Goal: Transaction & Acquisition: Purchase product/service

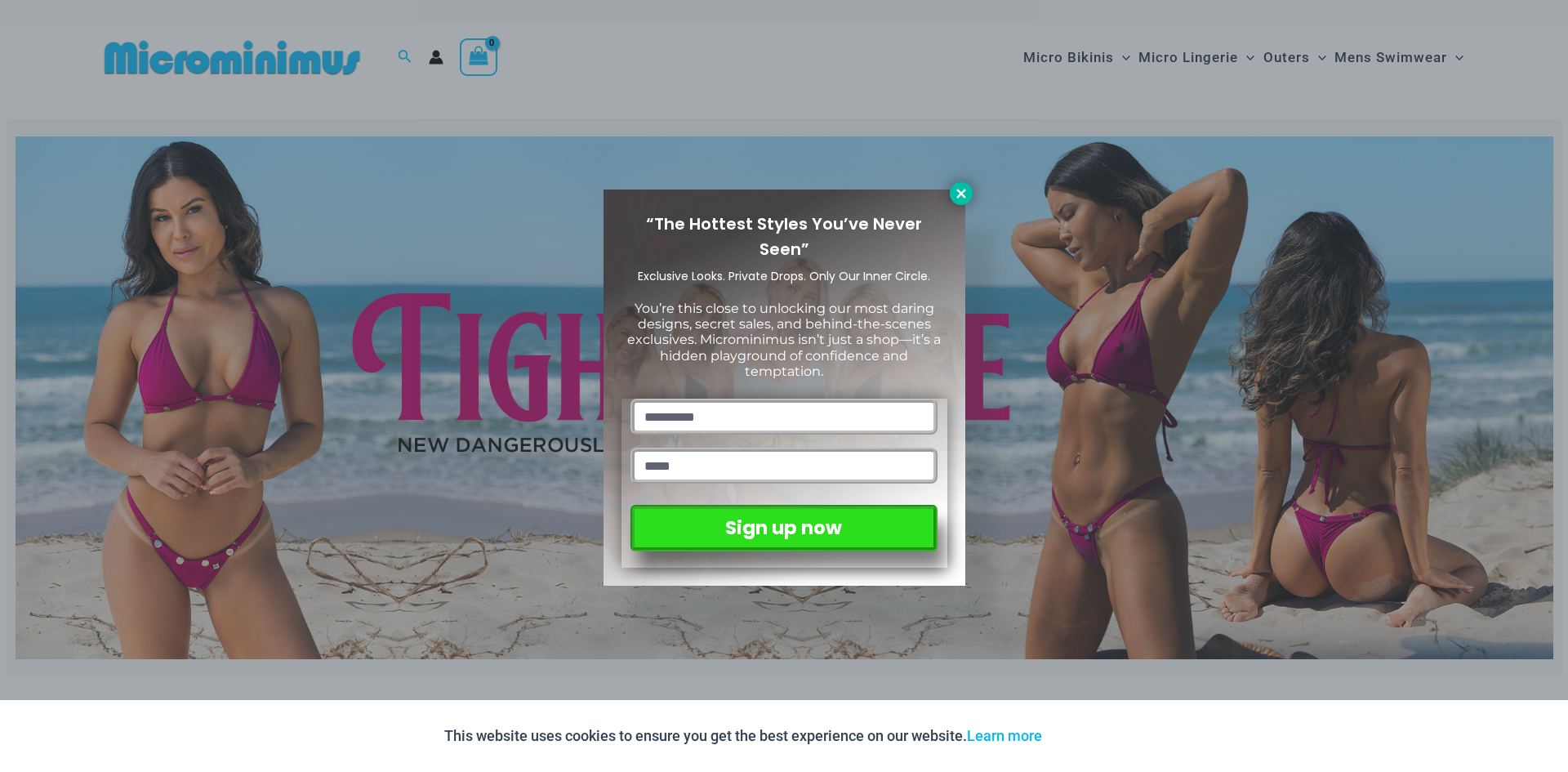
click at [959, 196] on icon at bounding box center [960, 192] width 9 height 9
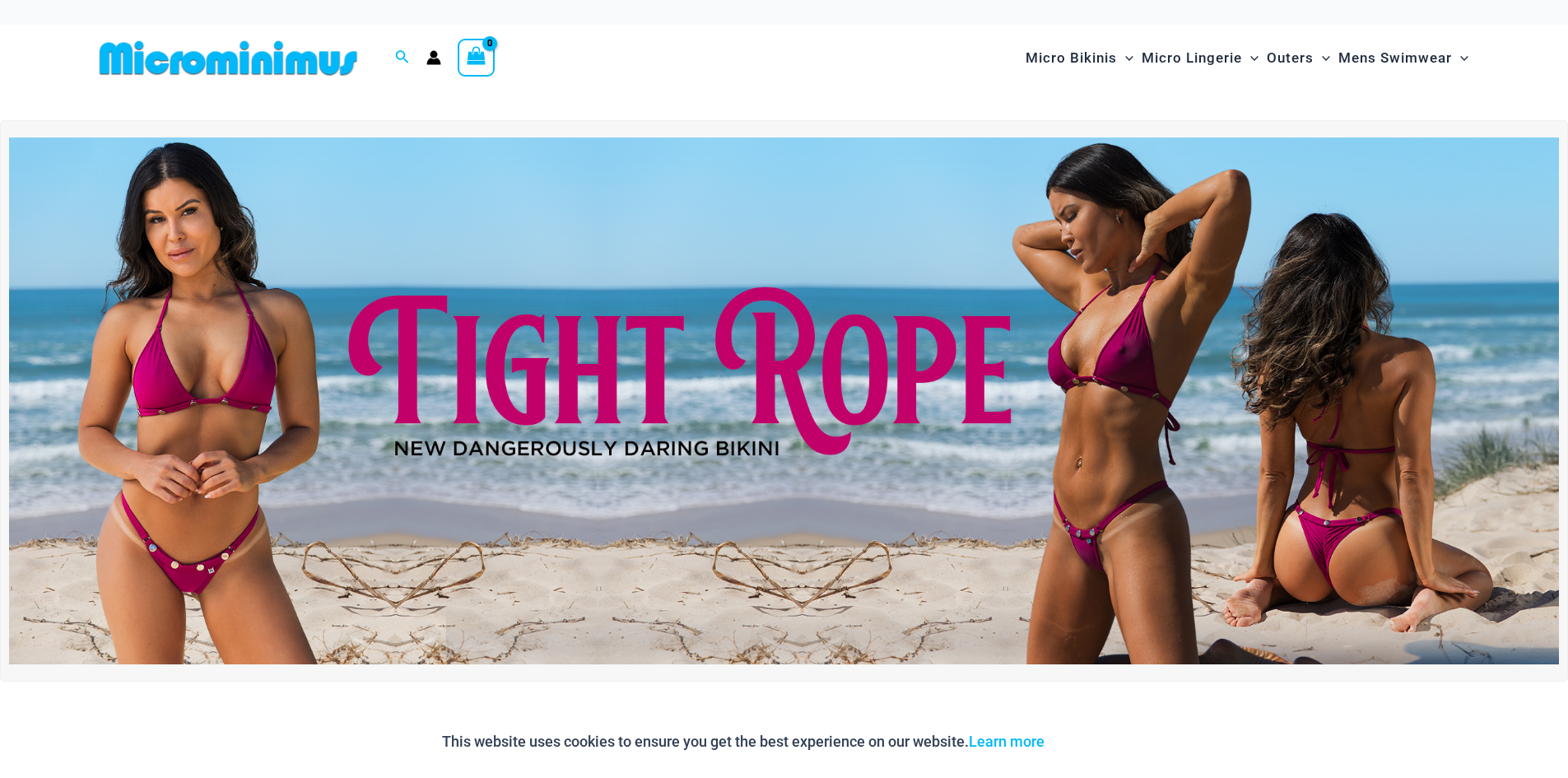
click at [430, 55] on circle "Account icon link" at bounding box center [433, 55] width 8 height 8
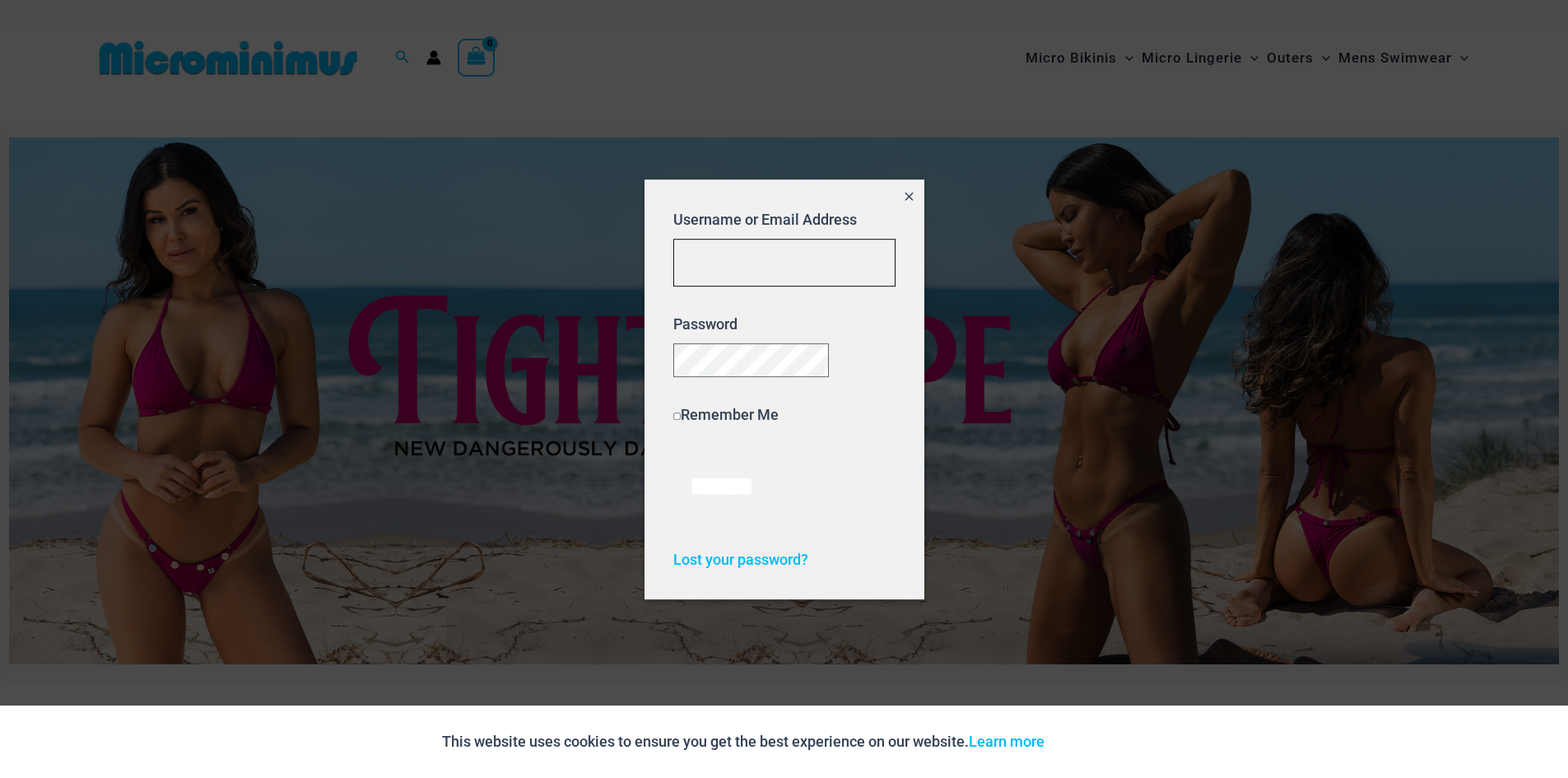
click at [779, 253] on input "Username or Email Address" at bounding box center [784, 263] width 222 height 48
type input "**********"
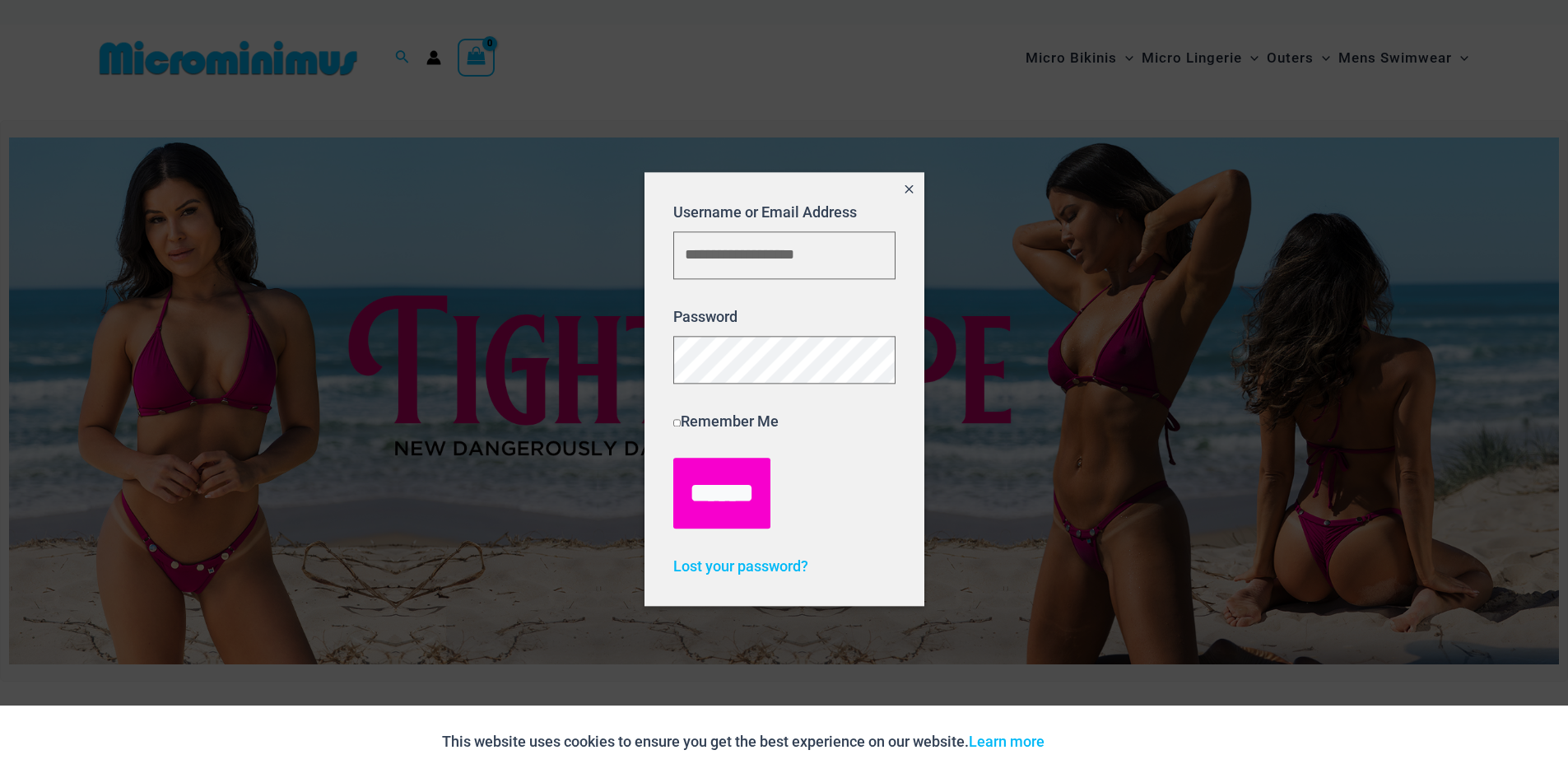
click at [750, 494] on input "******" at bounding box center [722, 493] width 97 height 71
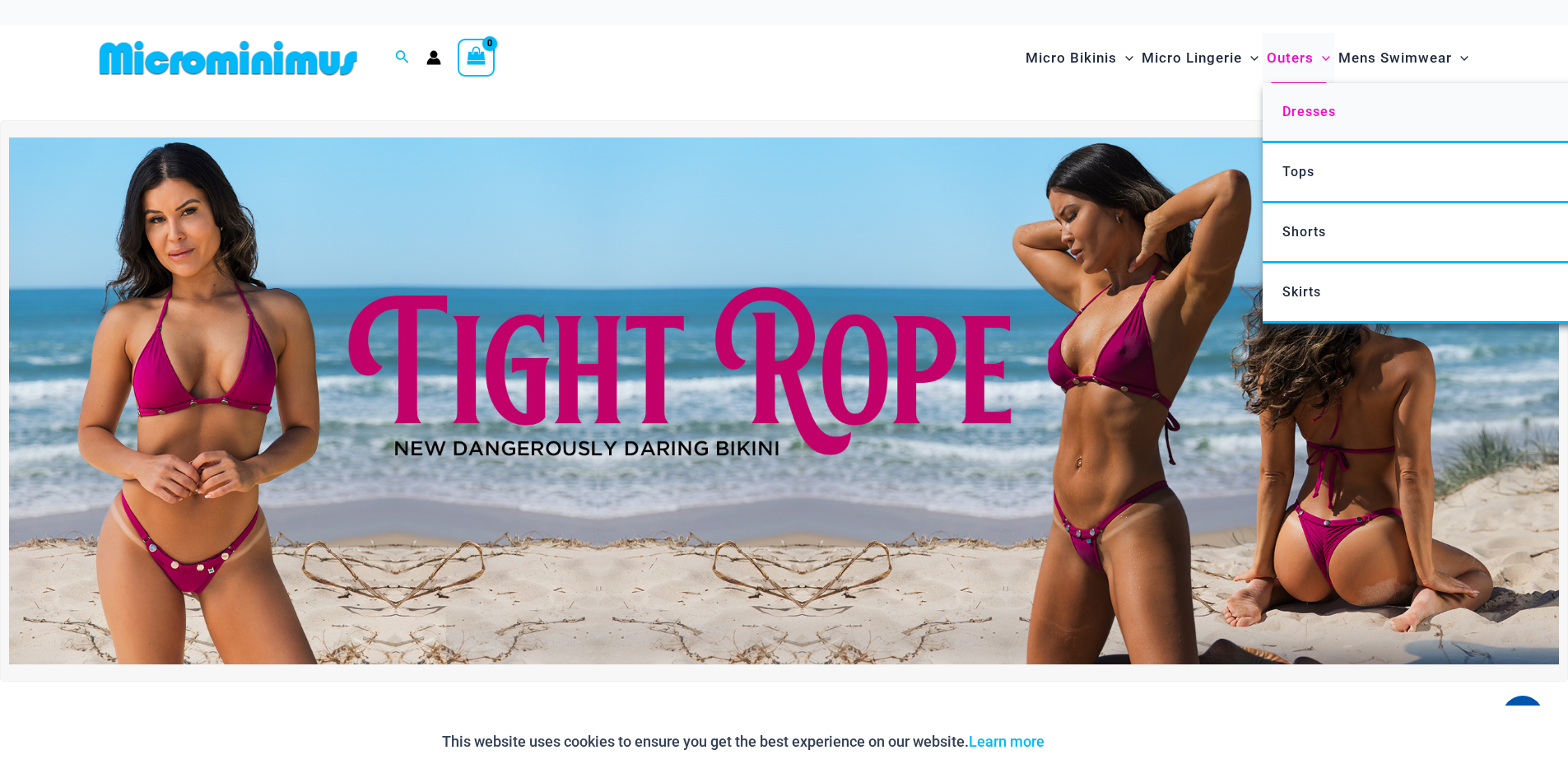
click at [1321, 112] on span "Dresses" at bounding box center [1308, 111] width 53 height 16
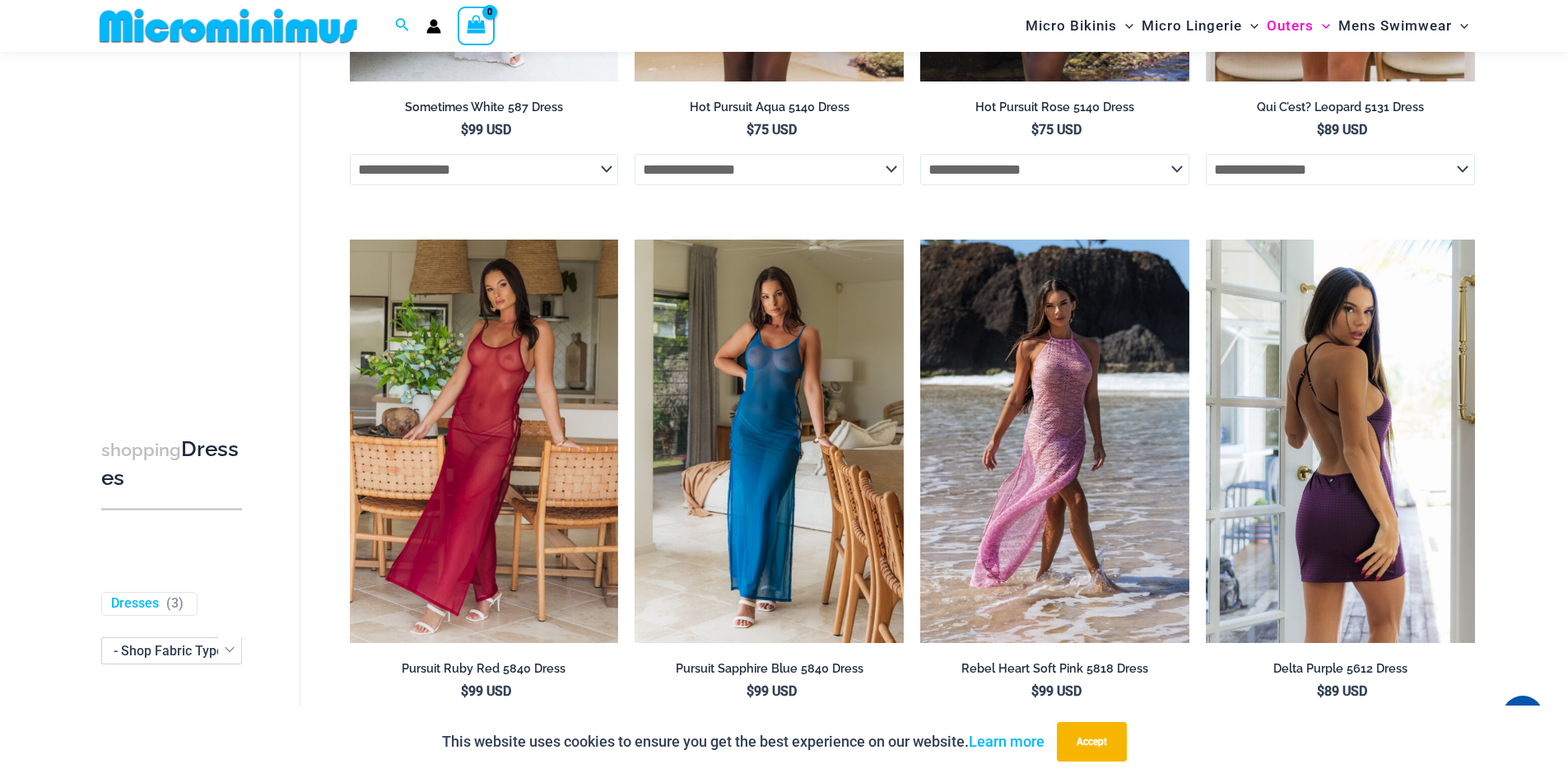
scroll to position [1051, 0]
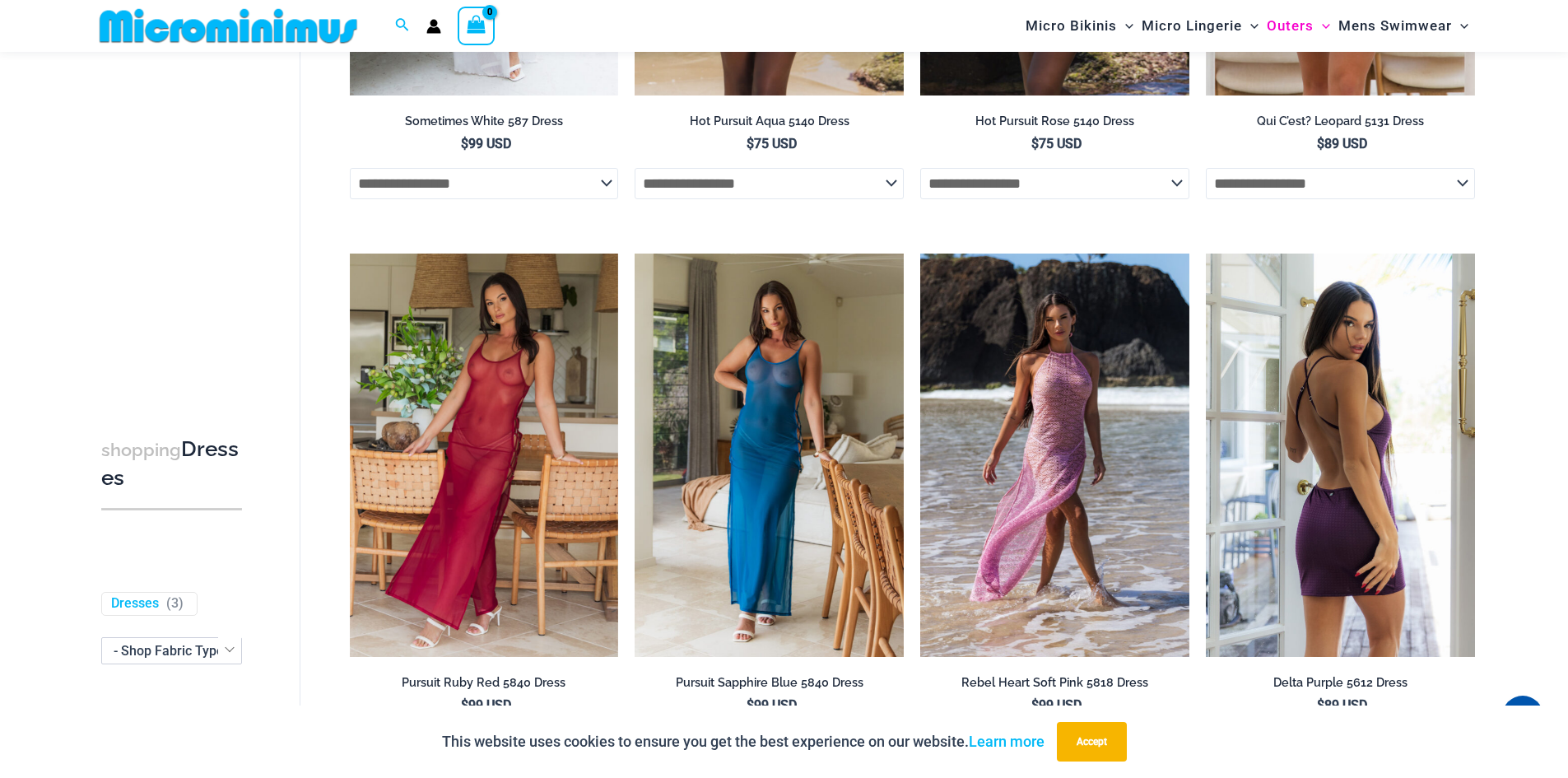
click at [1319, 332] on img at bounding box center [1340, 455] width 269 height 403
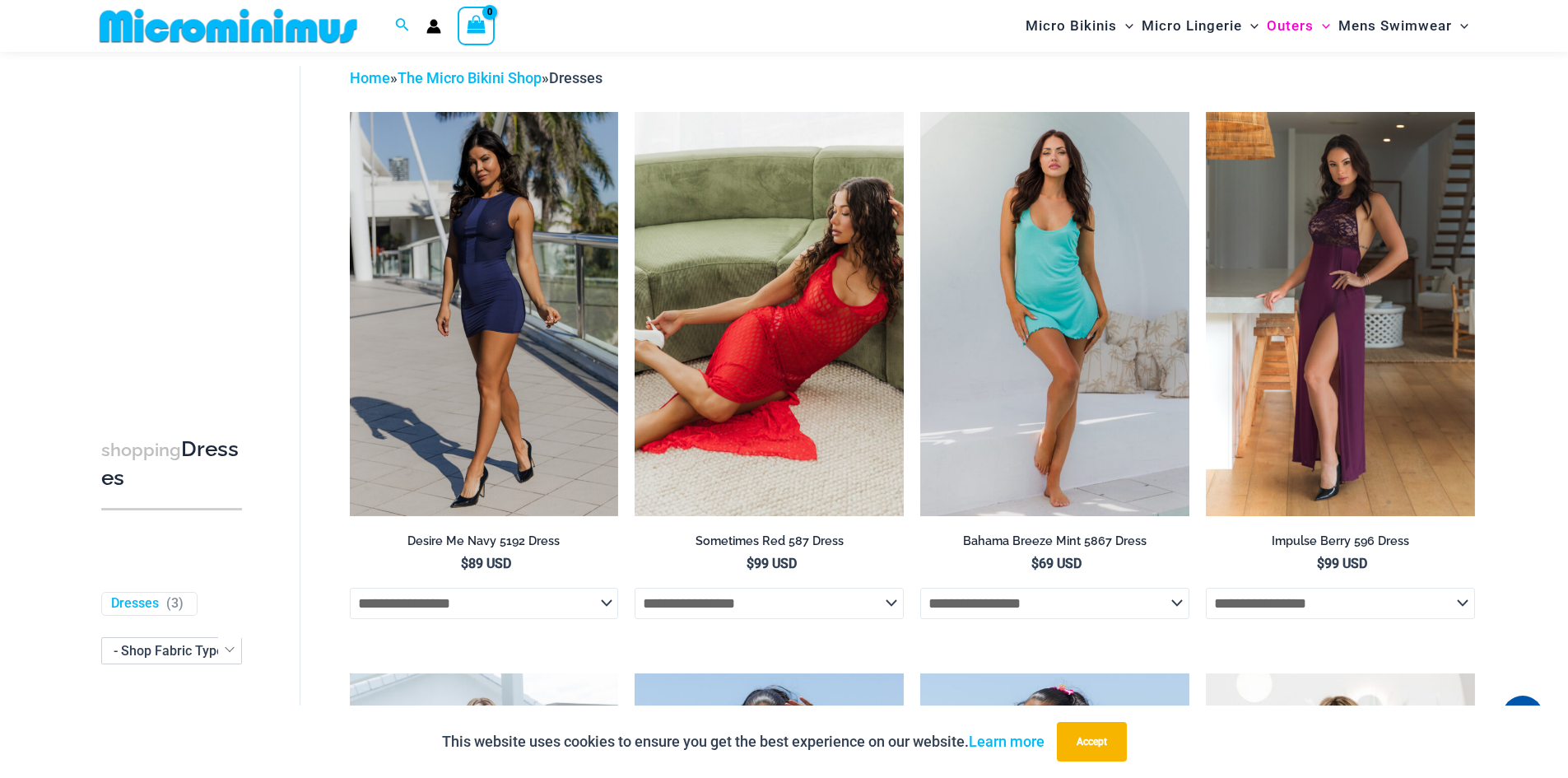
scroll to position [63, 0]
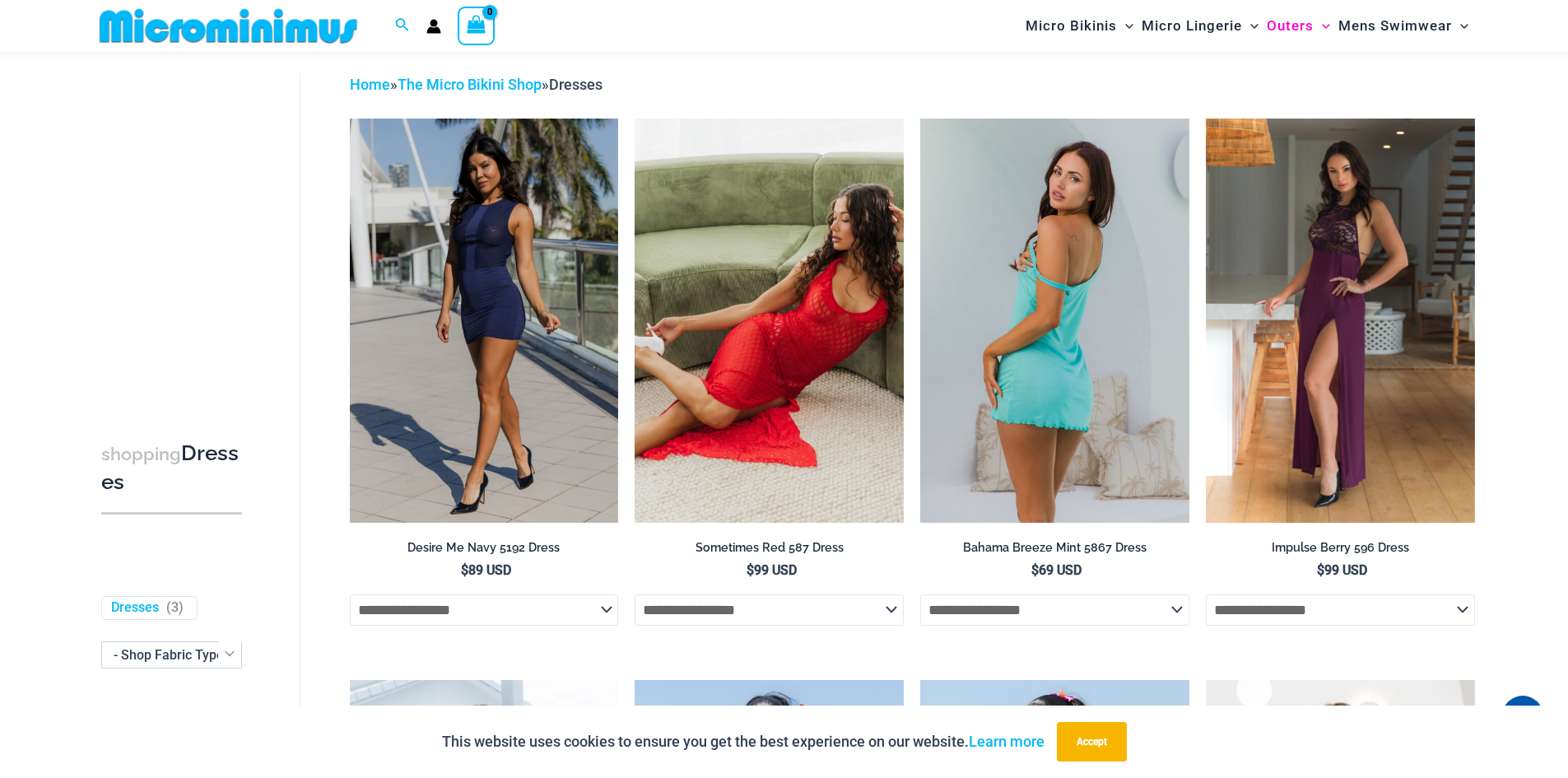
click at [1044, 291] on img at bounding box center [1055, 320] width 269 height 403
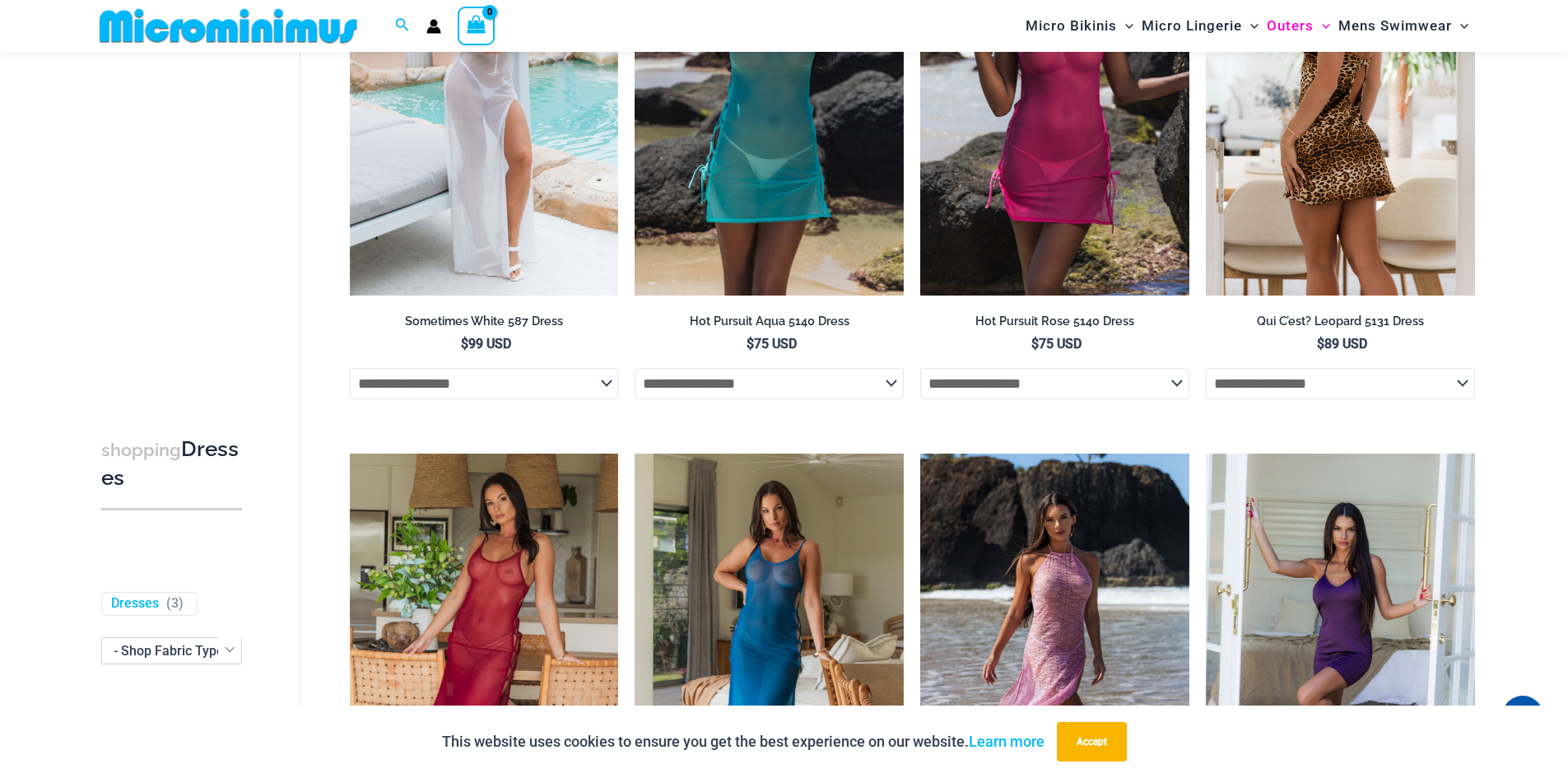
scroll to position [975, 0]
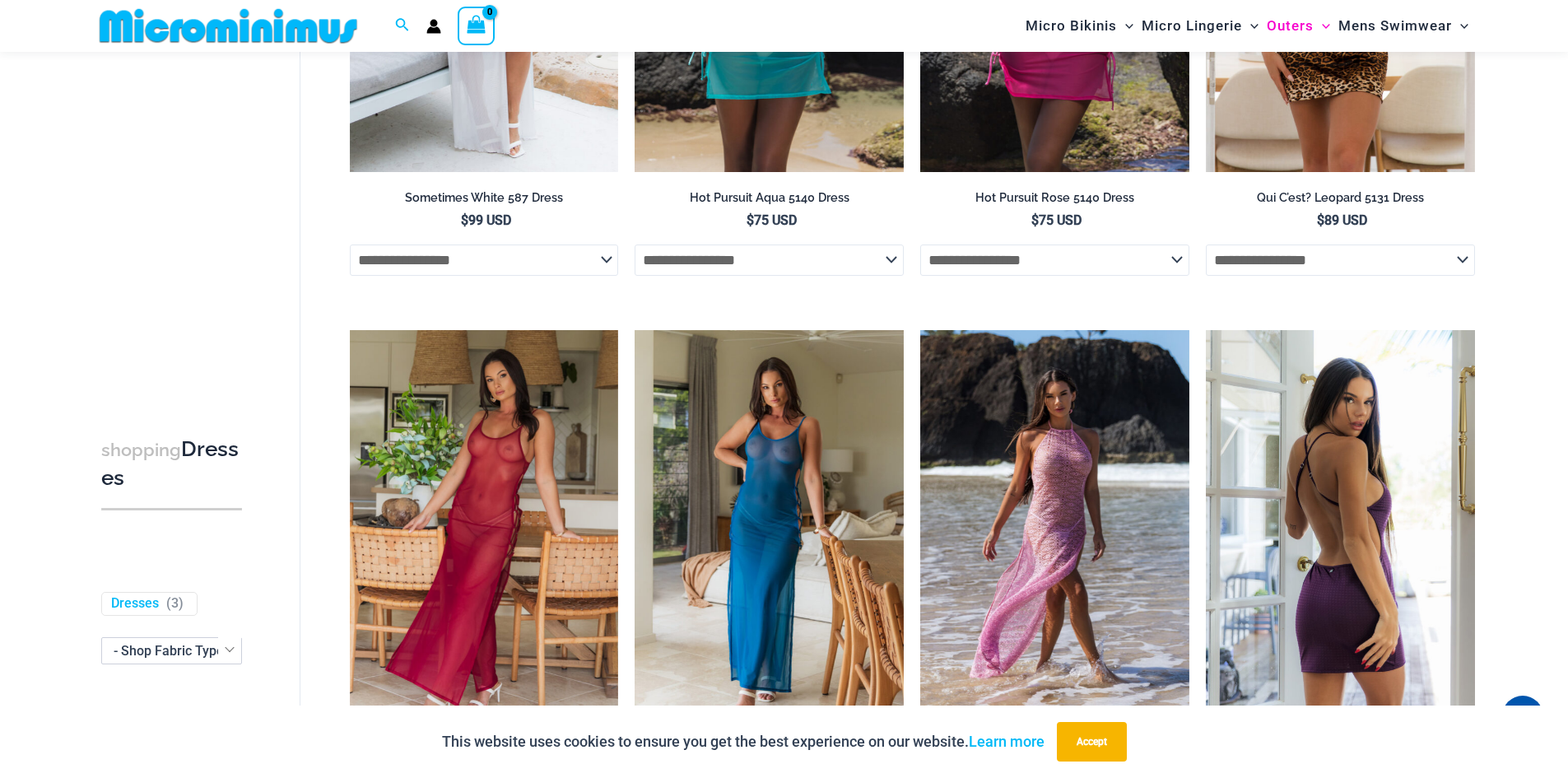
click at [1323, 391] on img at bounding box center [1340, 532] width 269 height 403
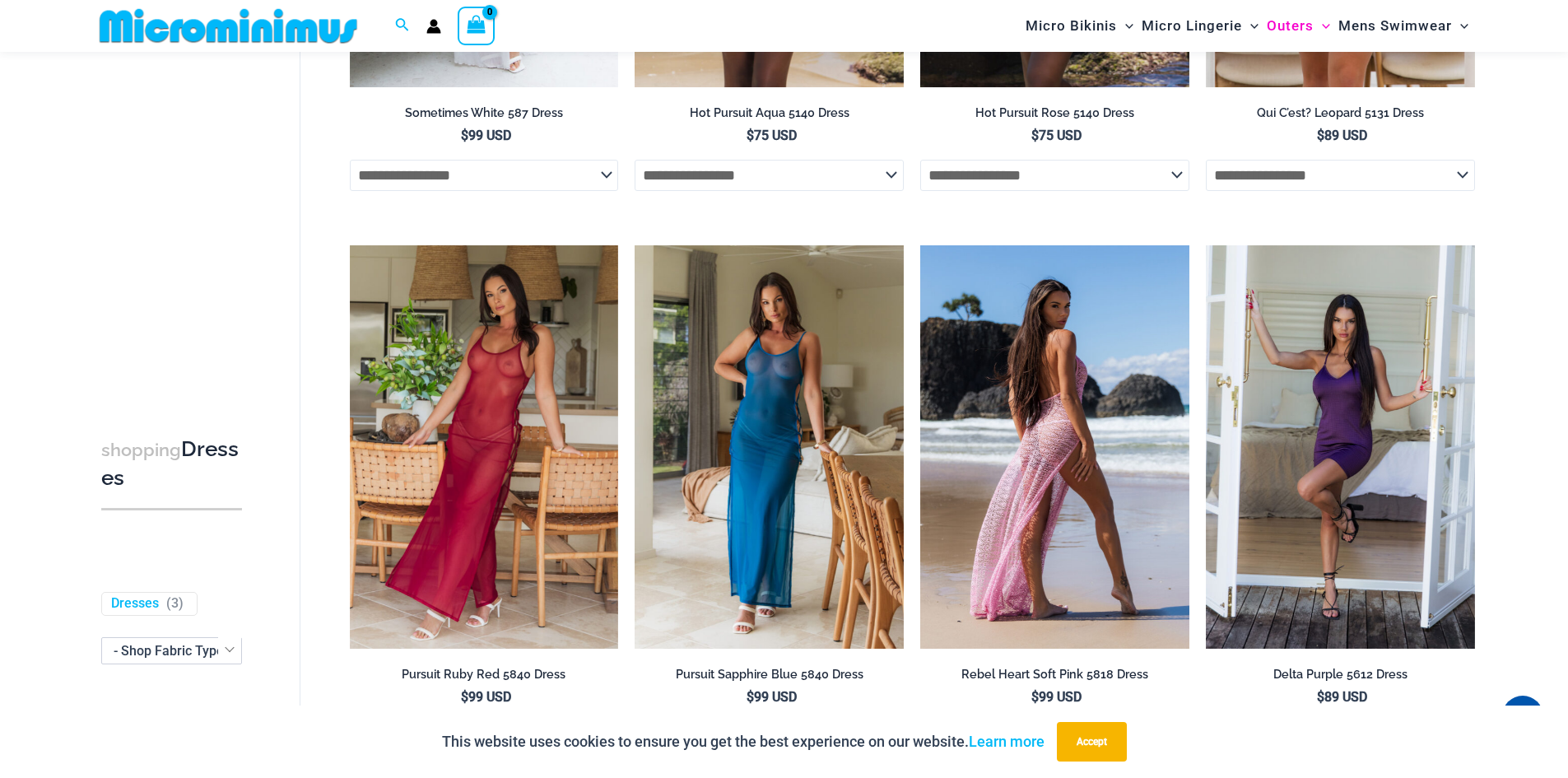
scroll to position [1139, 0]
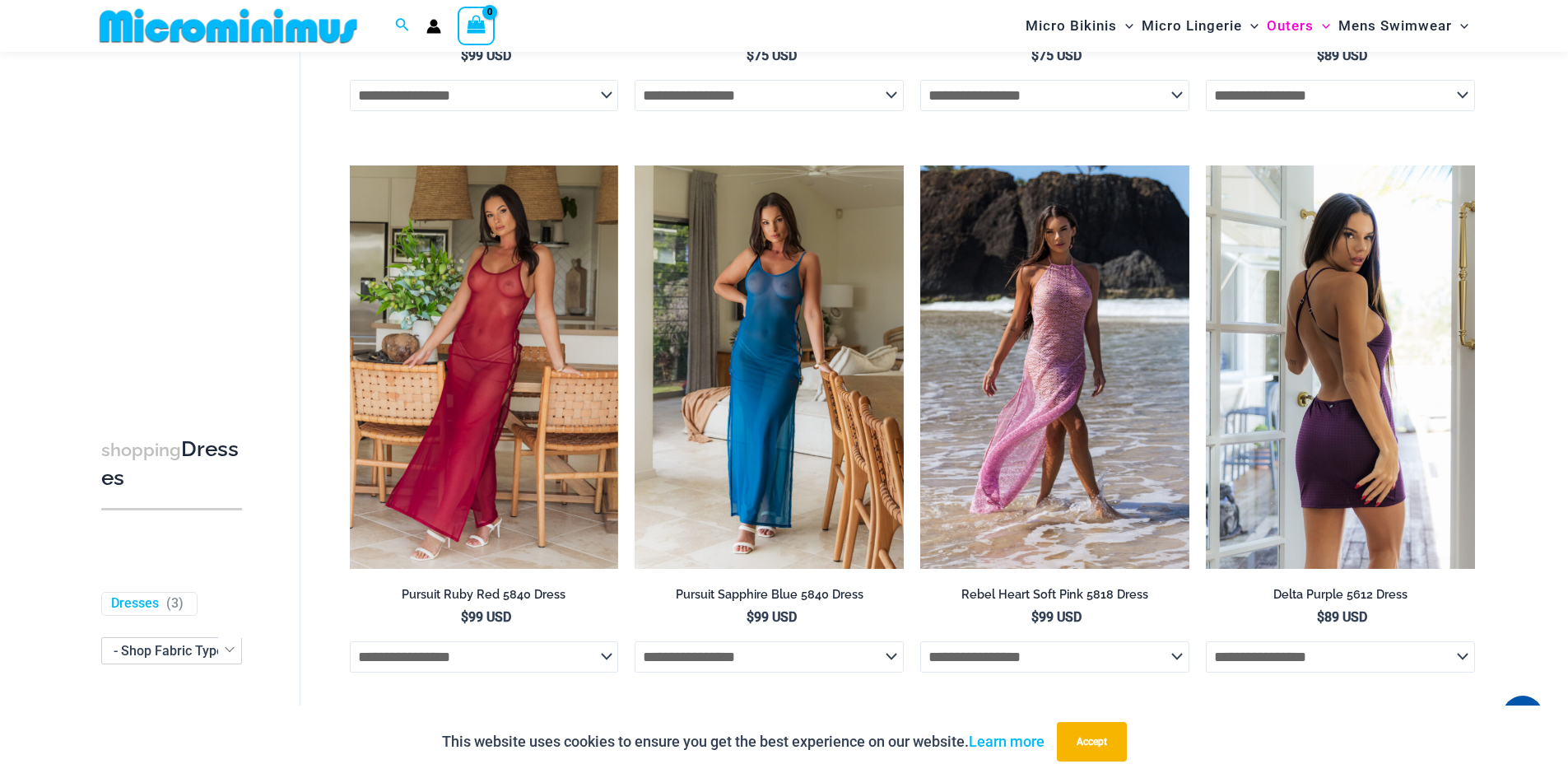
click at [1457, 659] on select "**********" at bounding box center [1340, 657] width 269 height 31
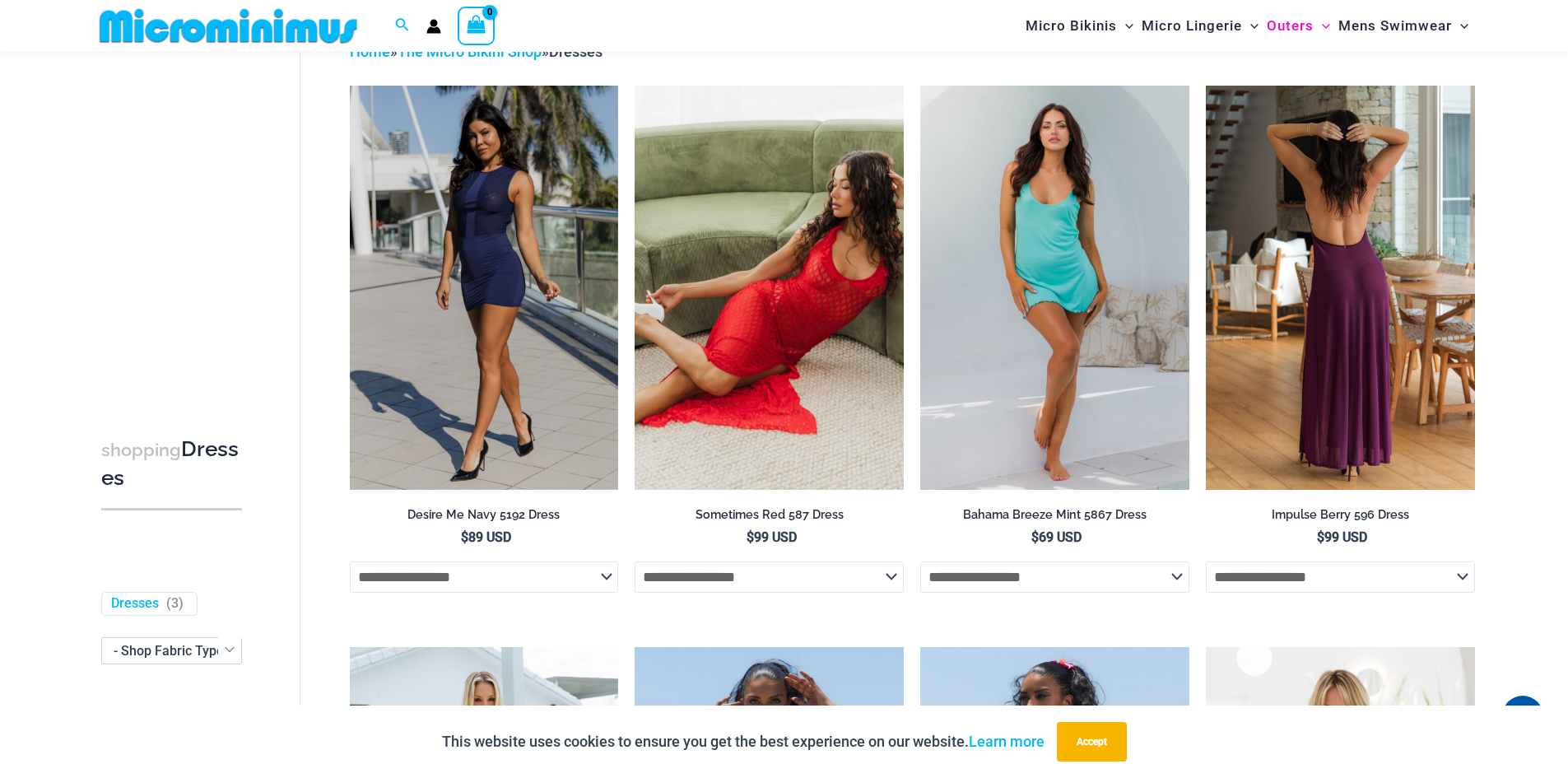
scroll to position [0, 0]
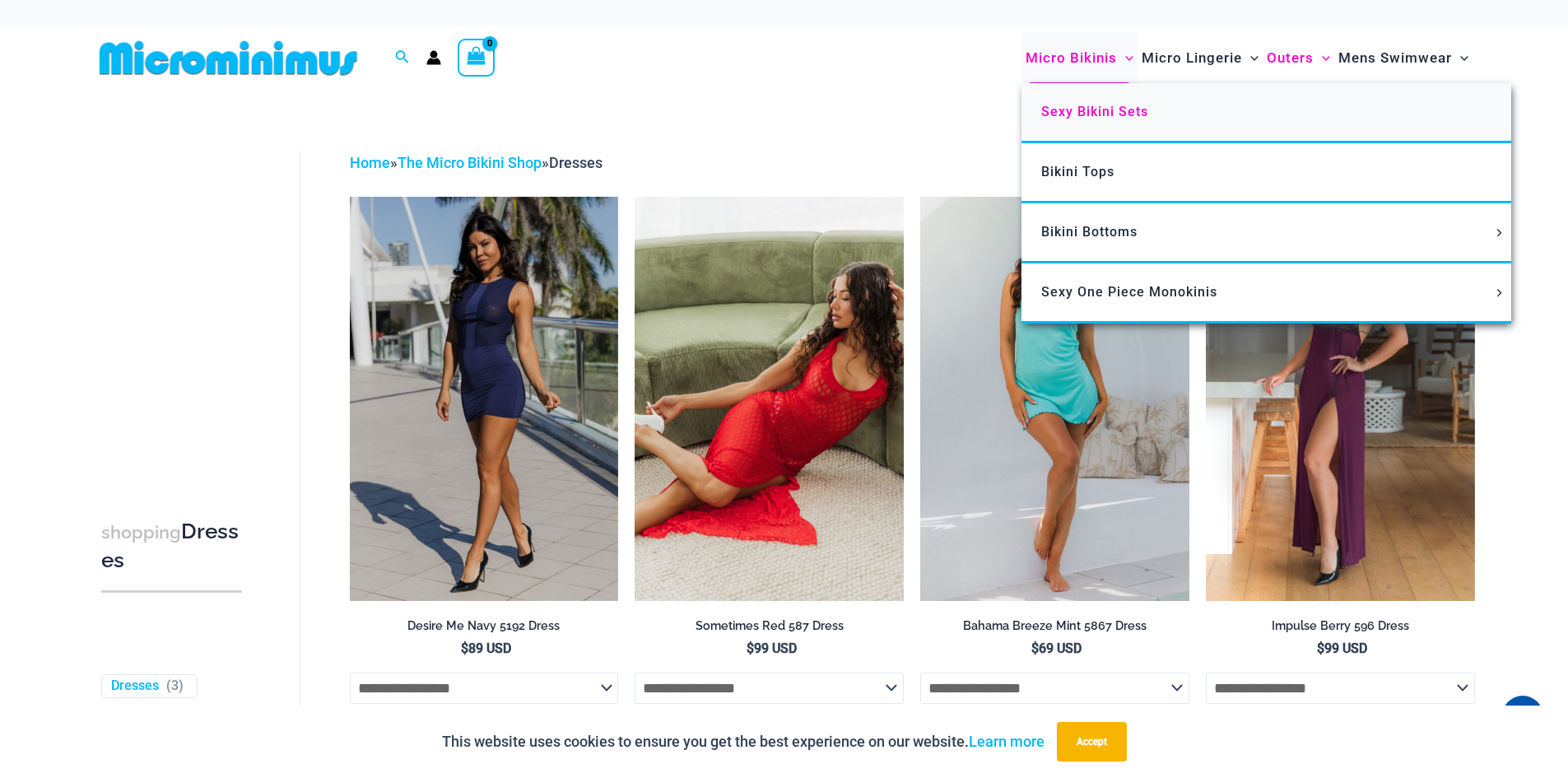
click at [1108, 115] on span "Sexy Bikini Sets" at bounding box center [1094, 111] width 107 height 16
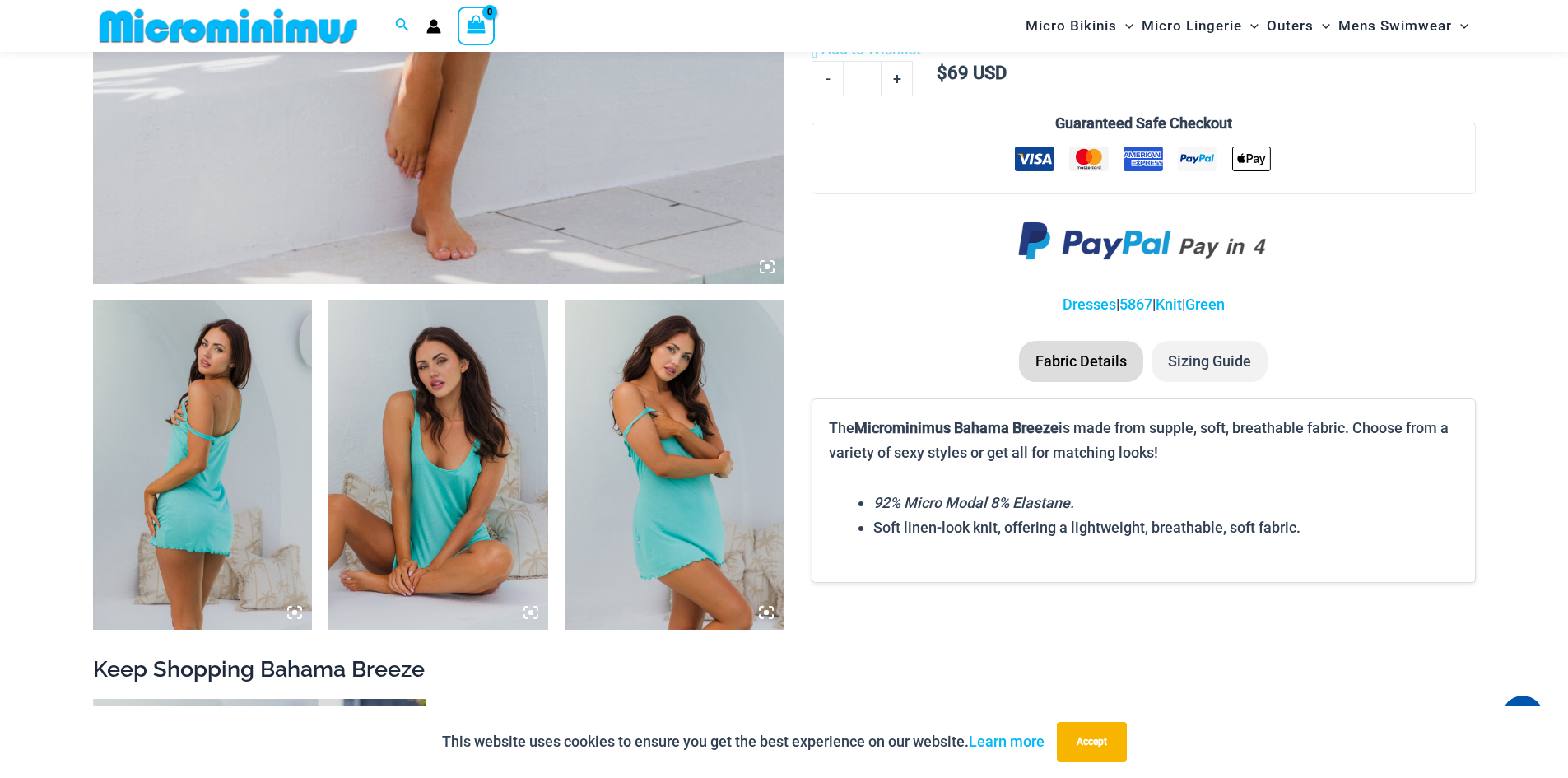
scroll to position [904, 0]
click at [269, 362] on img at bounding box center [203, 464] width 220 height 329
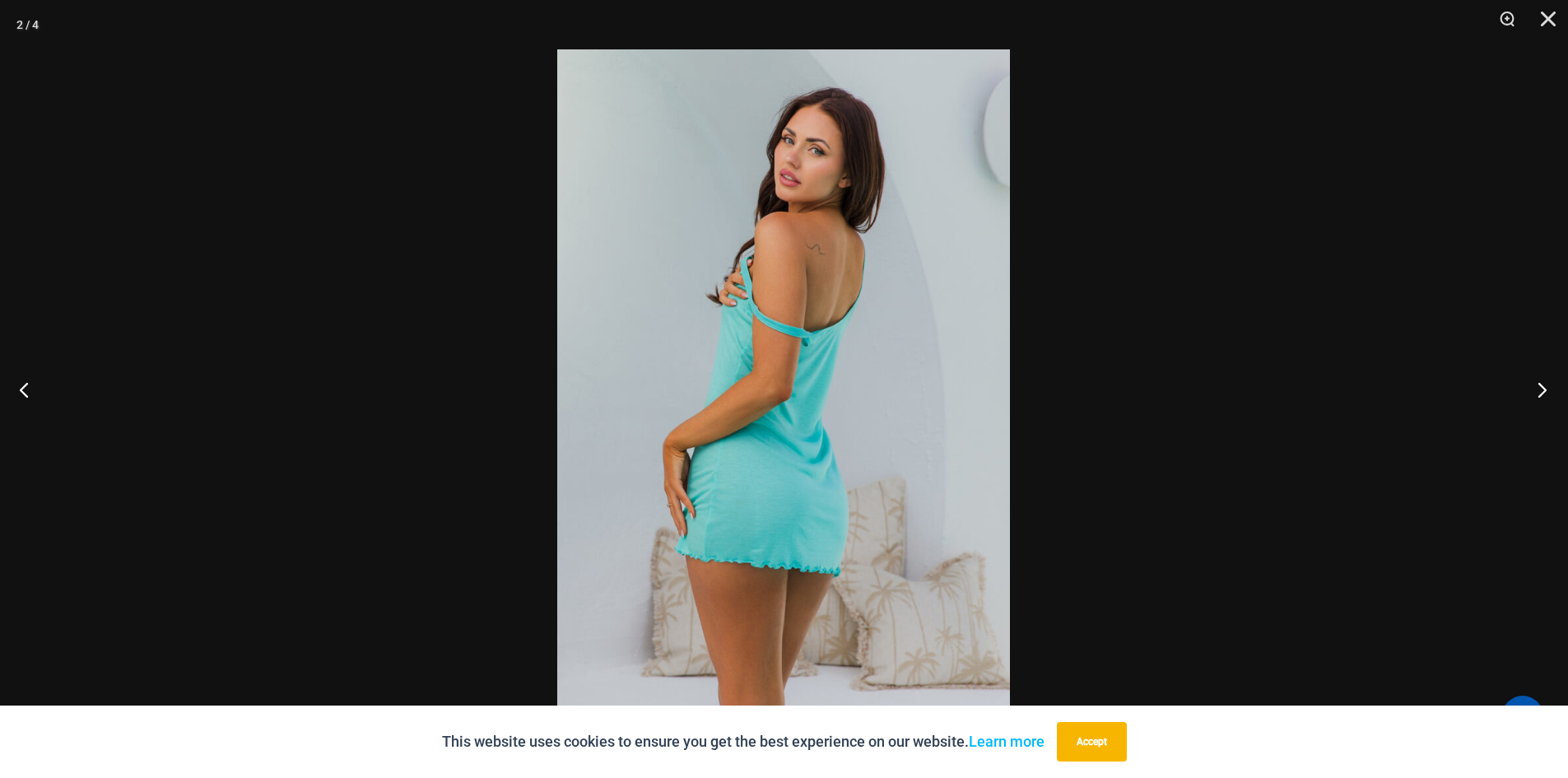
click at [1537, 386] on button "Next" at bounding box center [1537, 389] width 62 height 82
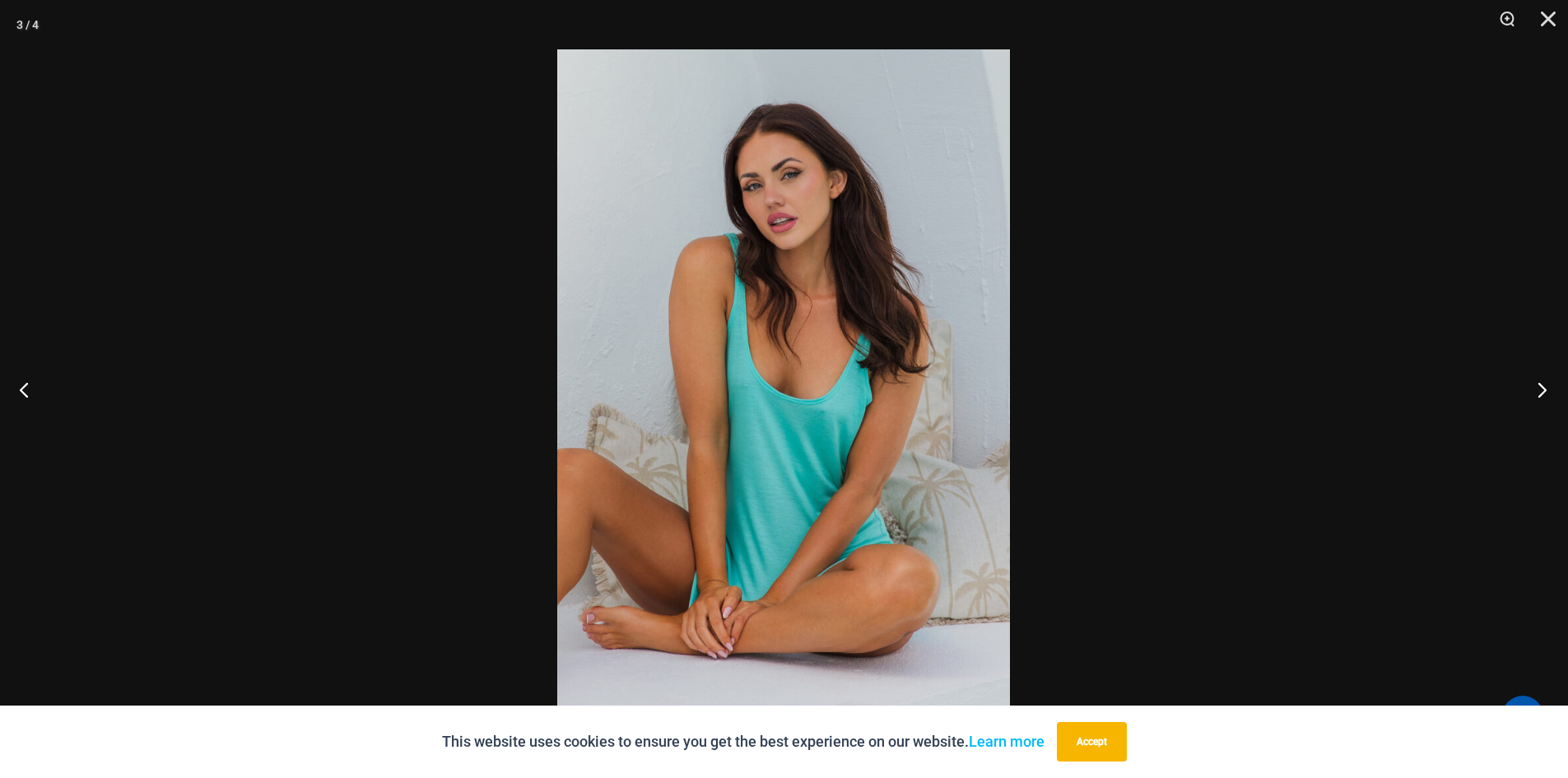
click at [1537, 386] on button "Next" at bounding box center [1537, 389] width 62 height 82
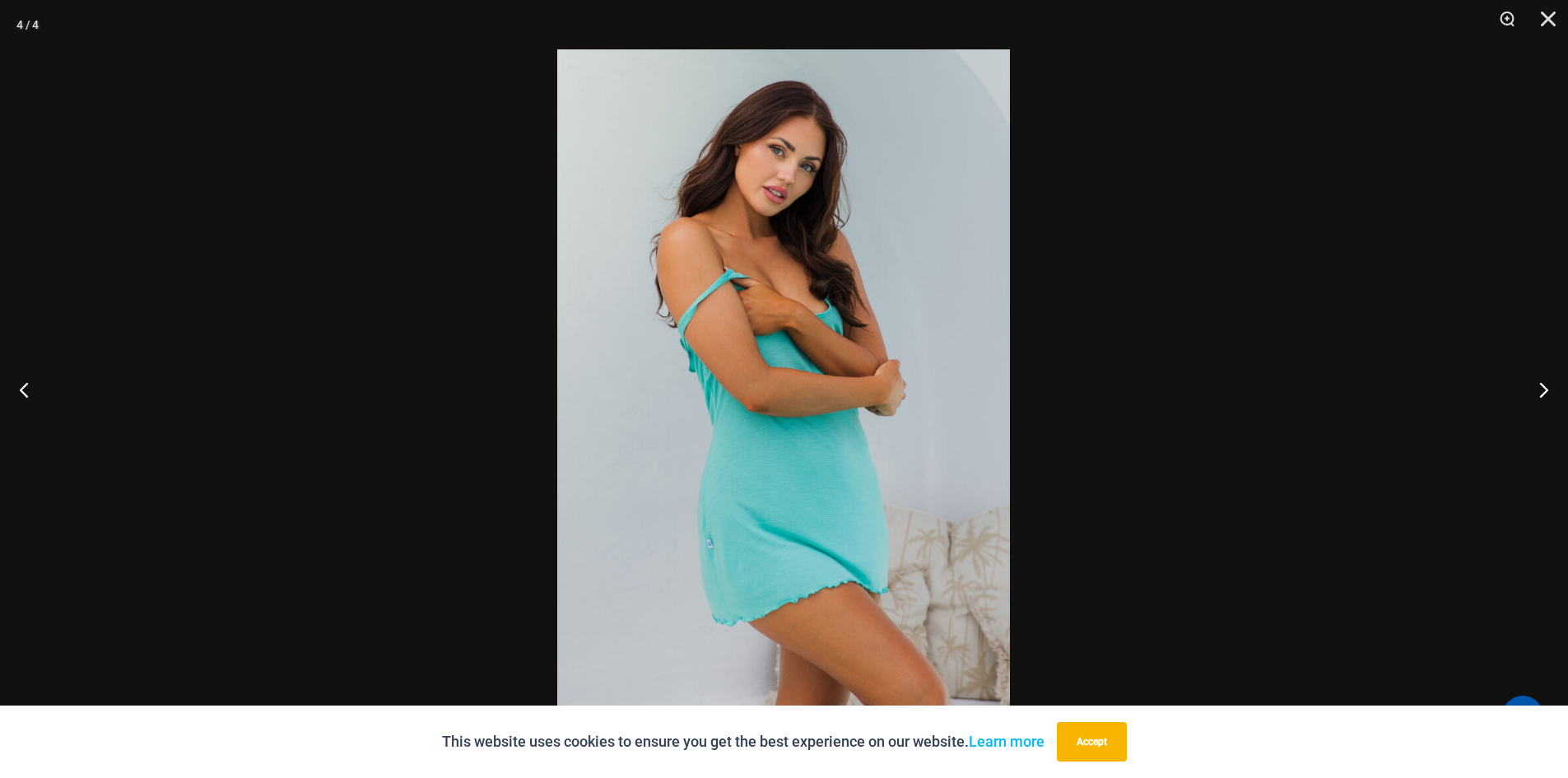
click at [1167, 359] on div at bounding box center [784, 389] width 1568 height 778
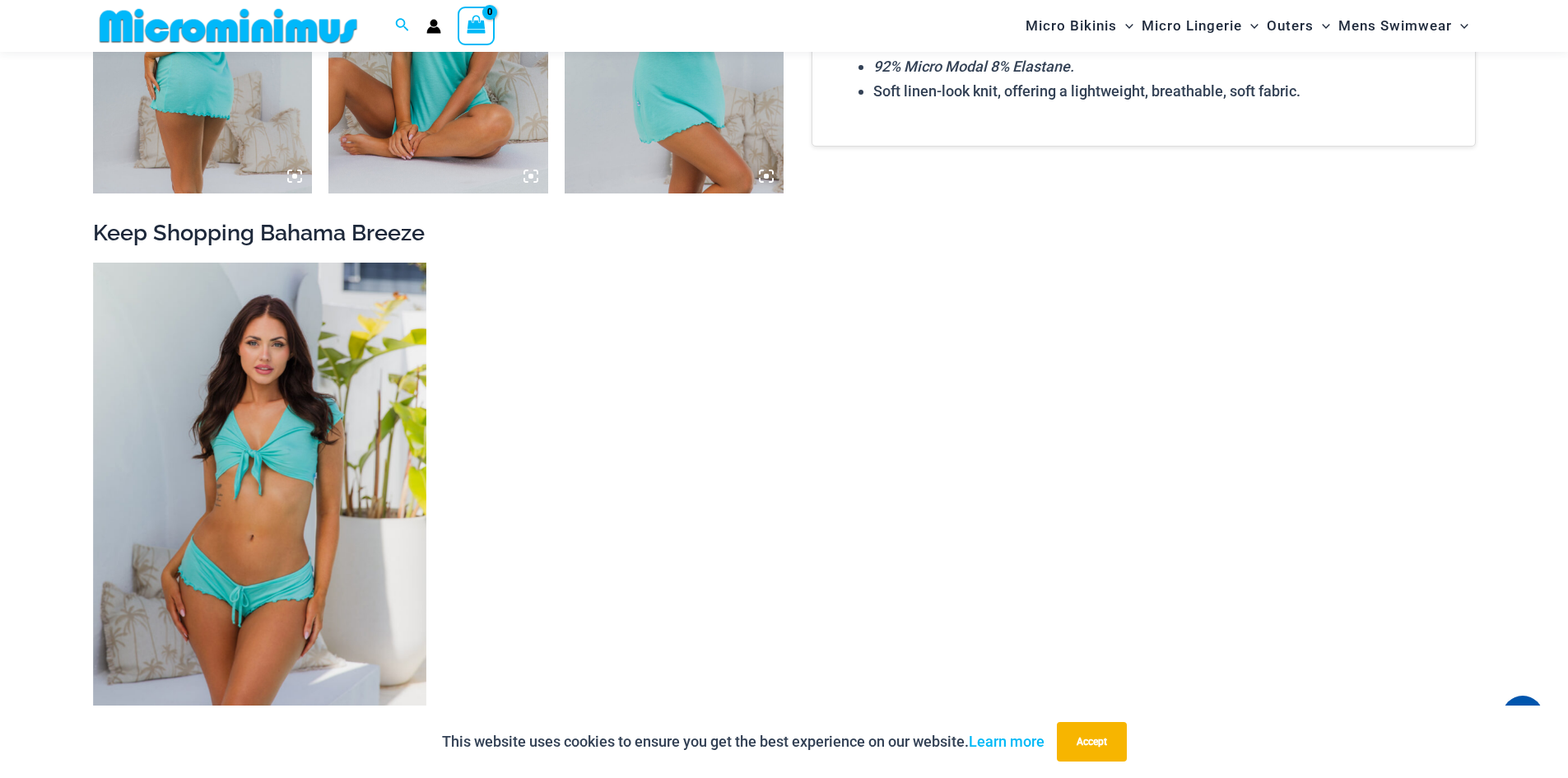
scroll to position [1479, 0]
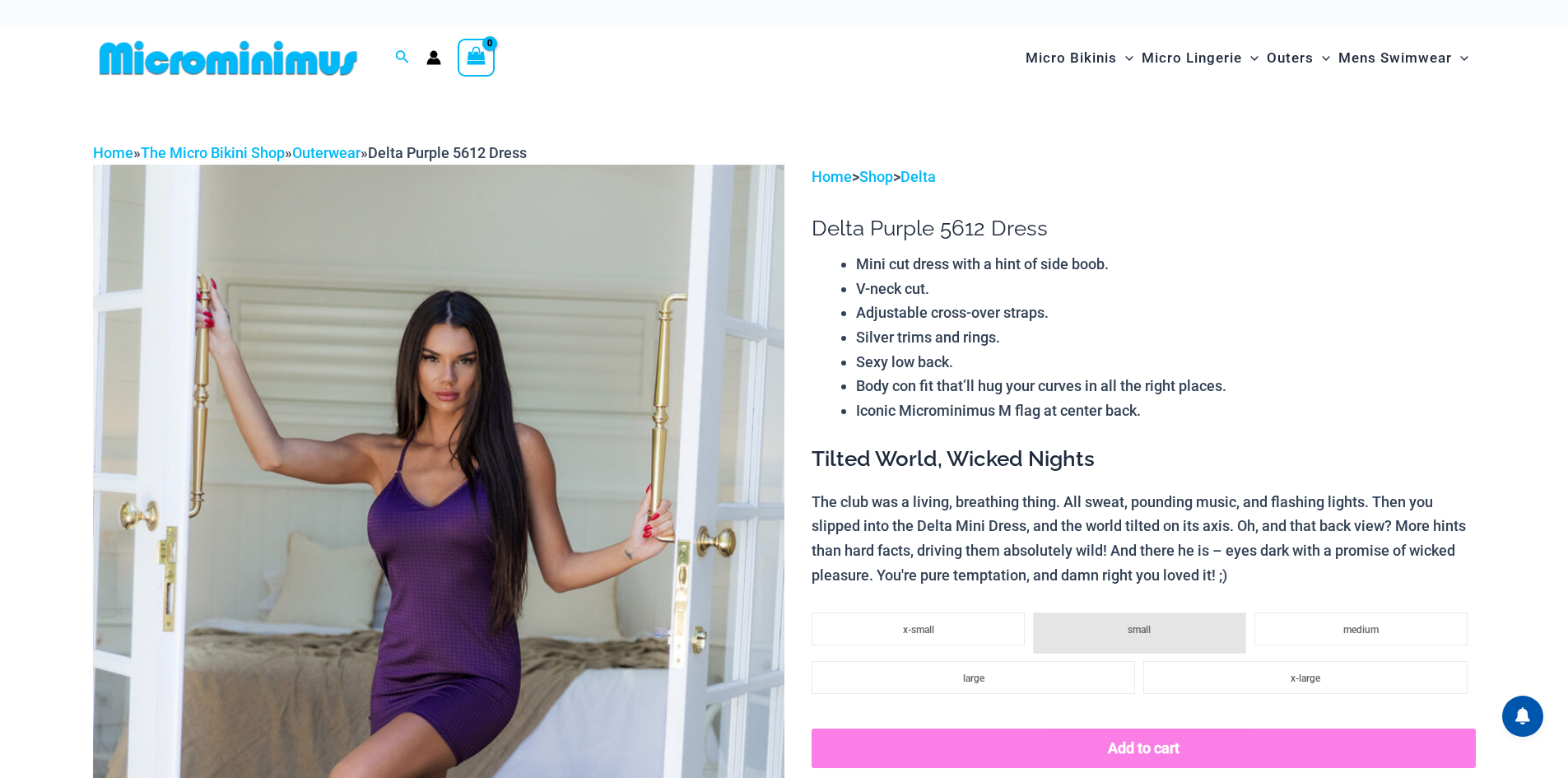
scroll to position [133, 0]
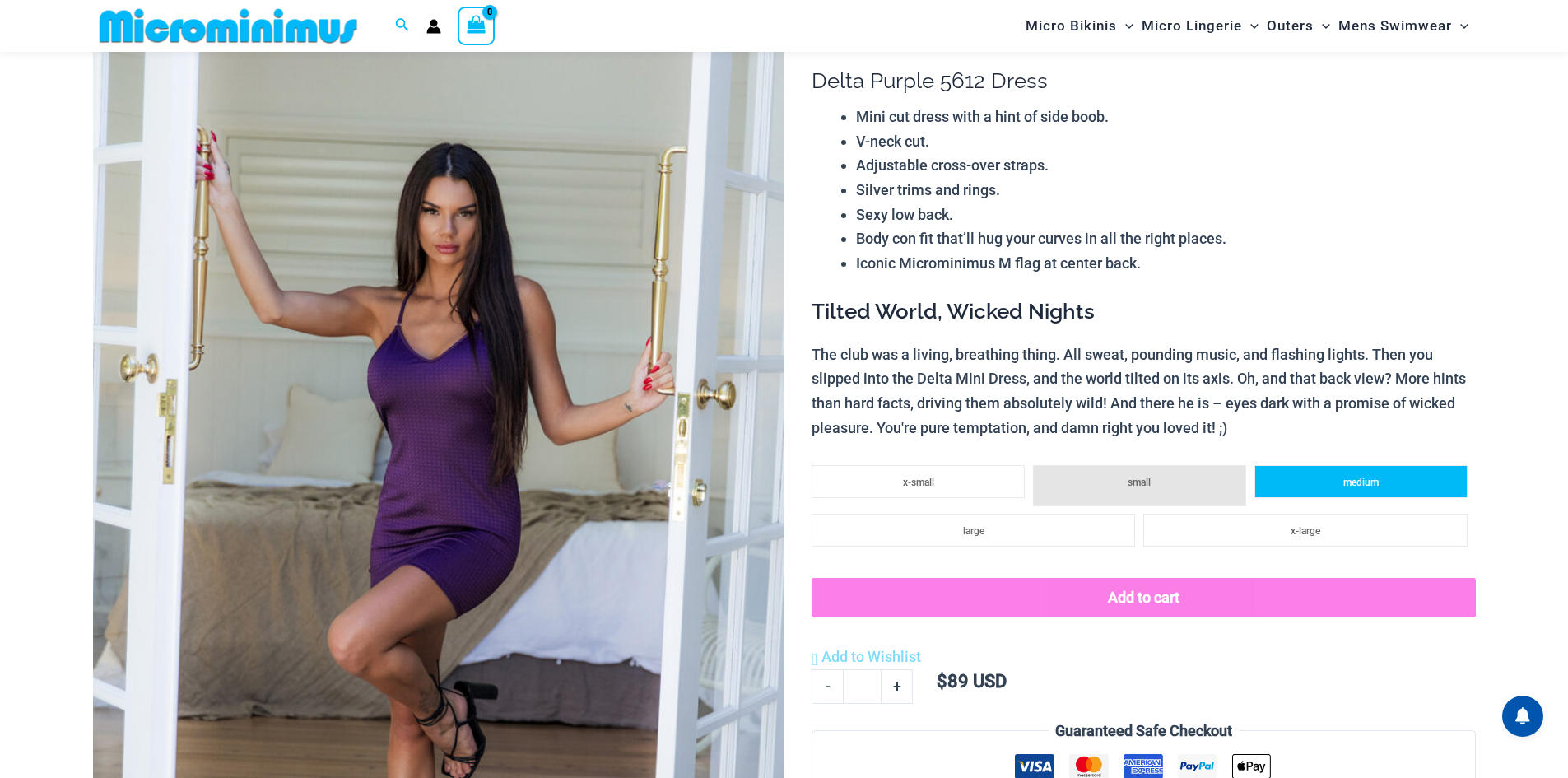
click at [1375, 477] on span "medium" at bounding box center [1361, 482] width 36 height 12
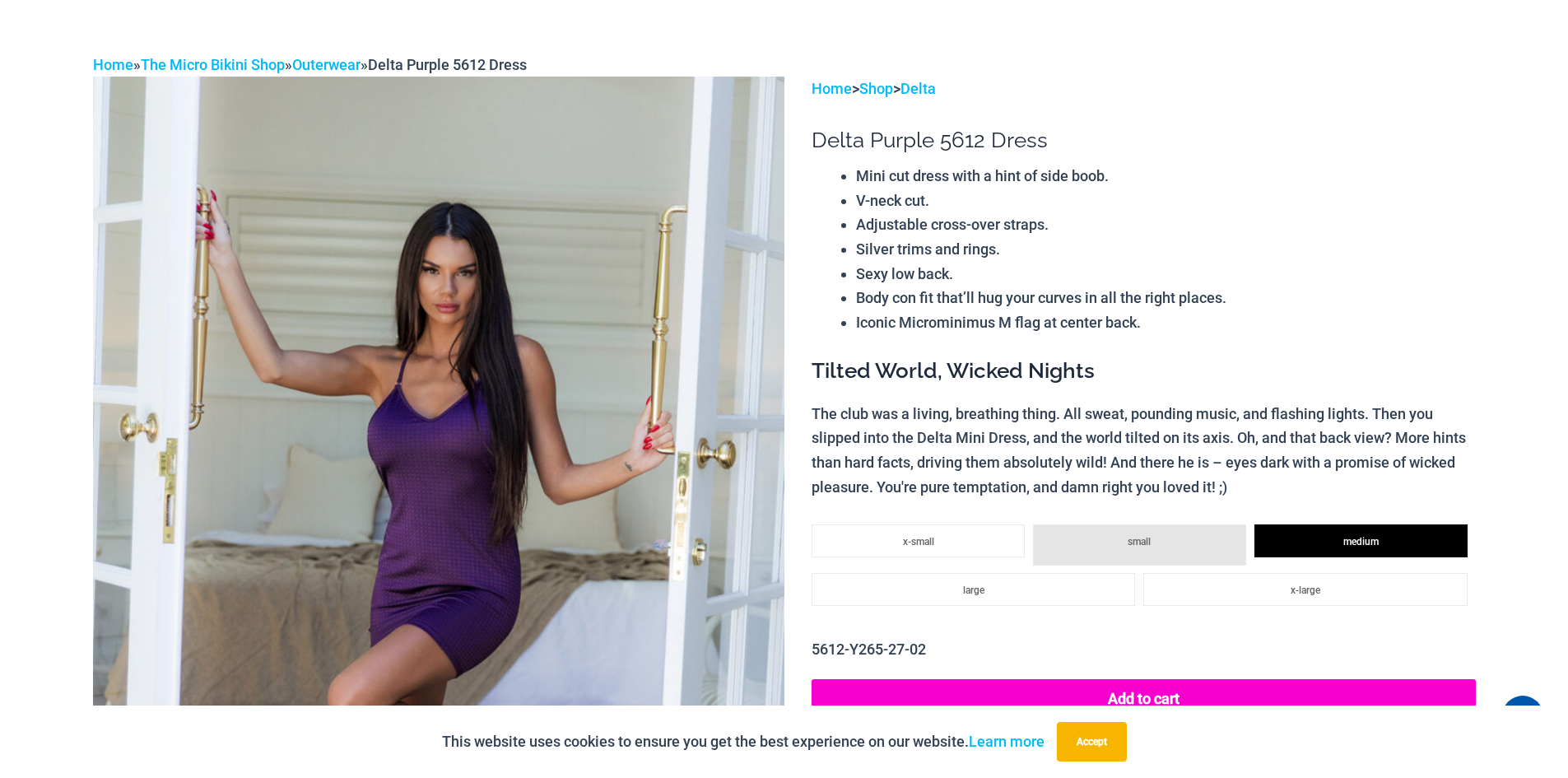
scroll to position [0, 0]
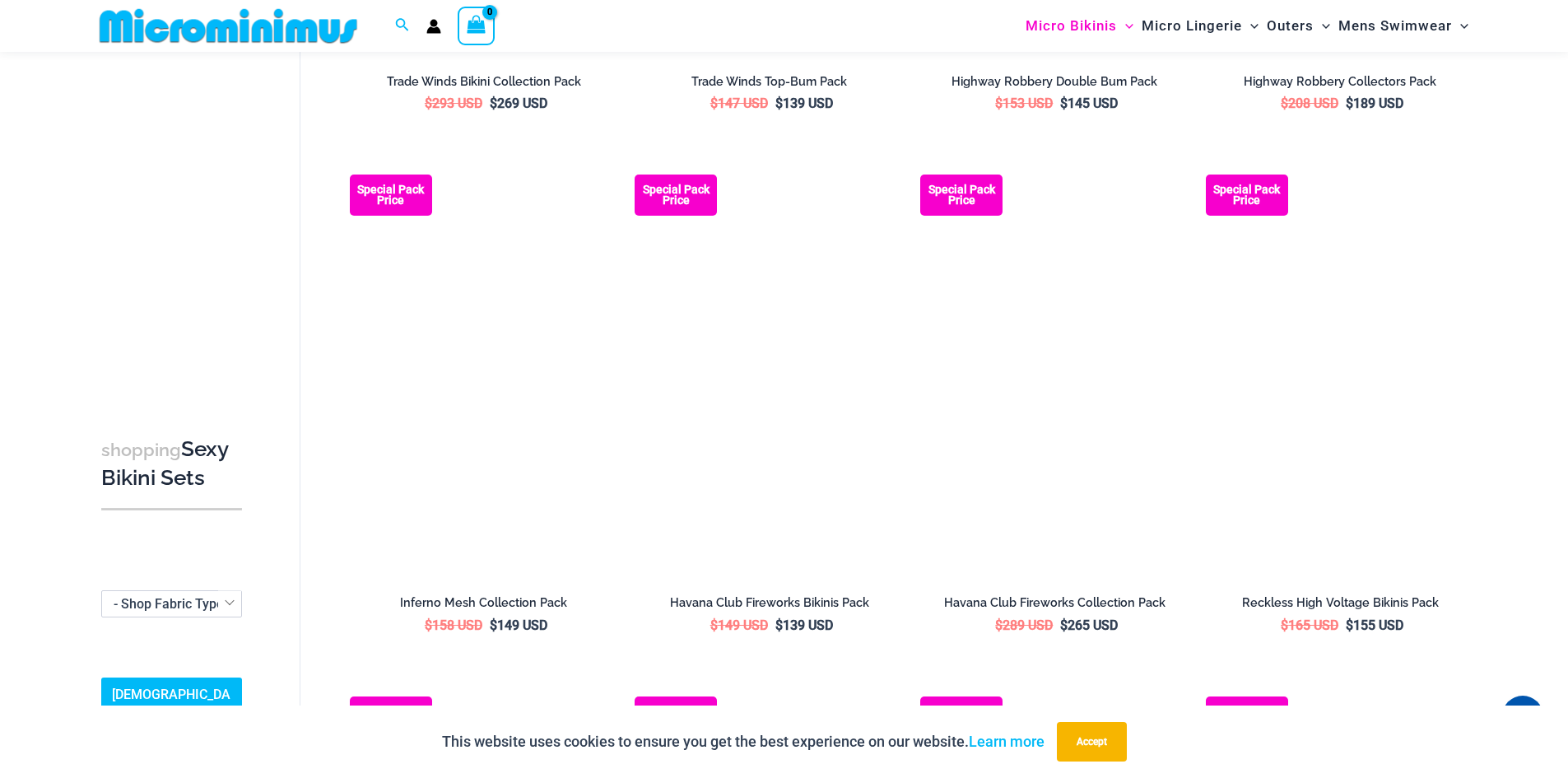
scroll to position [2621, 0]
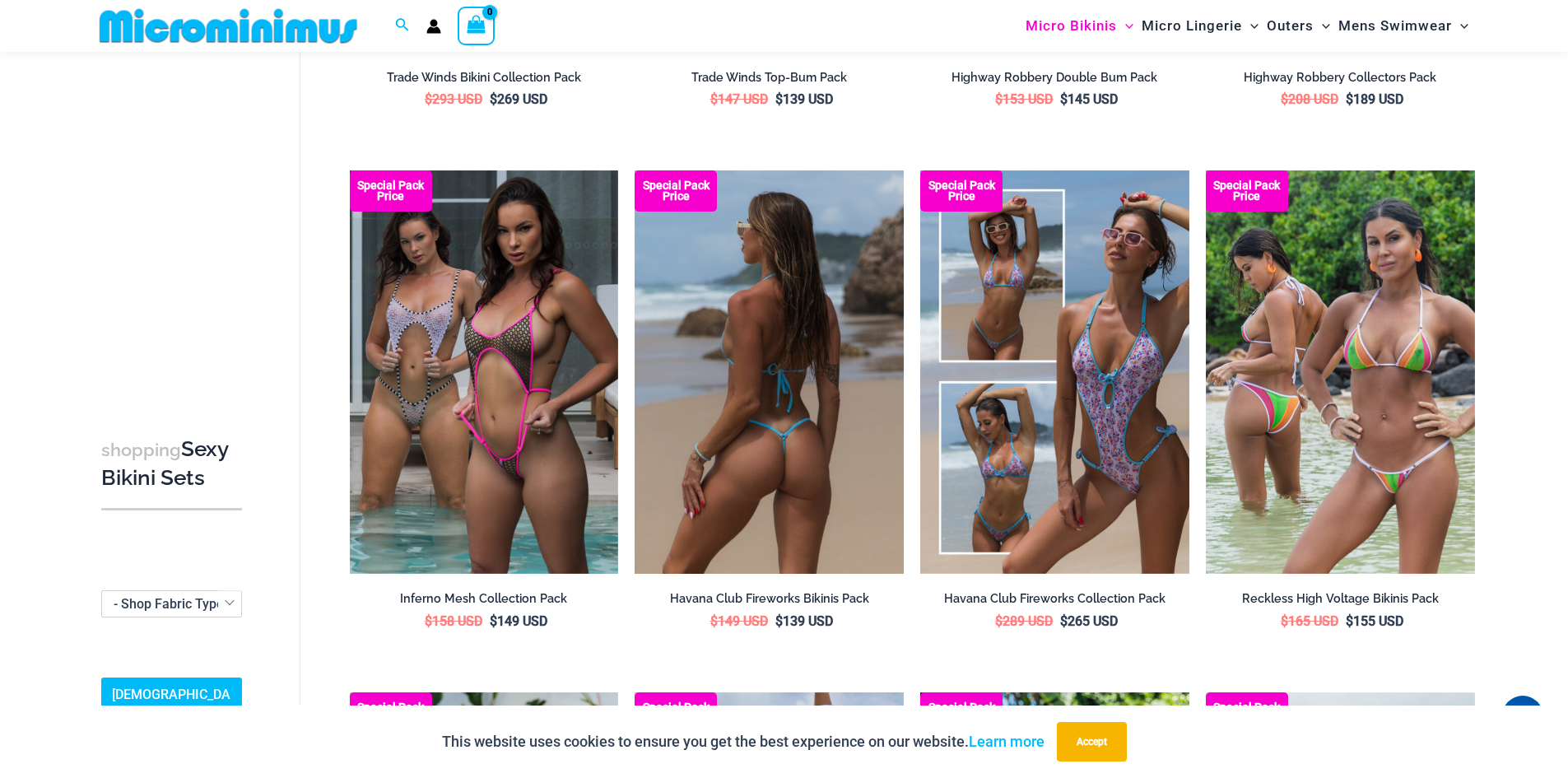
click at [835, 326] on img at bounding box center [769, 372] width 269 height 403
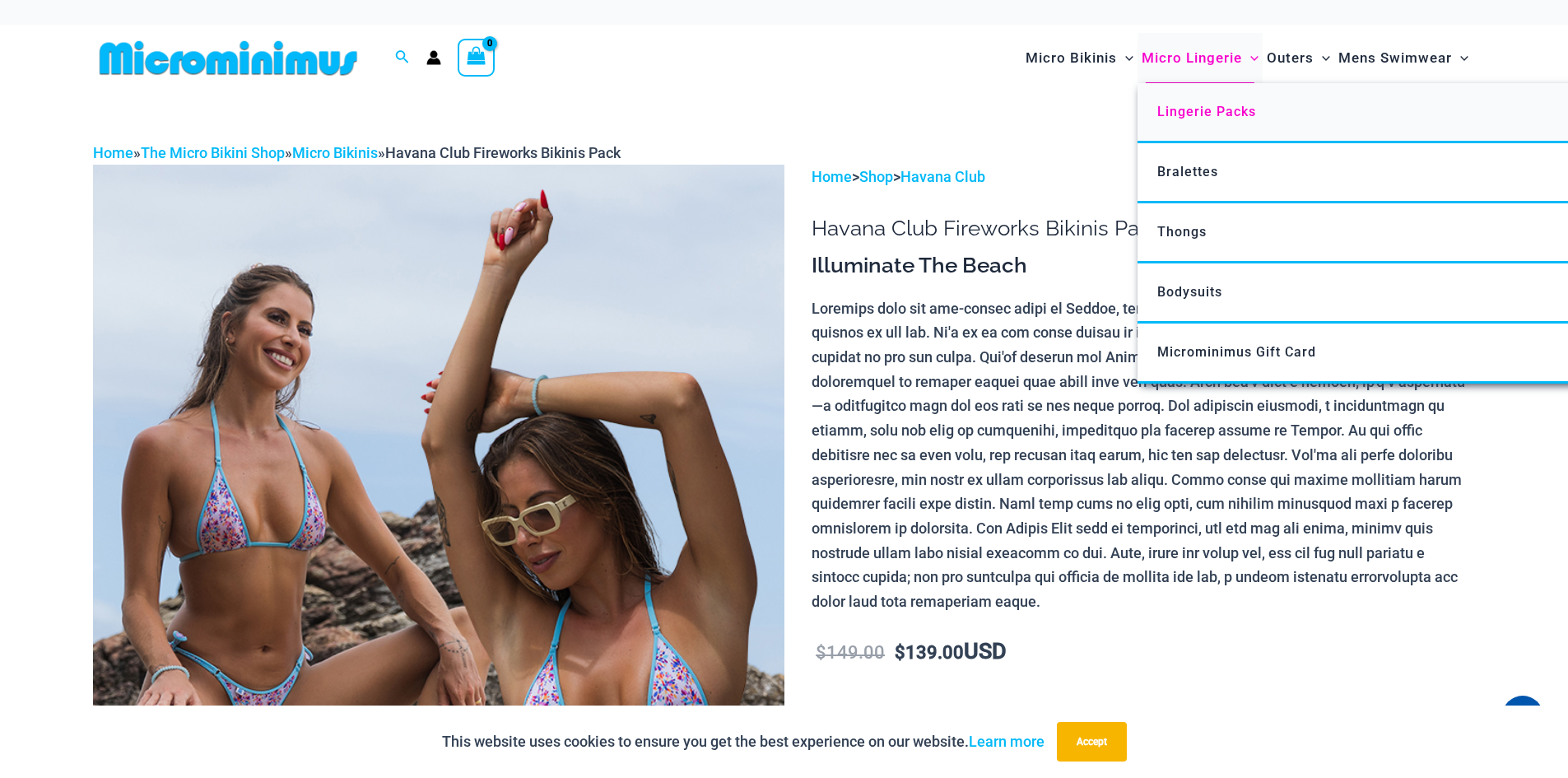
click at [1200, 113] on span "Lingerie Packs" at bounding box center [1207, 111] width 99 height 16
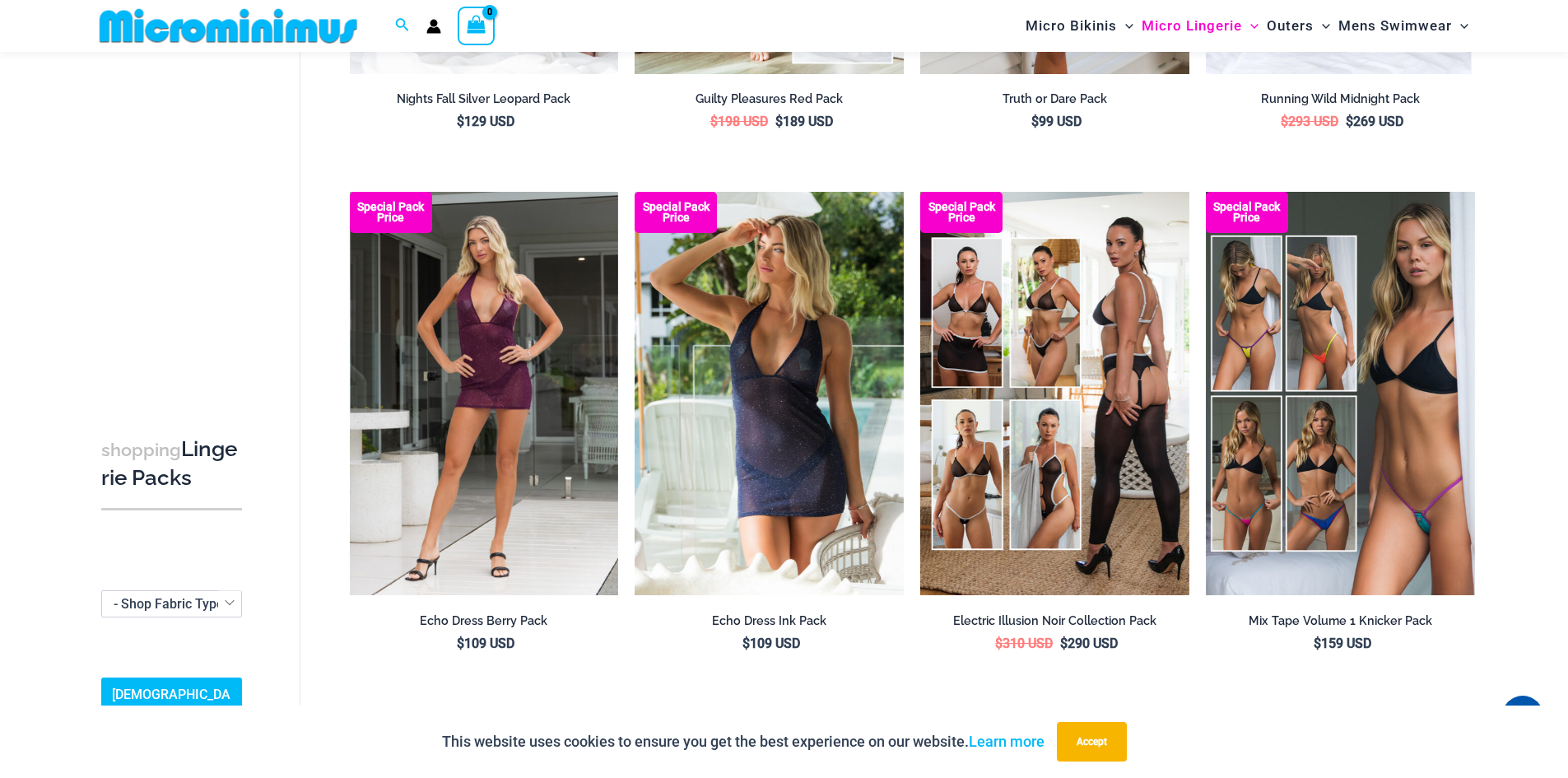
scroll to position [481, 0]
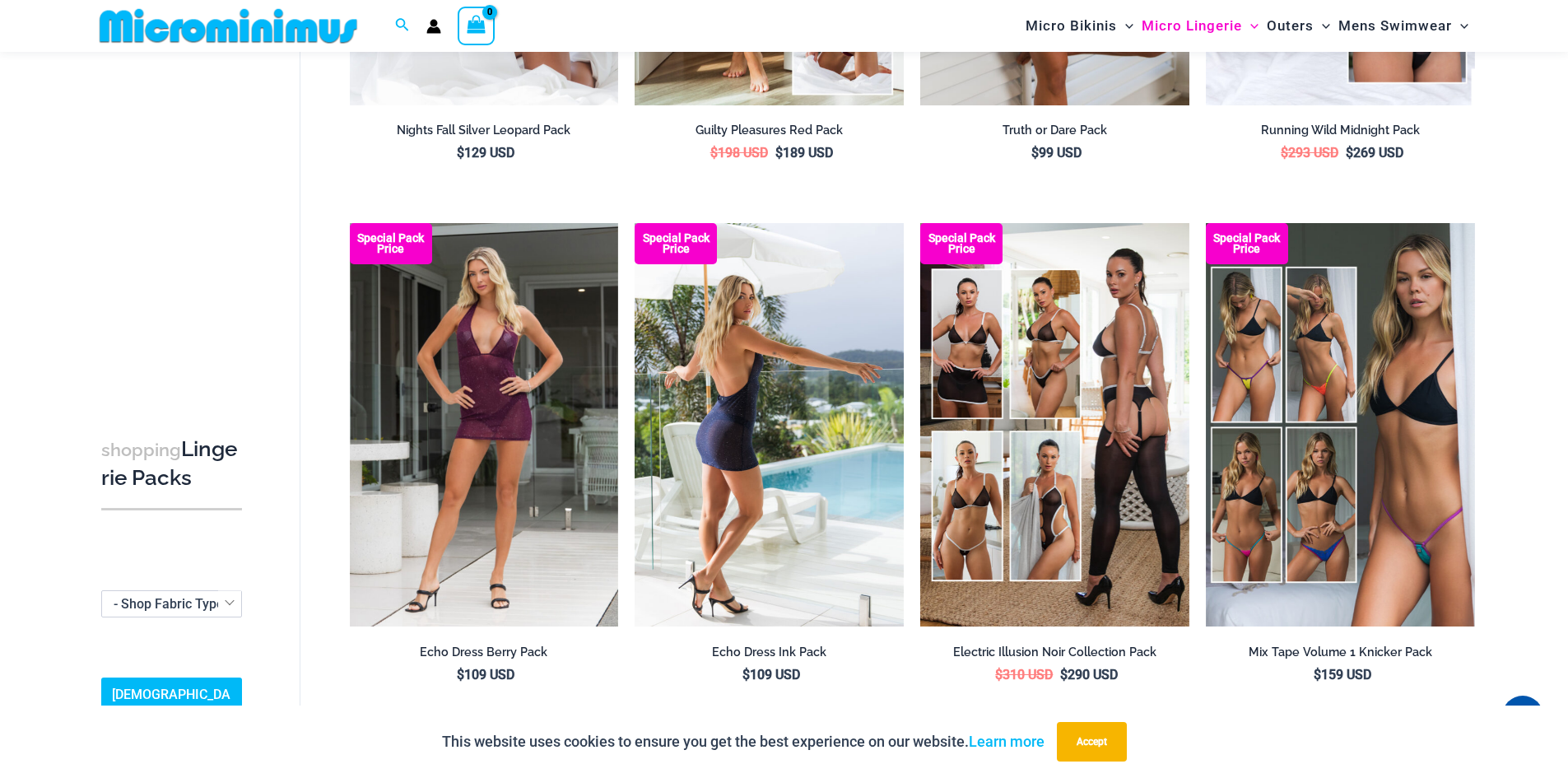
click at [823, 377] on img at bounding box center [769, 424] width 269 height 403
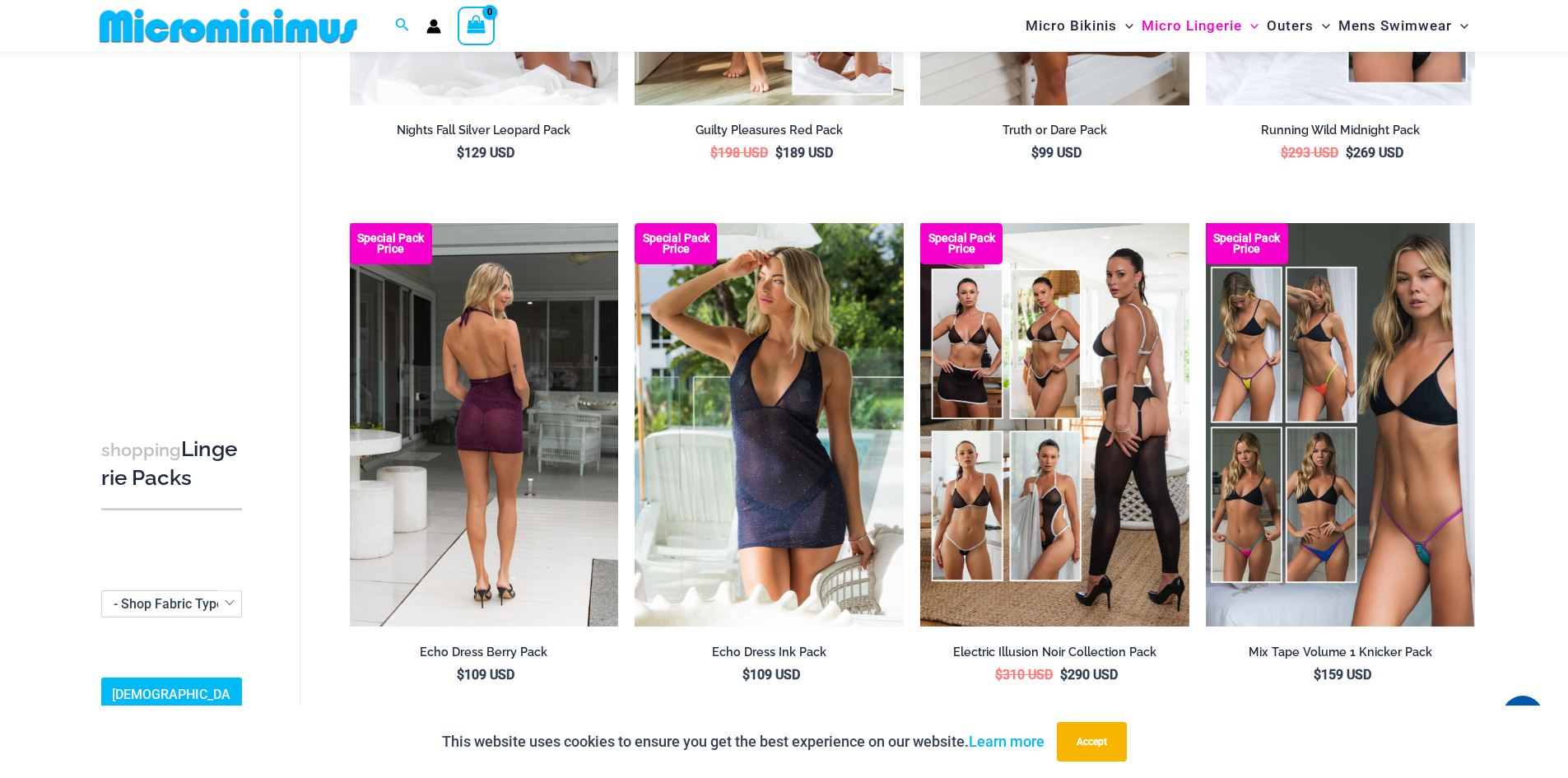
click at [508, 314] on img at bounding box center [485, 424] width 269 height 403
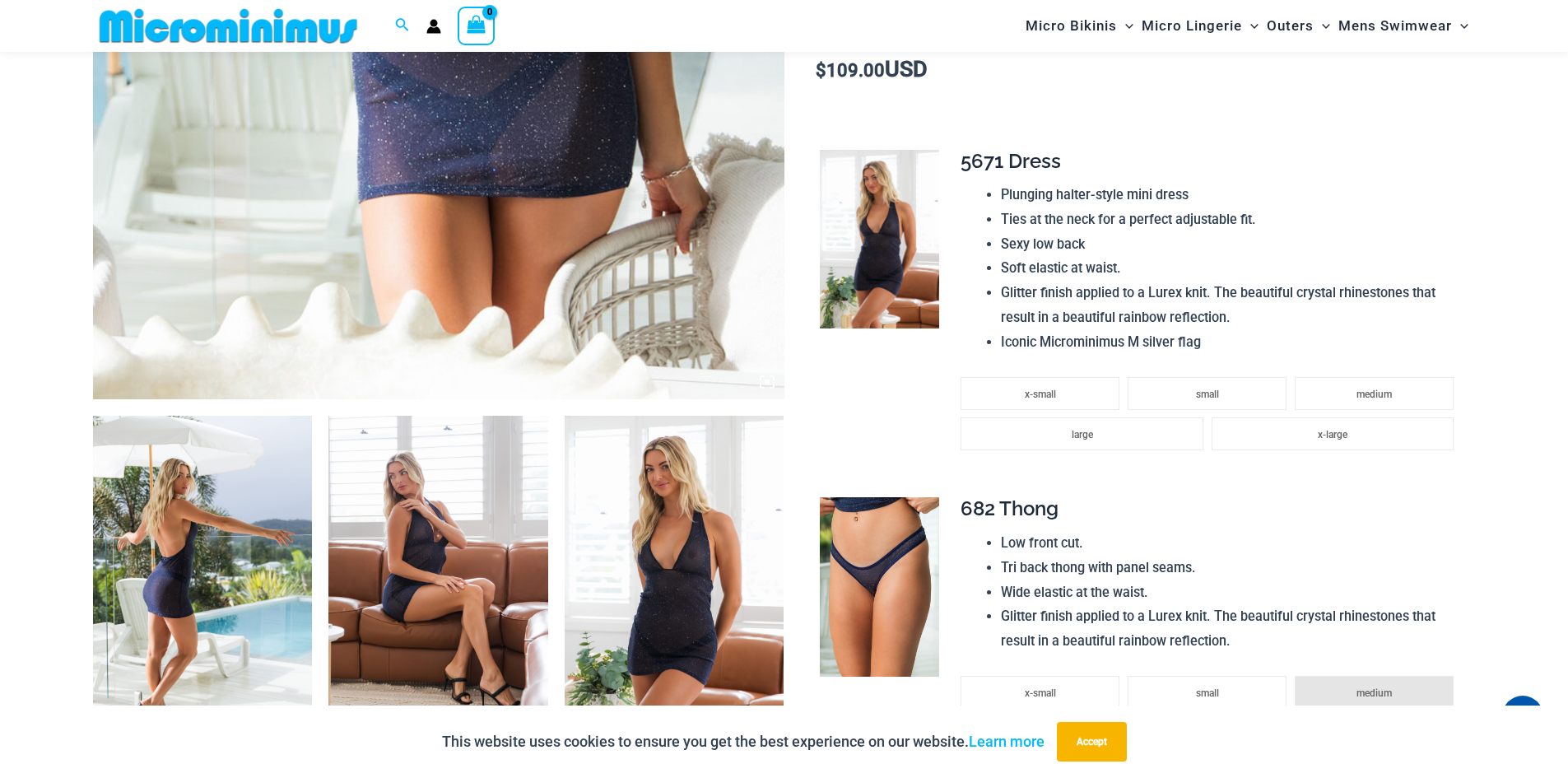
scroll to position [740, 0]
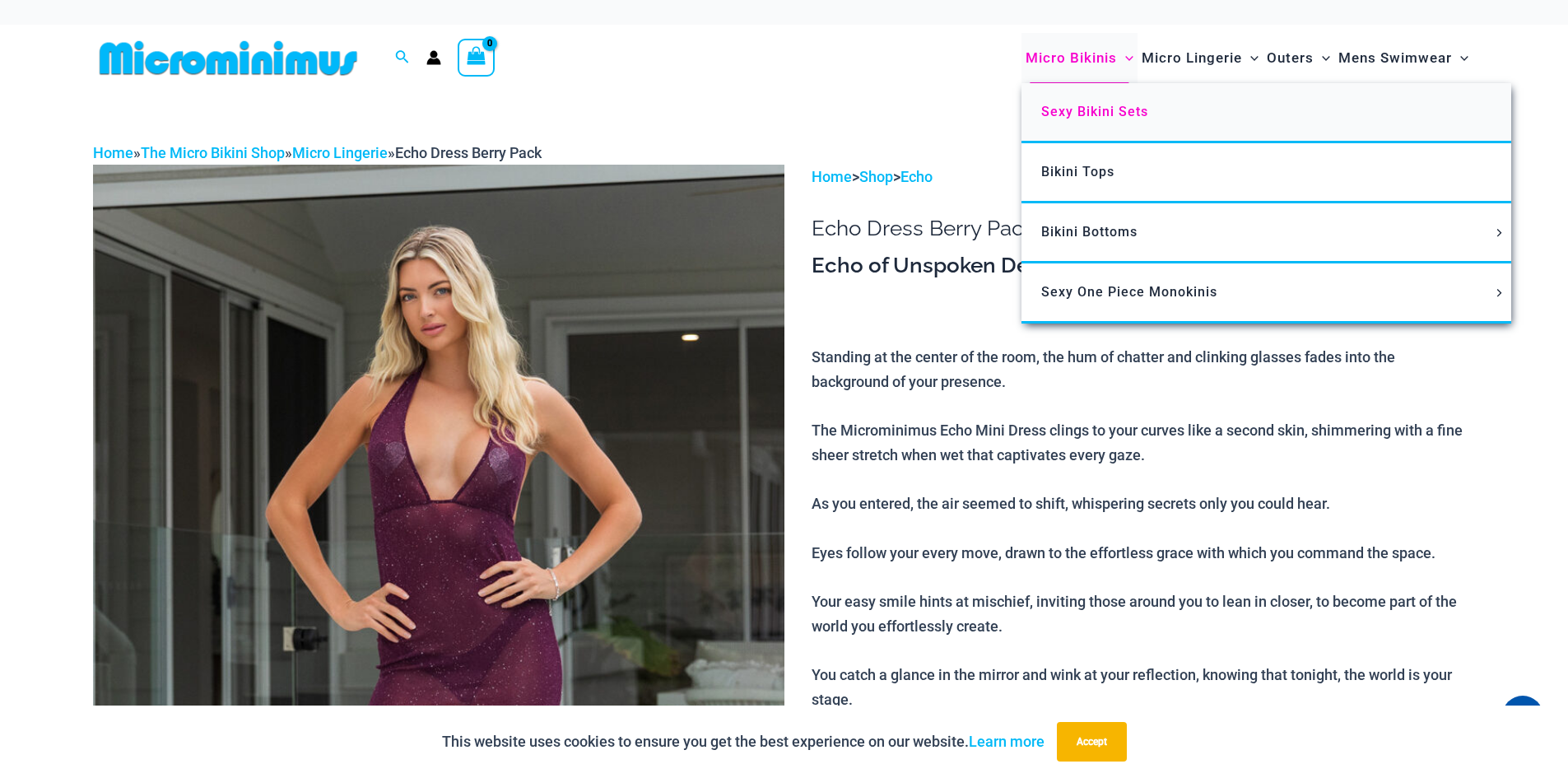
click at [1125, 112] on span "Sexy Bikini Sets" at bounding box center [1094, 111] width 107 height 16
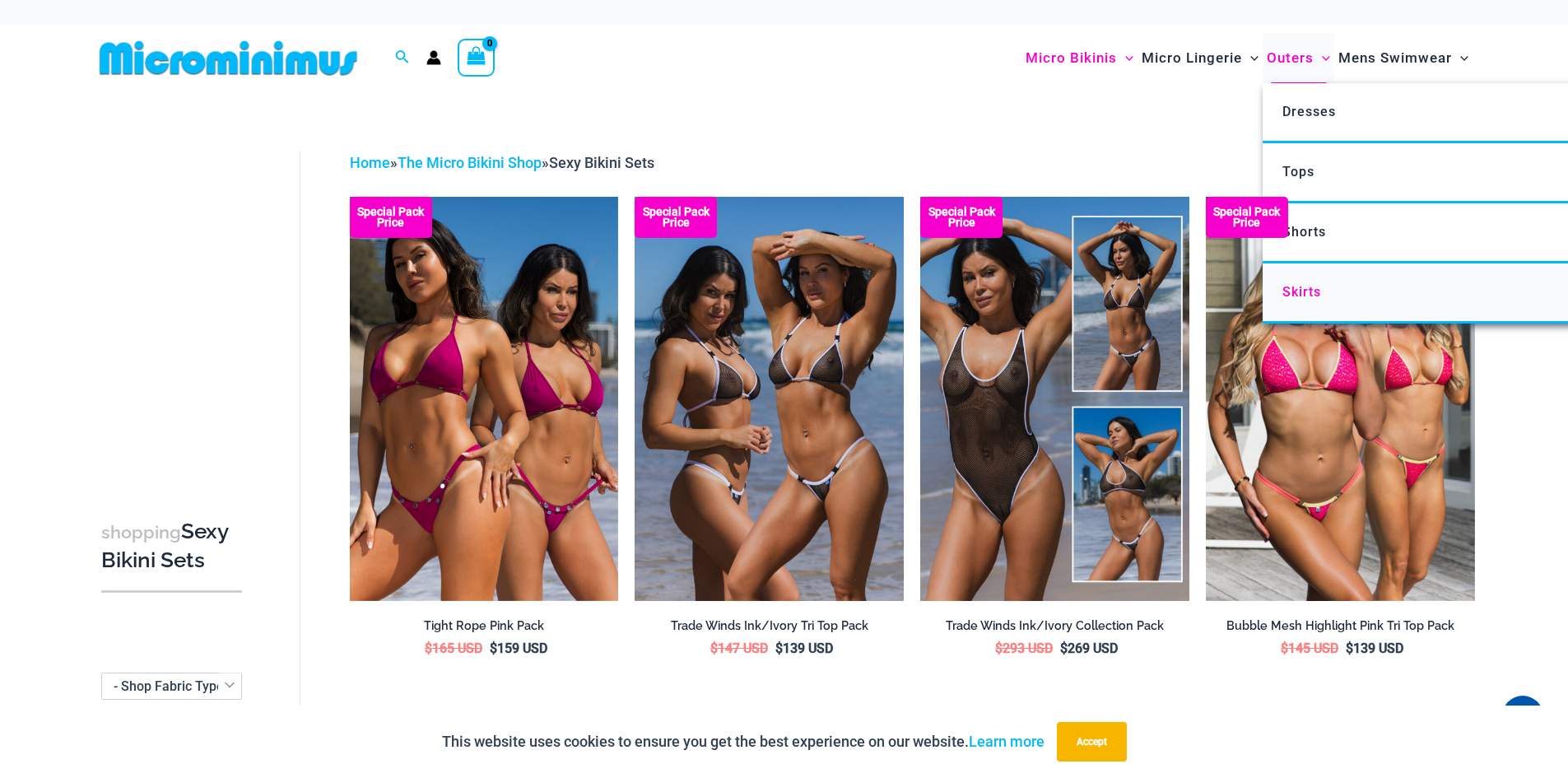
click at [1299, 293] on span "Skirts" at bounding box center [1301, 292] width 39 height 16
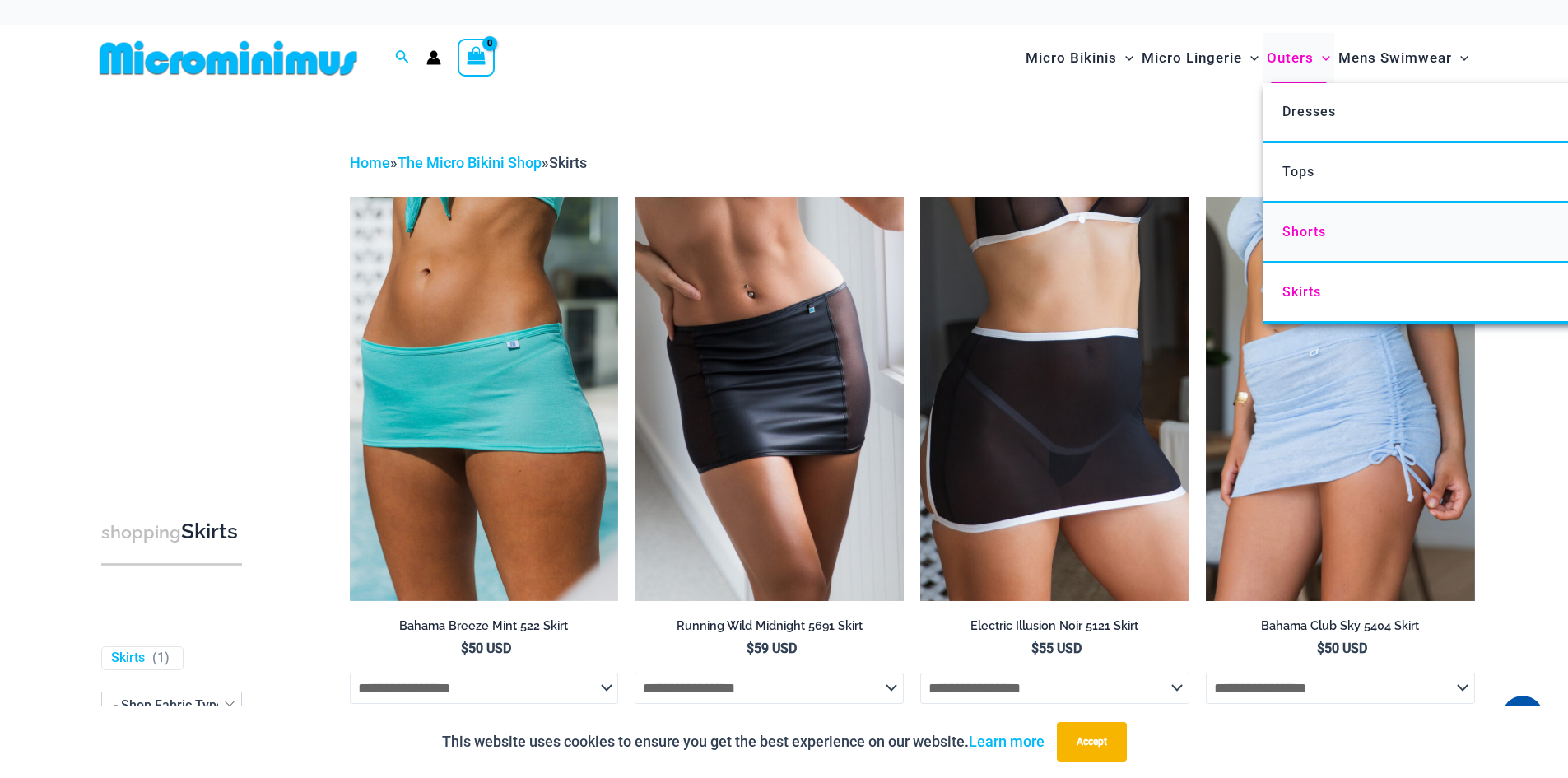
click at [1287, 229] on span "Shorts" at bounding box center [1303, 232] width 44 height 16
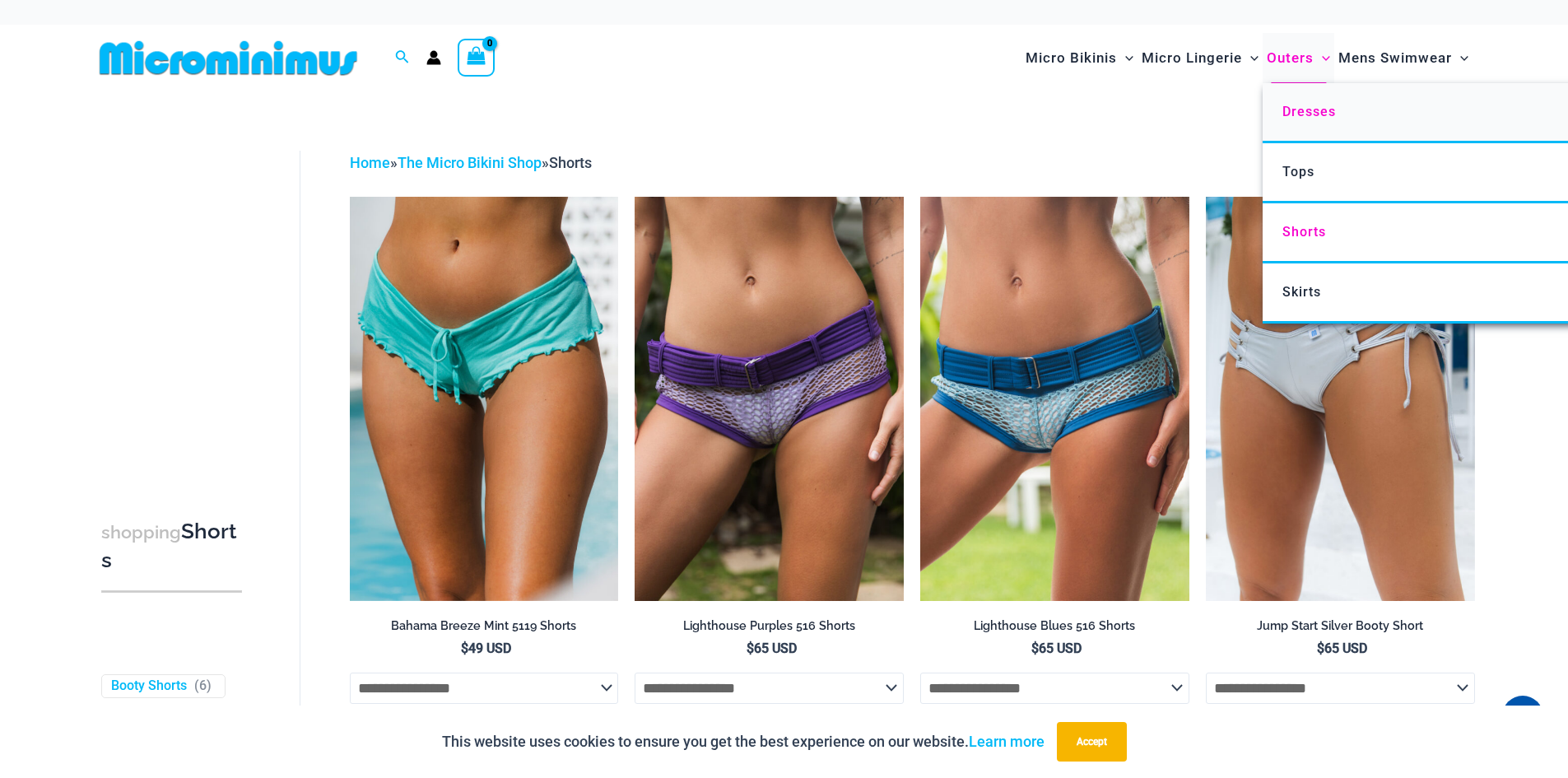
click at [1302, 117] on span "Dresses" at bounding box center [1308, 111] width 53 height 16
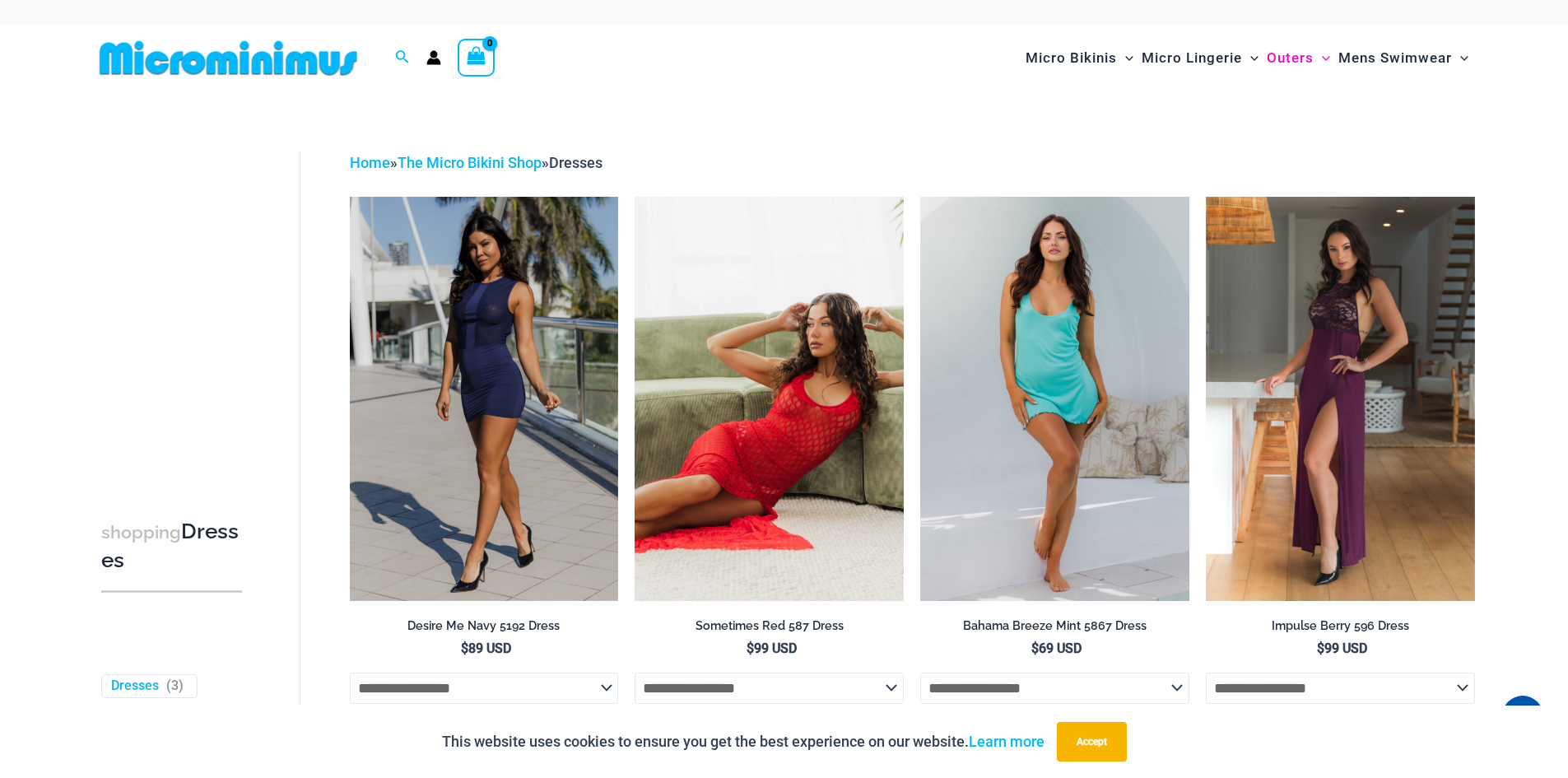
click at [849, 385] on img at bounding box center [769, 398] width 269 height 403
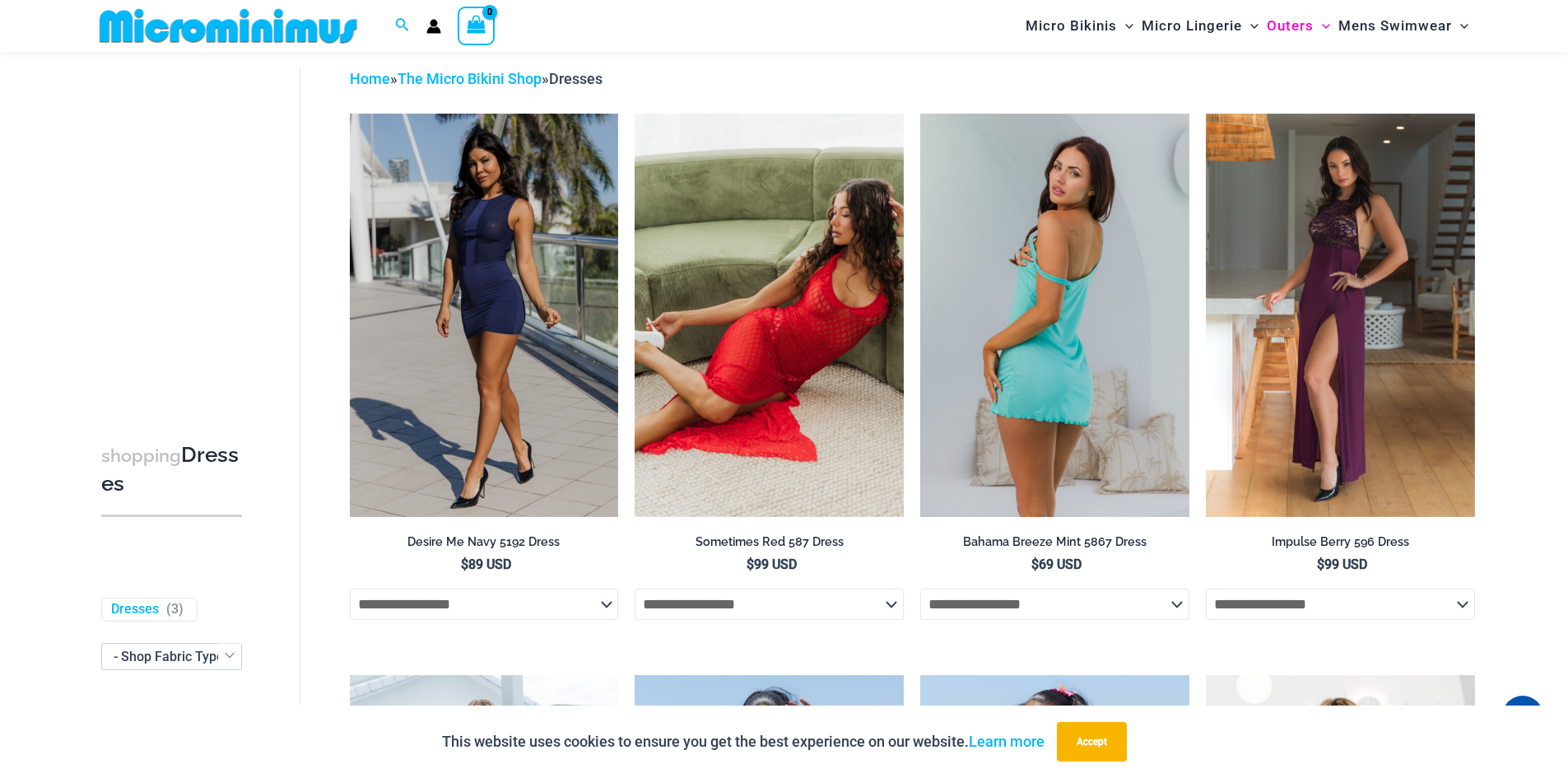
scroll to position [70, 0]
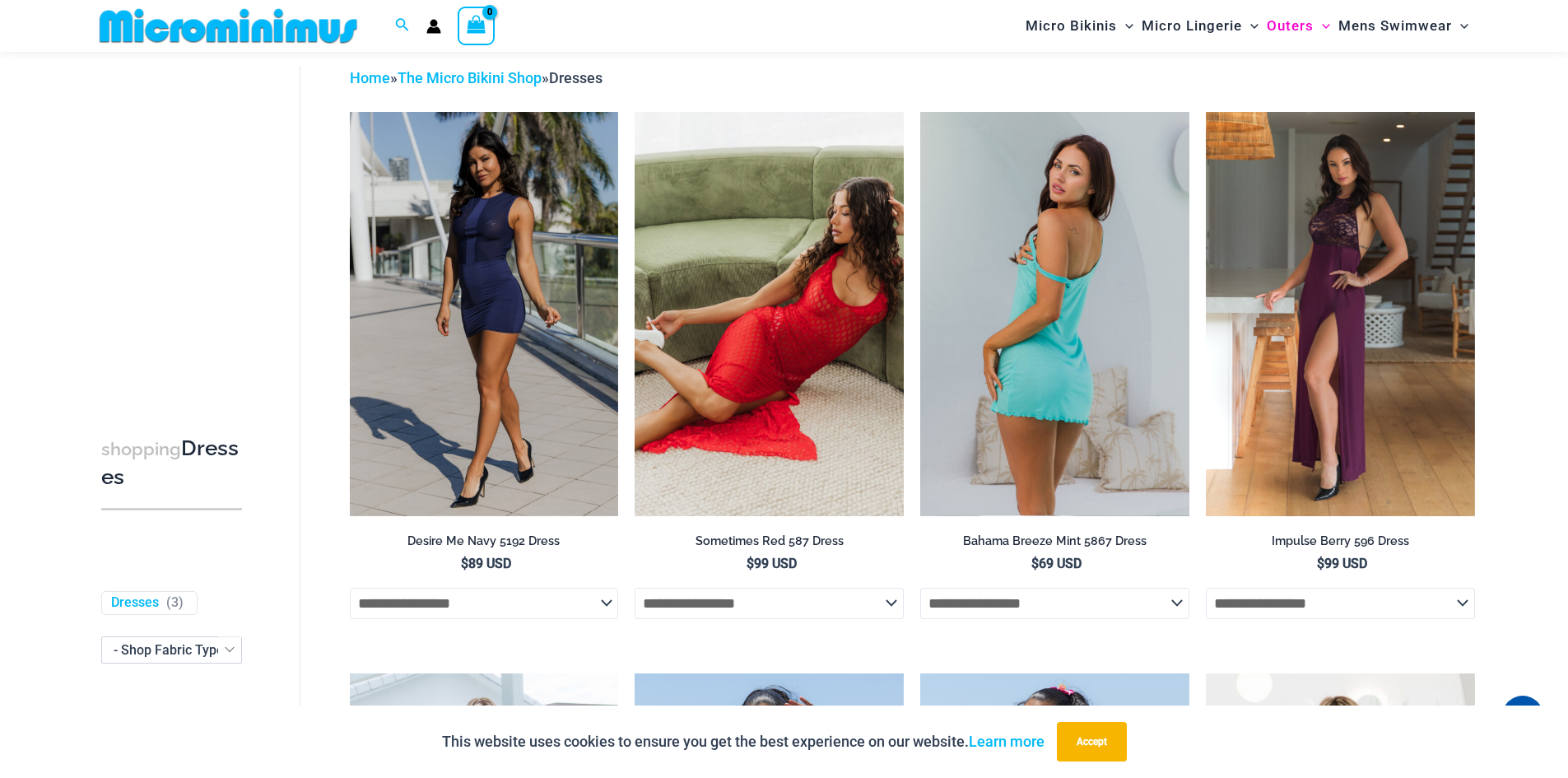
click at [1113, 326] on img at bounding box center [1055, 314] width 269 height 403
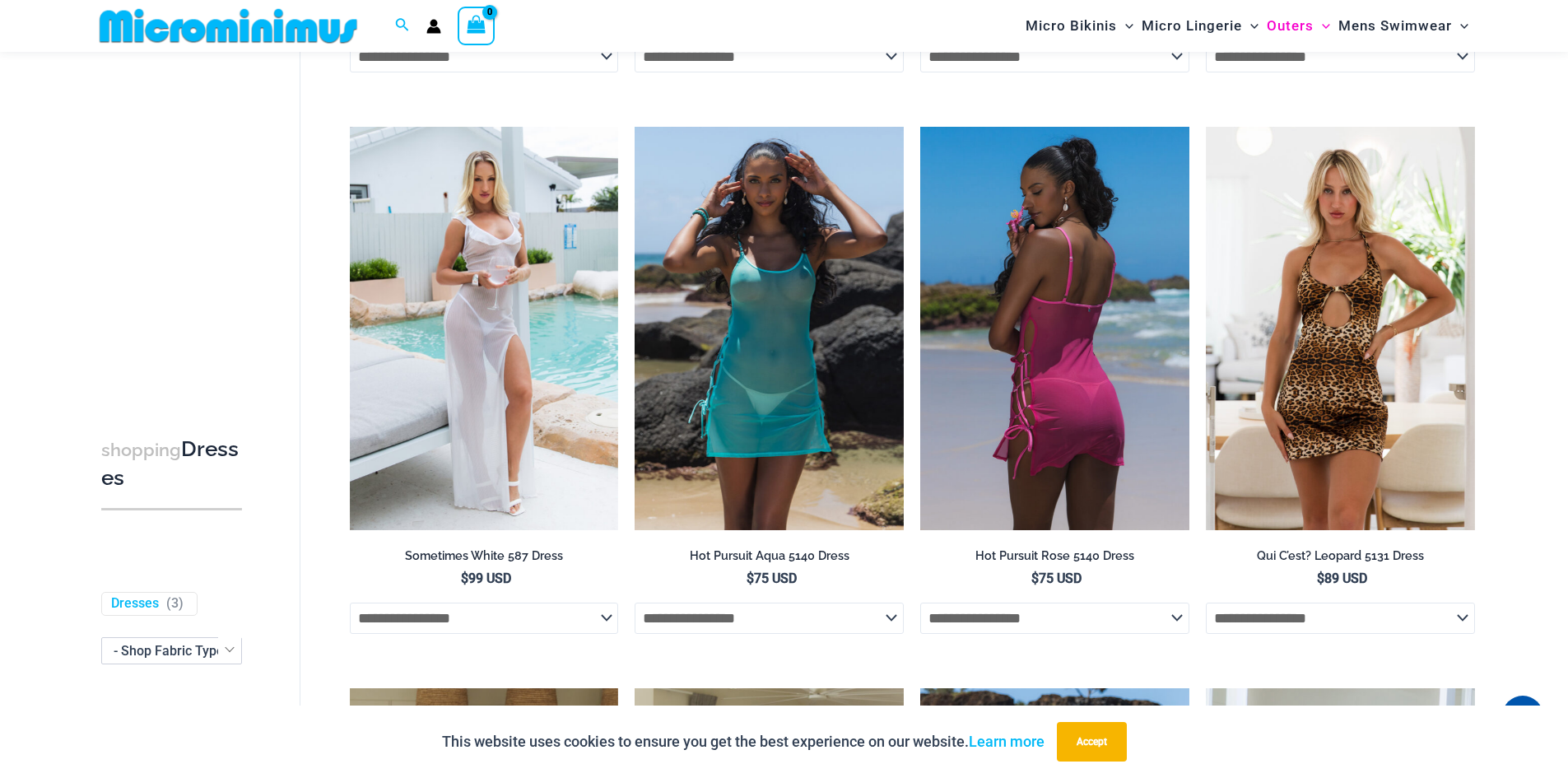
scroll to position [646, 0]
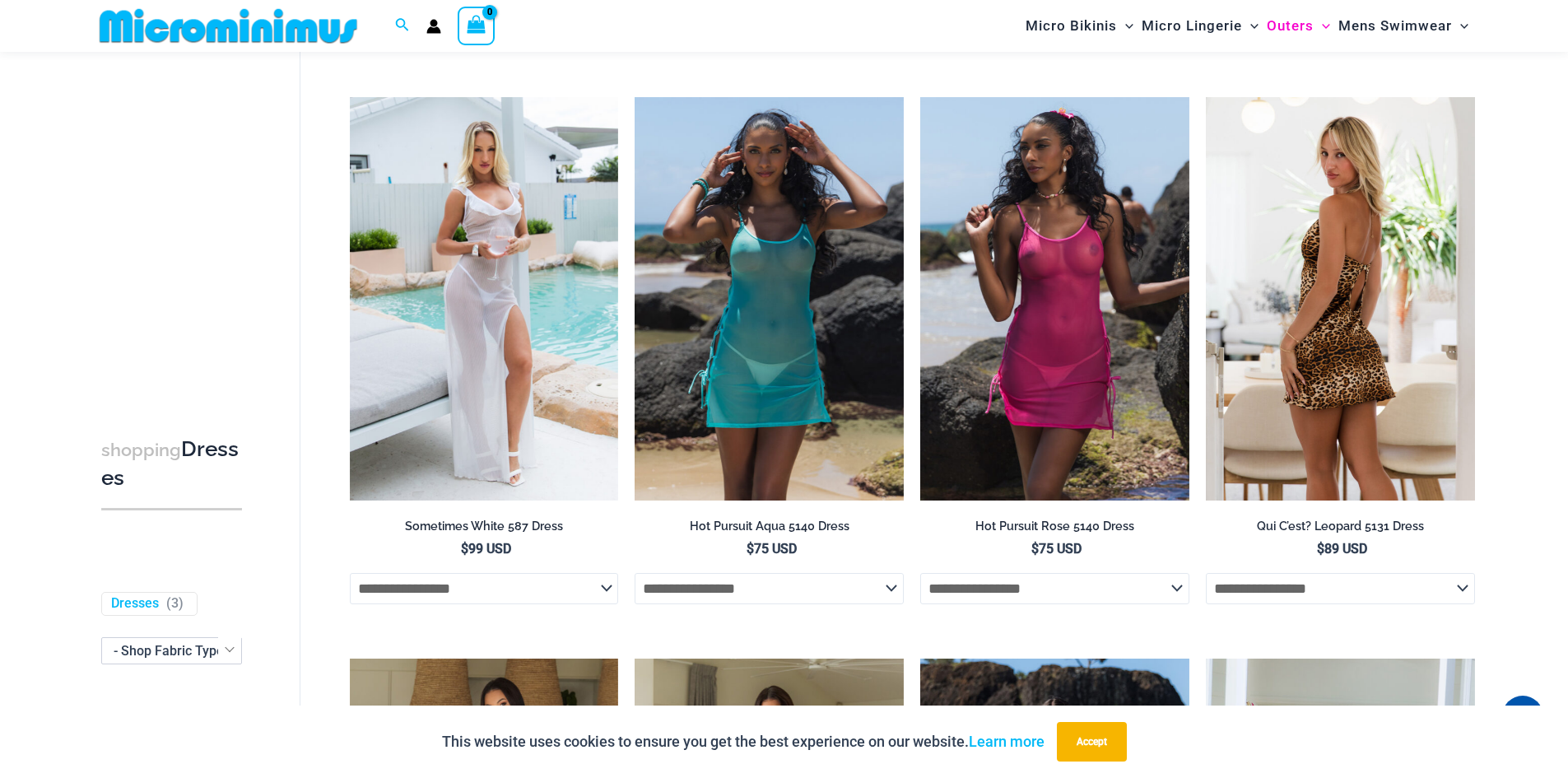
click at [1310, 306] on img at bounding box center [1340, 298] width 269 height 403
click at [1353, 426] on img at bounding box center [1340, 298] width 269 height 403
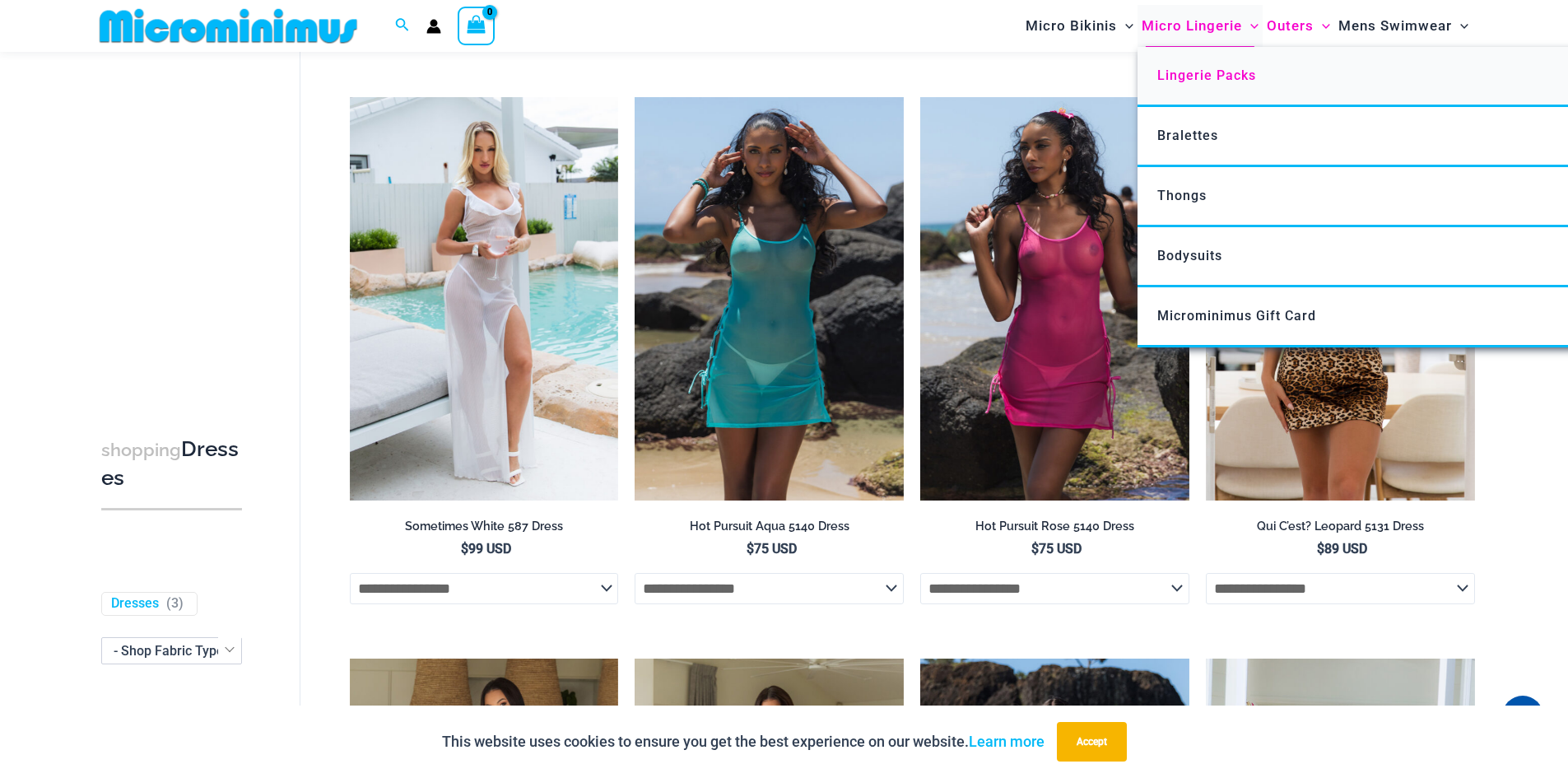
click at [1205, 75] on span "Lingerie Packs" at bounding box center [1207, 76] width 99 height 16
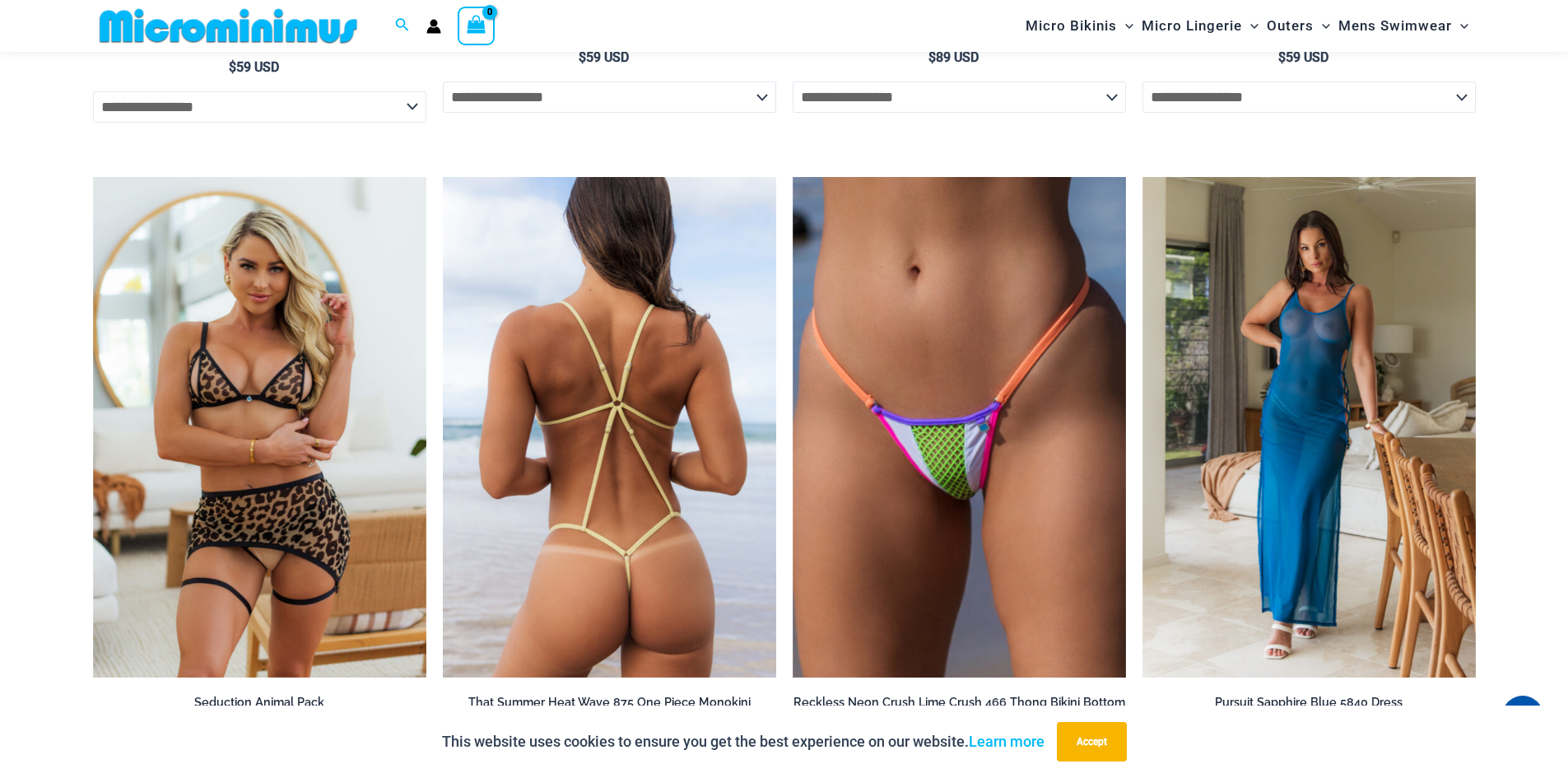
scroll to position [2865, 0]
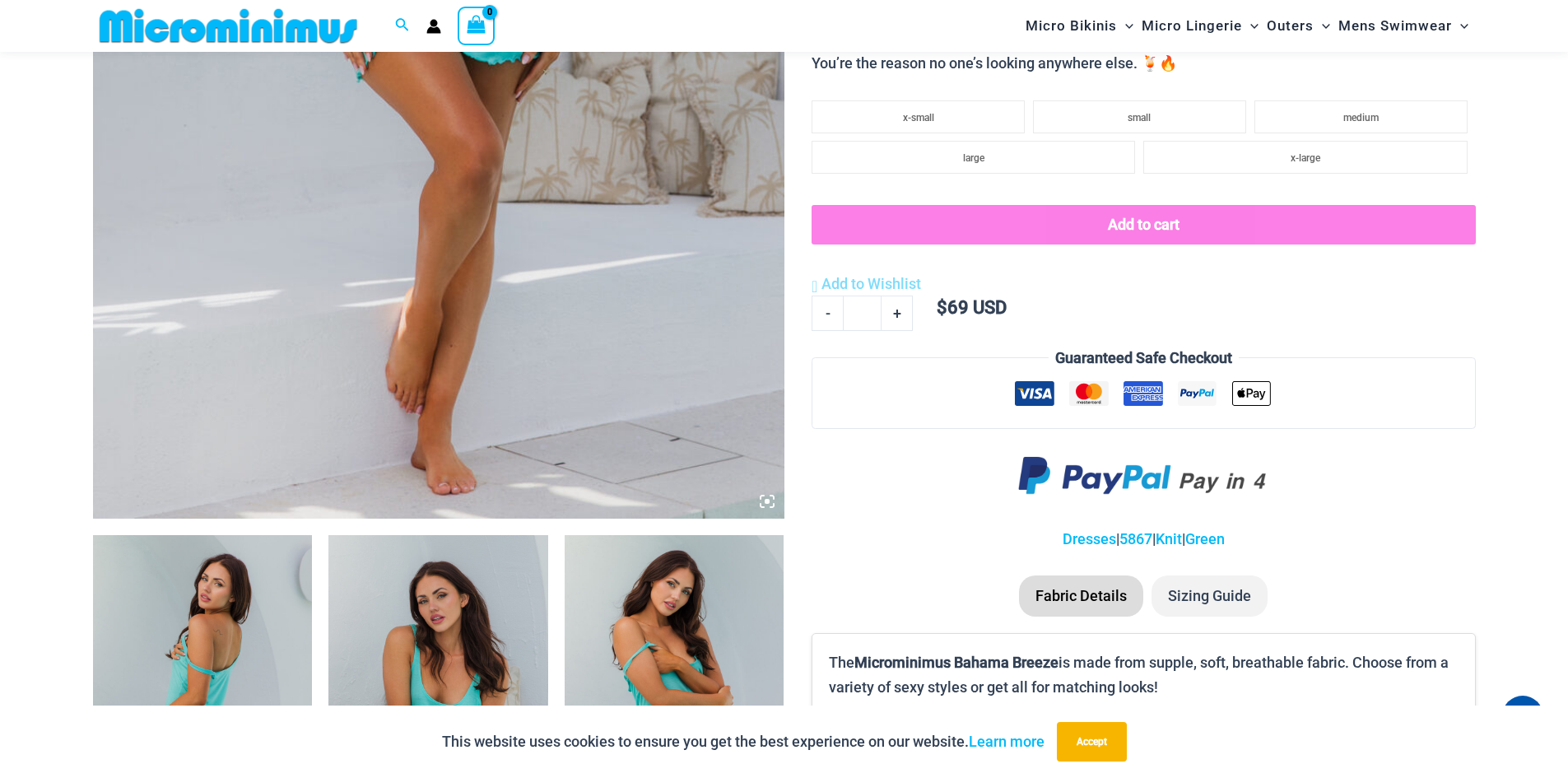
scroll to position [725, 0]
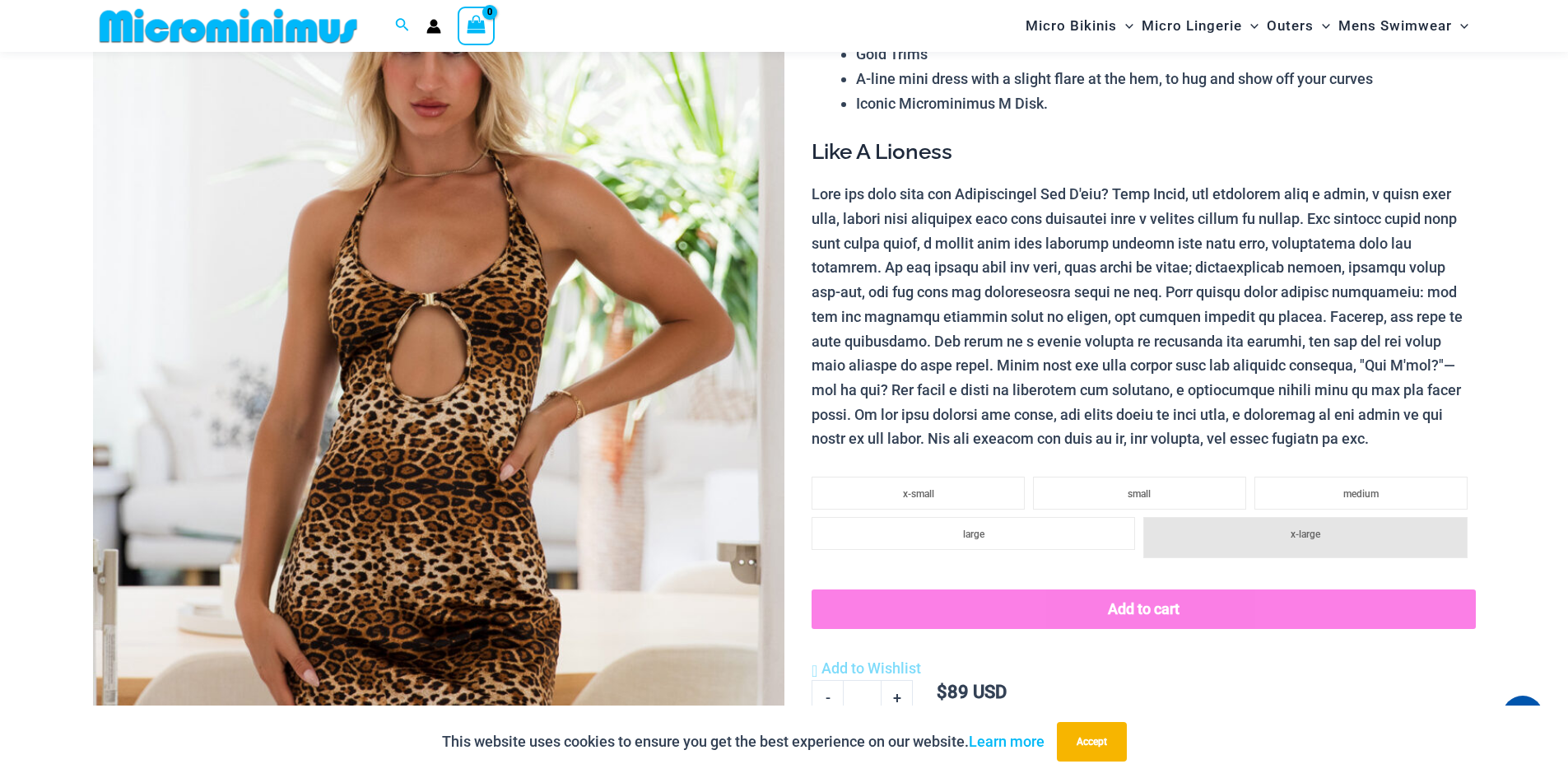
scroll to position [317, 0]
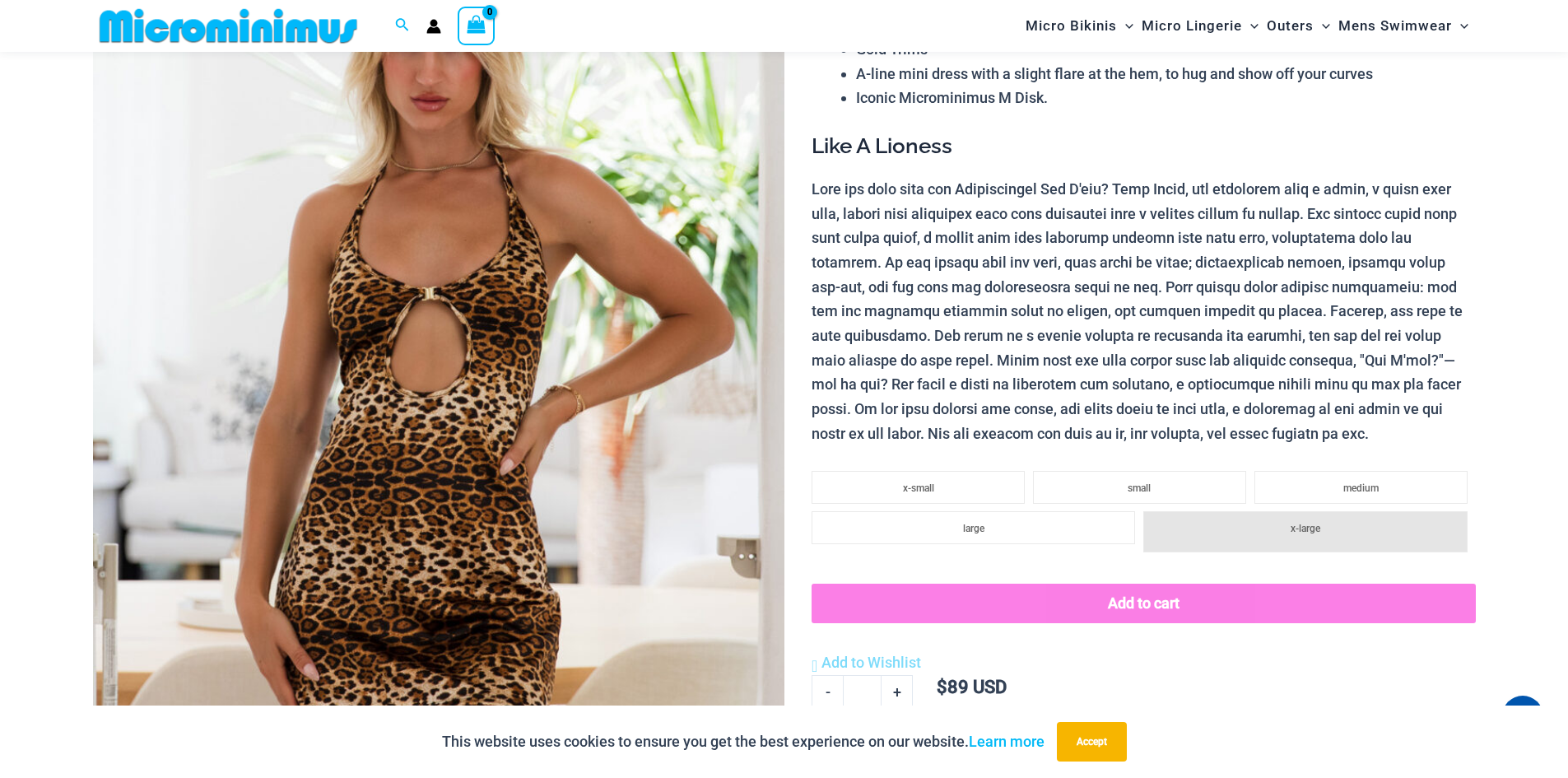
scroll to position [244, 0]
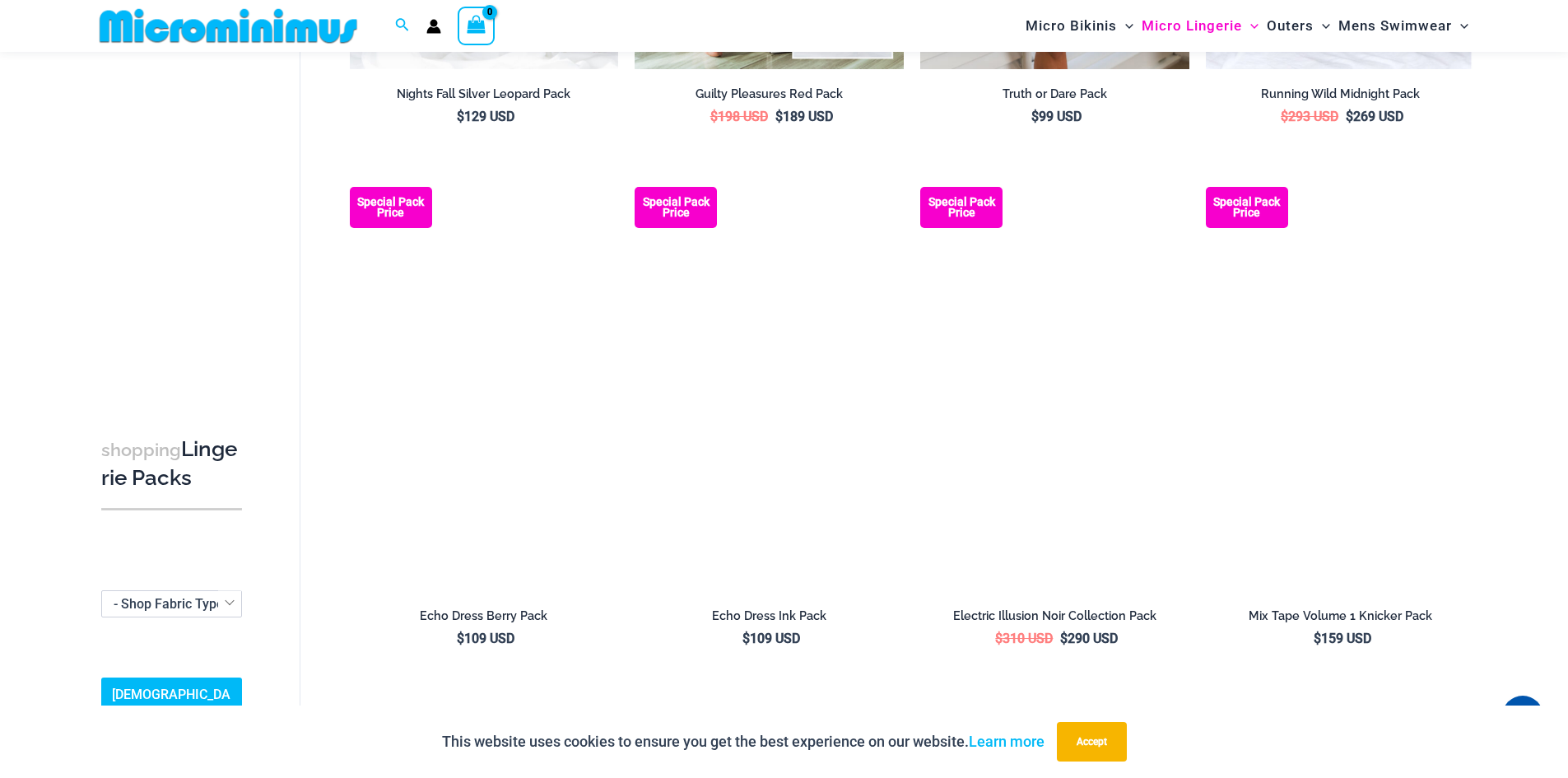
scroll to position [563, 0]
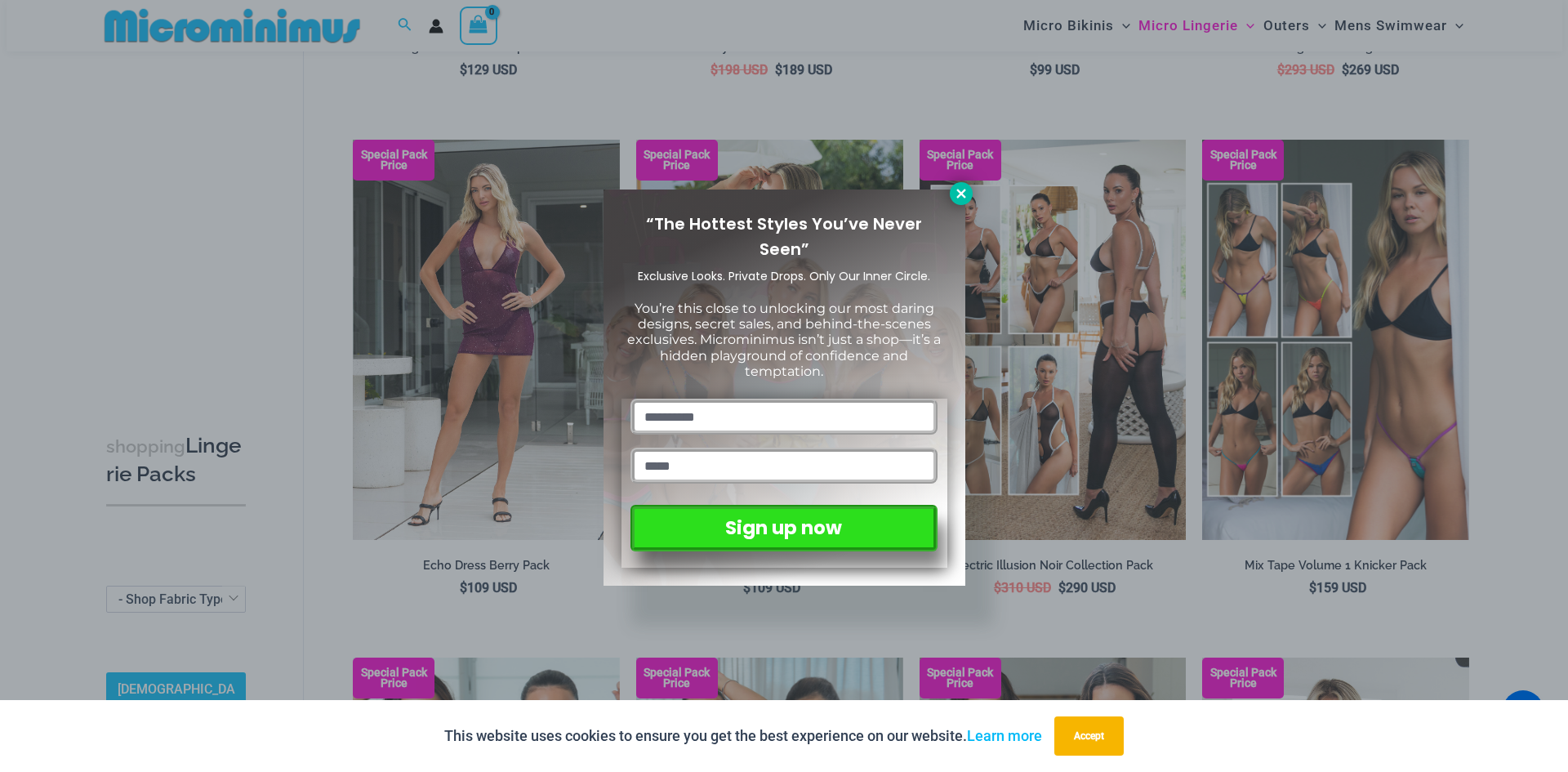
click at [951, 188] on button at bounding box center [961, 193] width 23 height 23
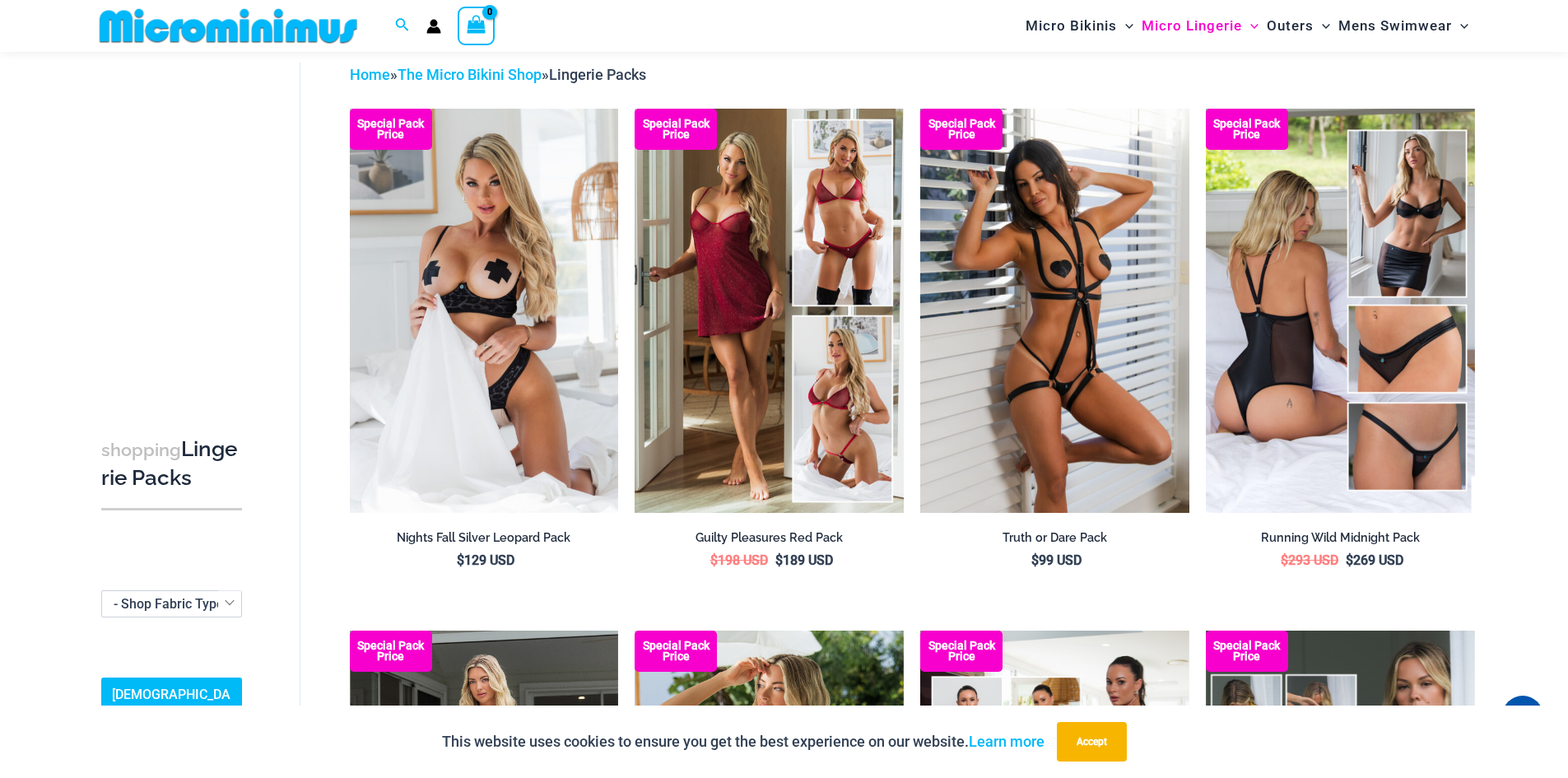
scroll to position [0, 0]
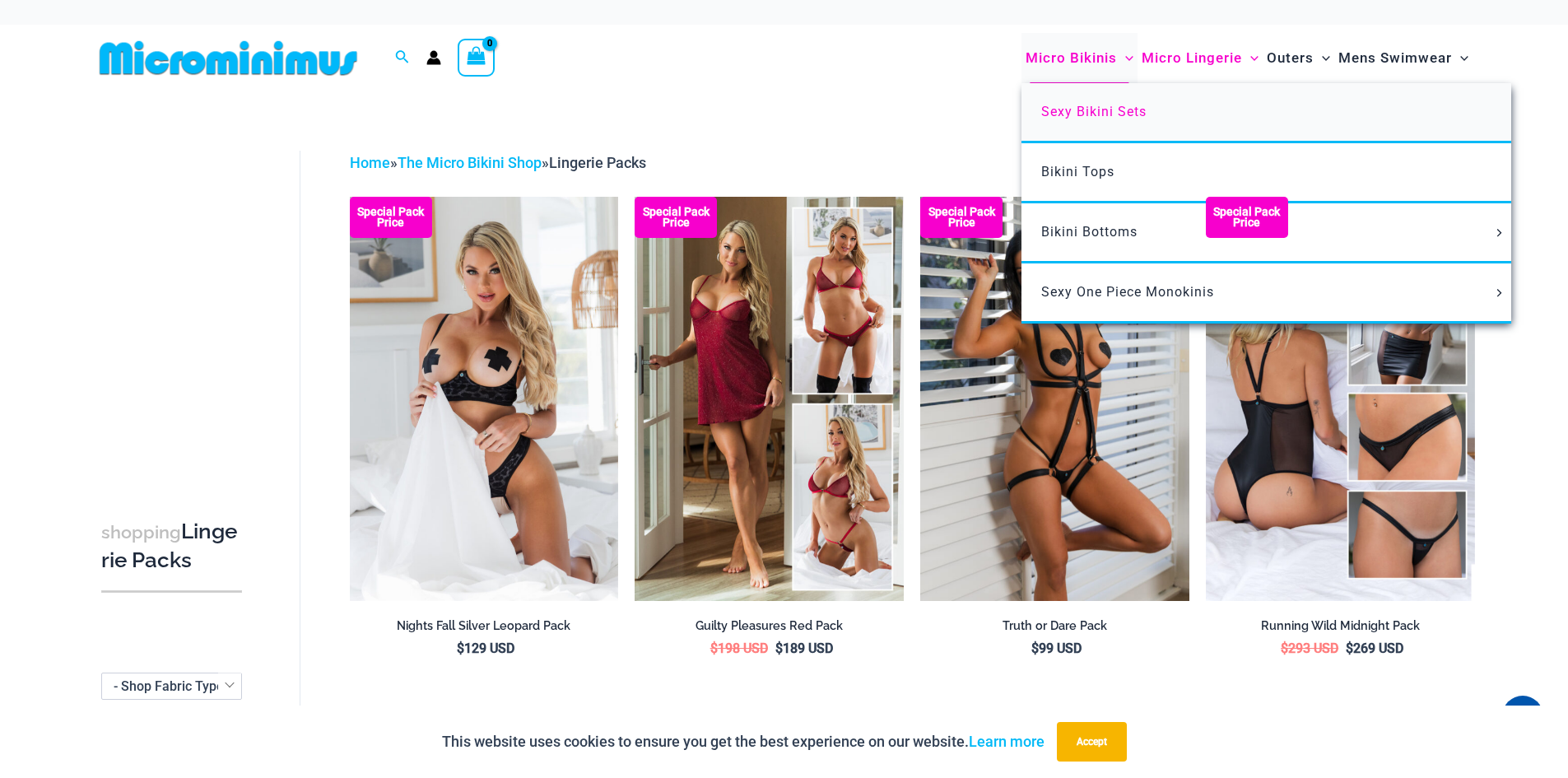
click at [1093, 113] on span "Sexy Bikini Sets" at bounding box center [1093, 111] width 106 height 16
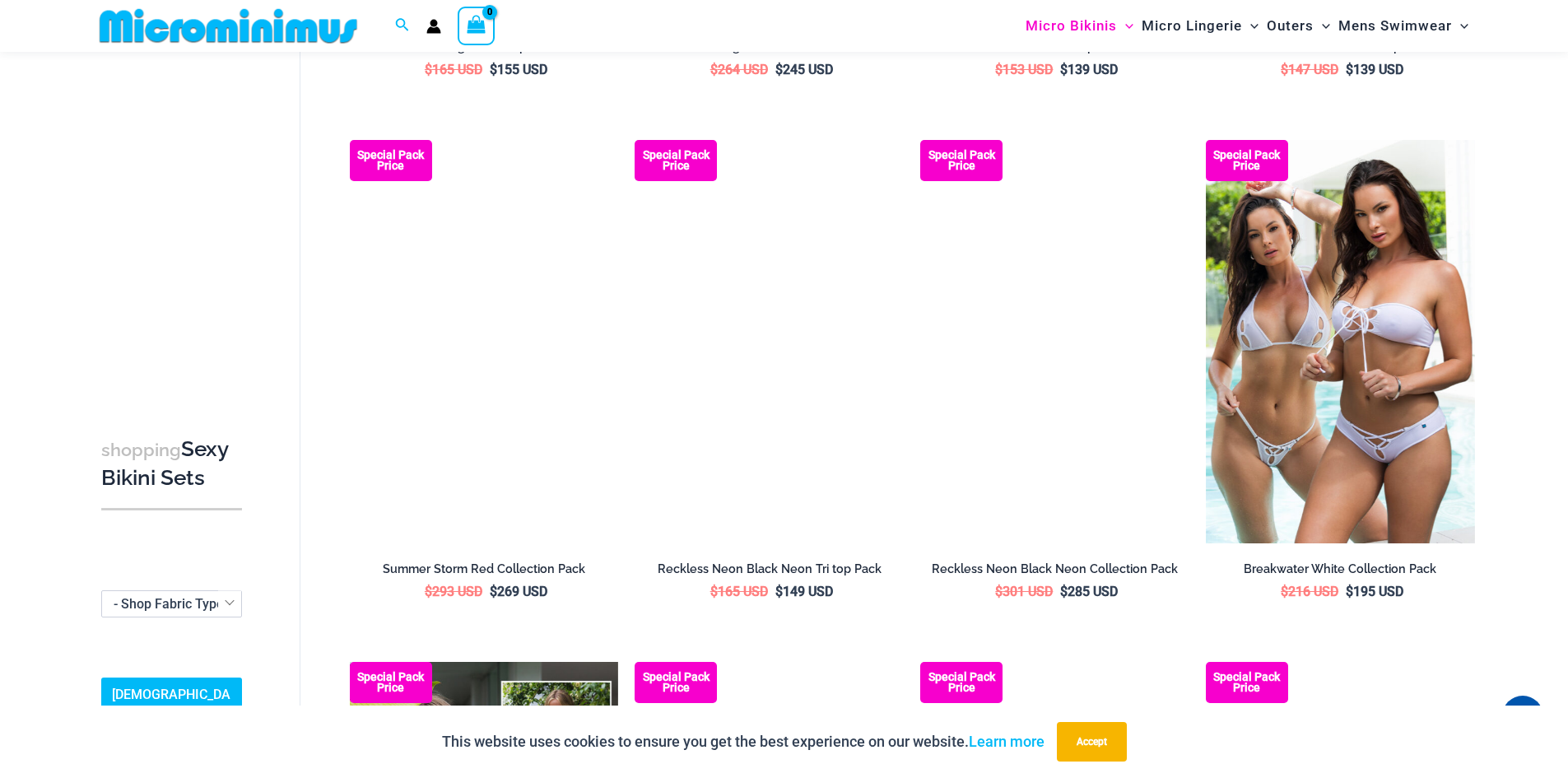
scroll to position [1632, 0]
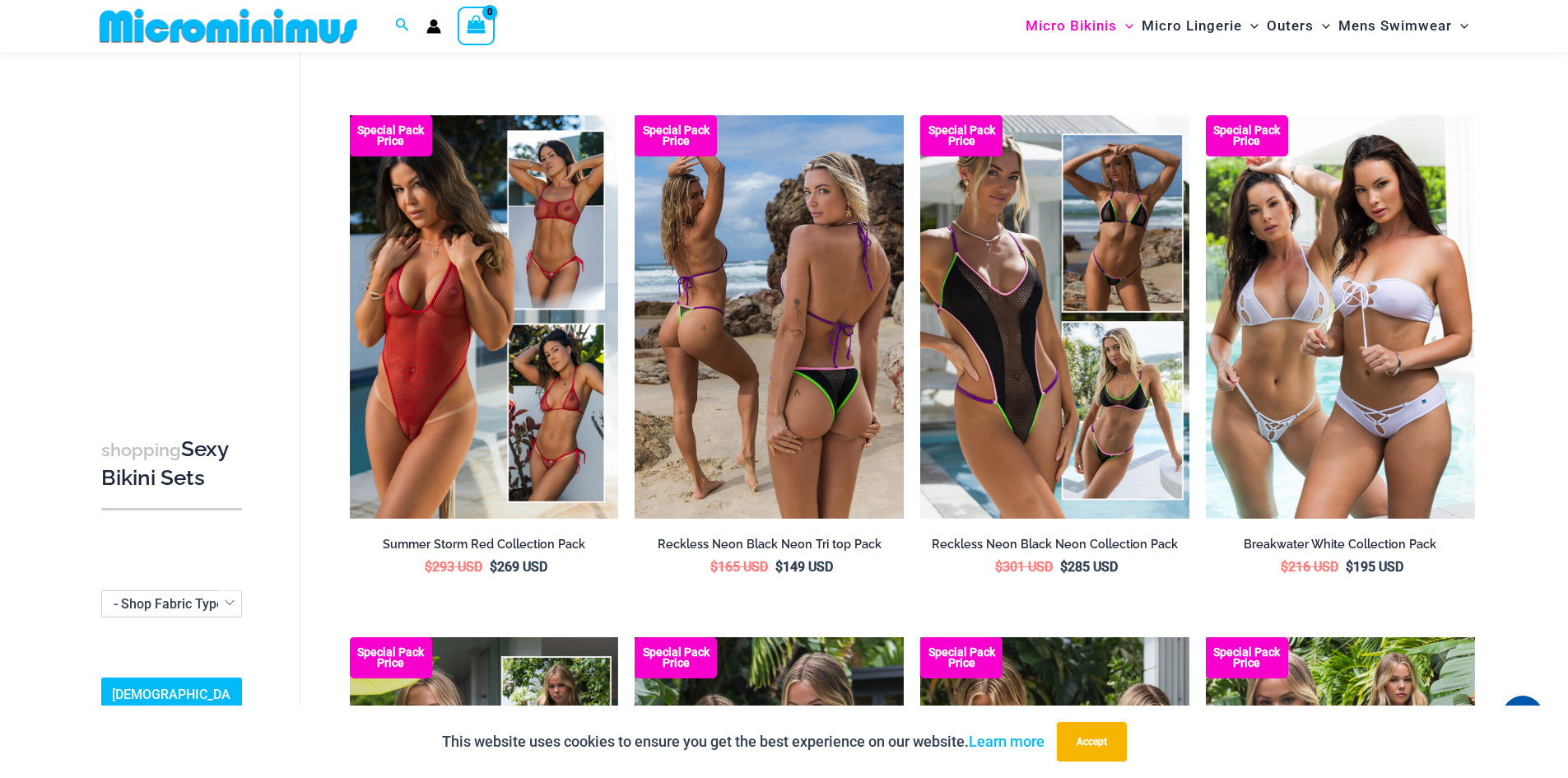
click at [868, 356] on img at bounding box center [769, 317] width 269 height 403
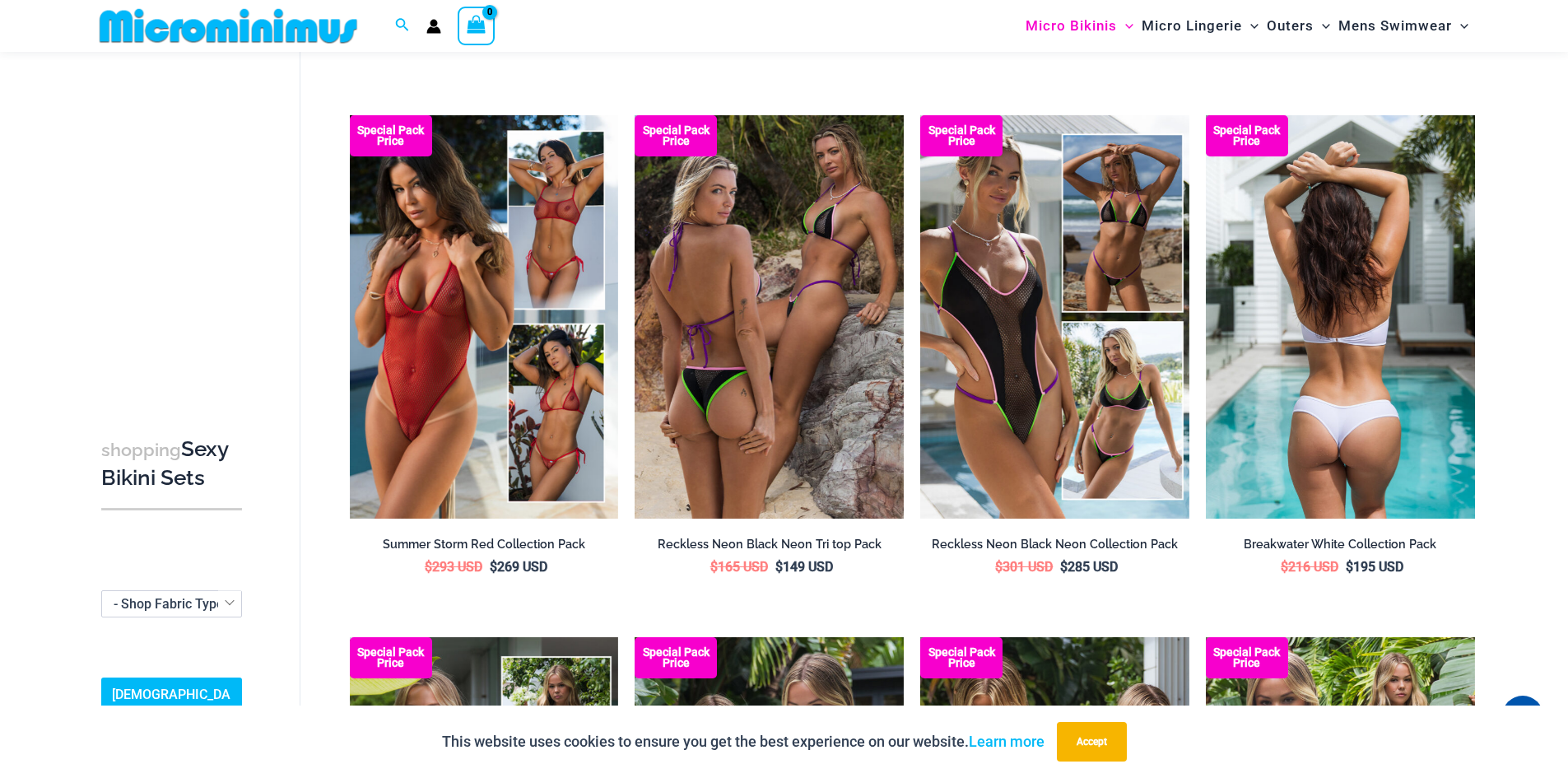
click at [1270, 363] on img at bounding box center [1340, 317] width 269 height 403
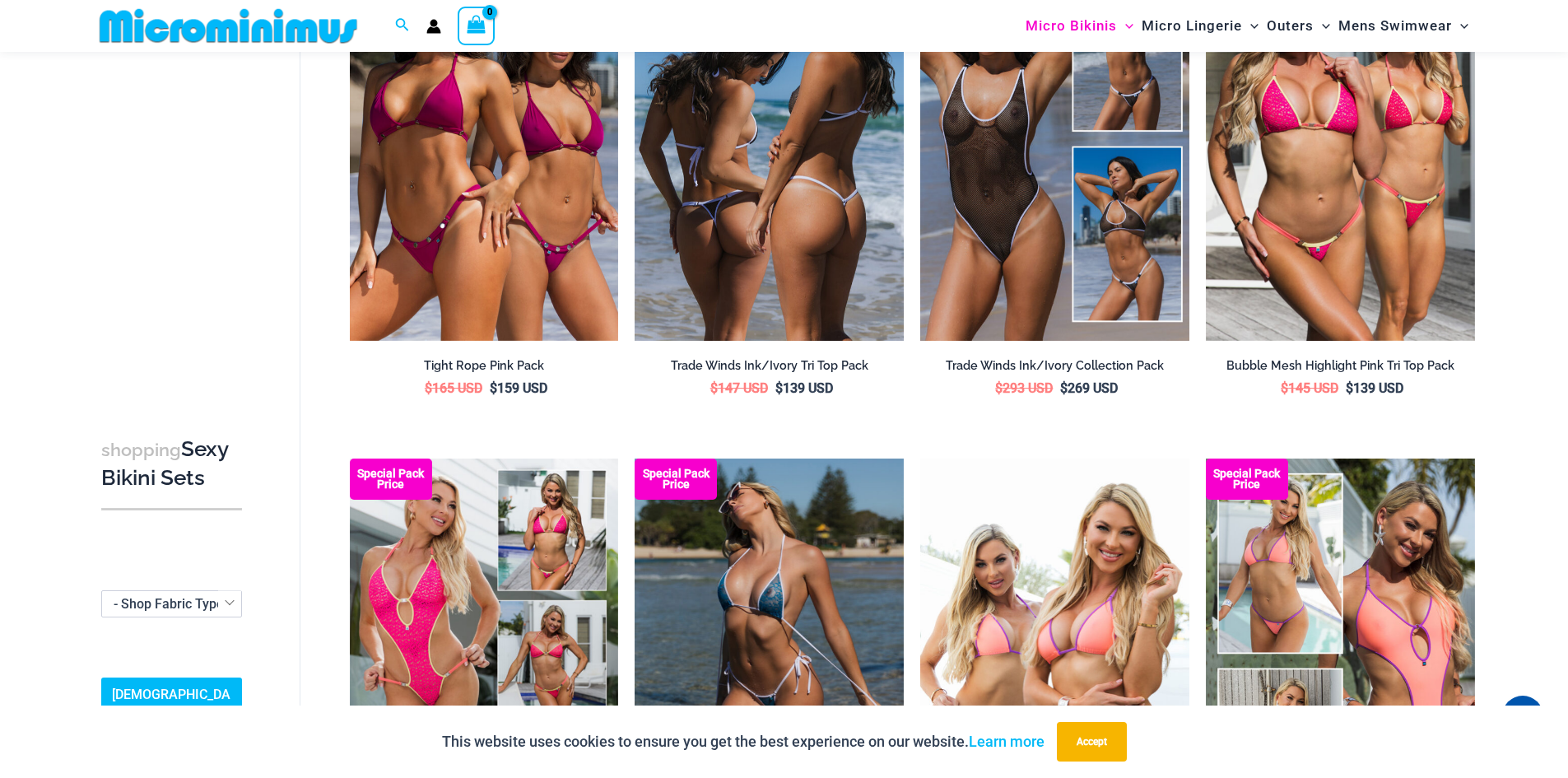
scroll to position [0, 0]
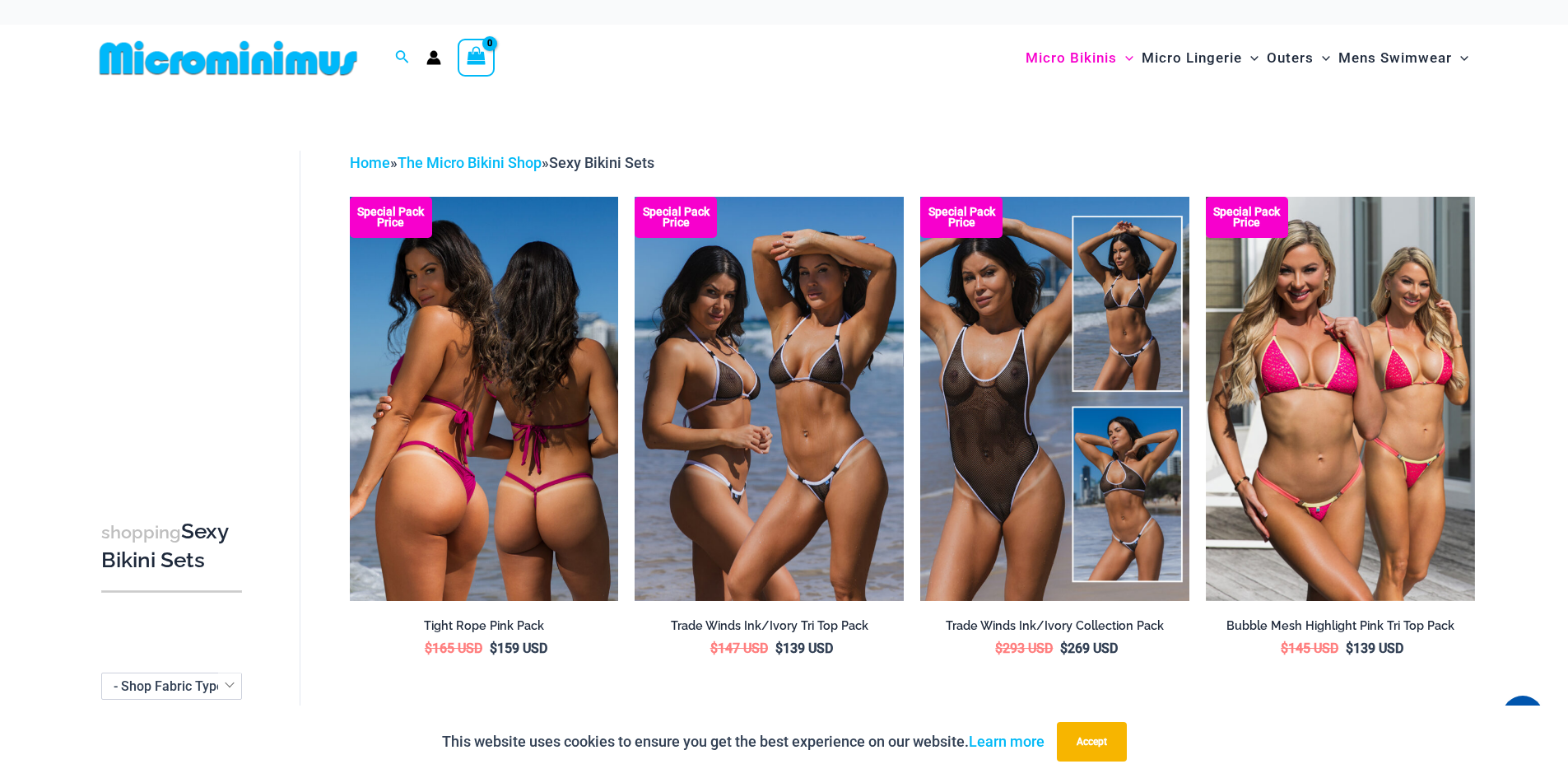
click at [565, 367] on img at bounding box center [485, 398] width 269 height 403
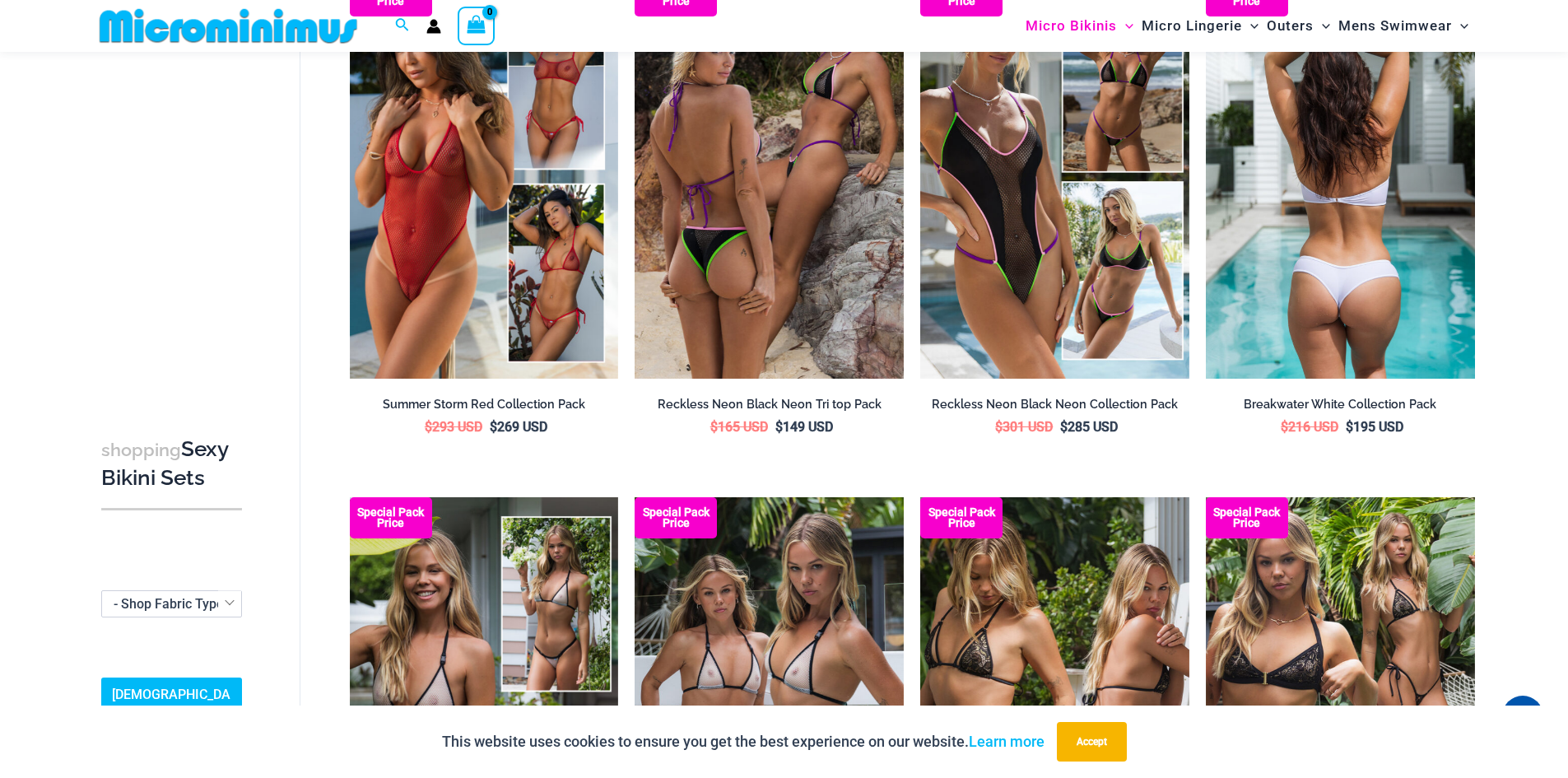
scroll to position [1715, 0]
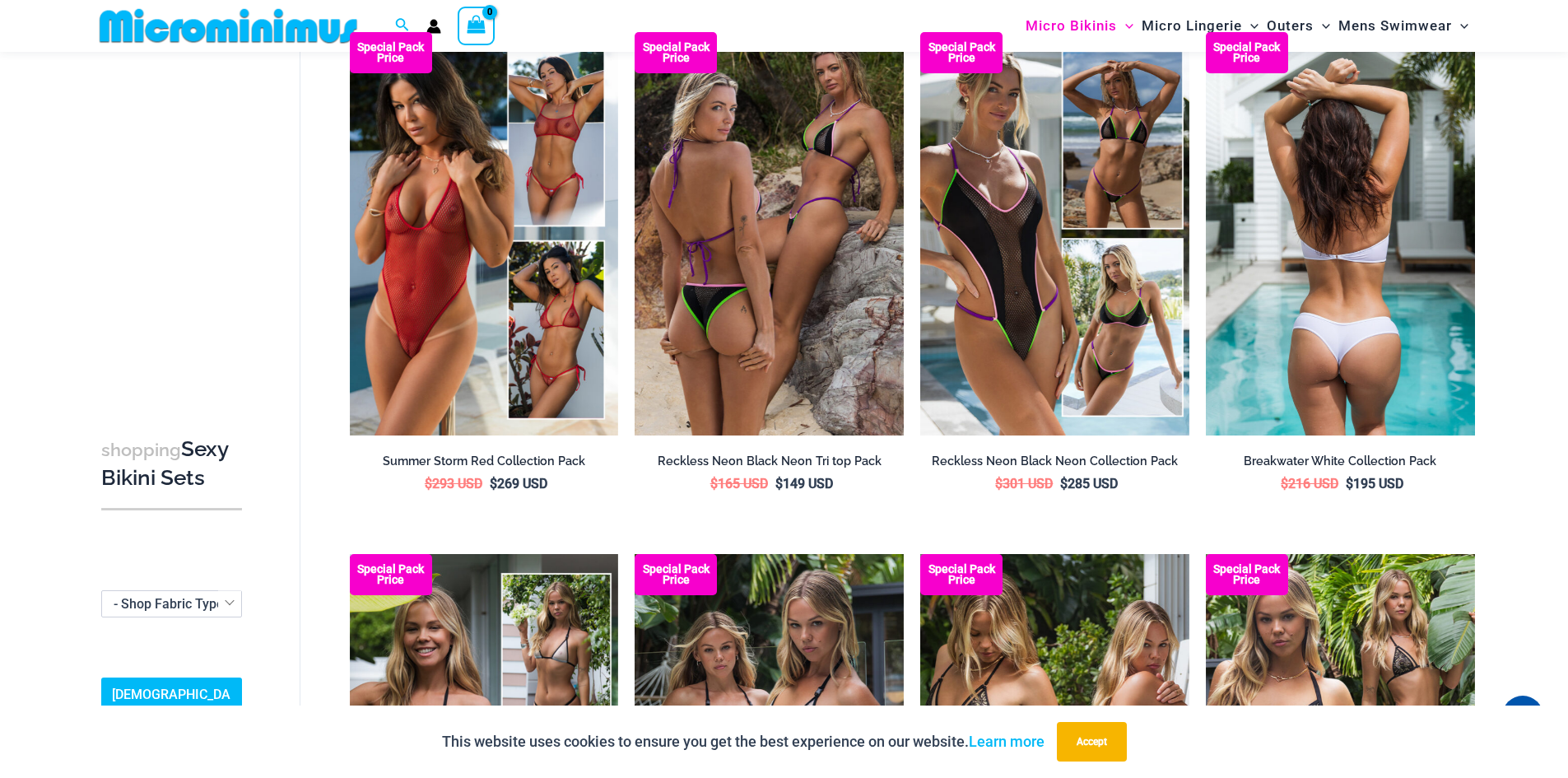
click at [1281, 293] on img at bounding box center [1340, 233] width 269 height 403
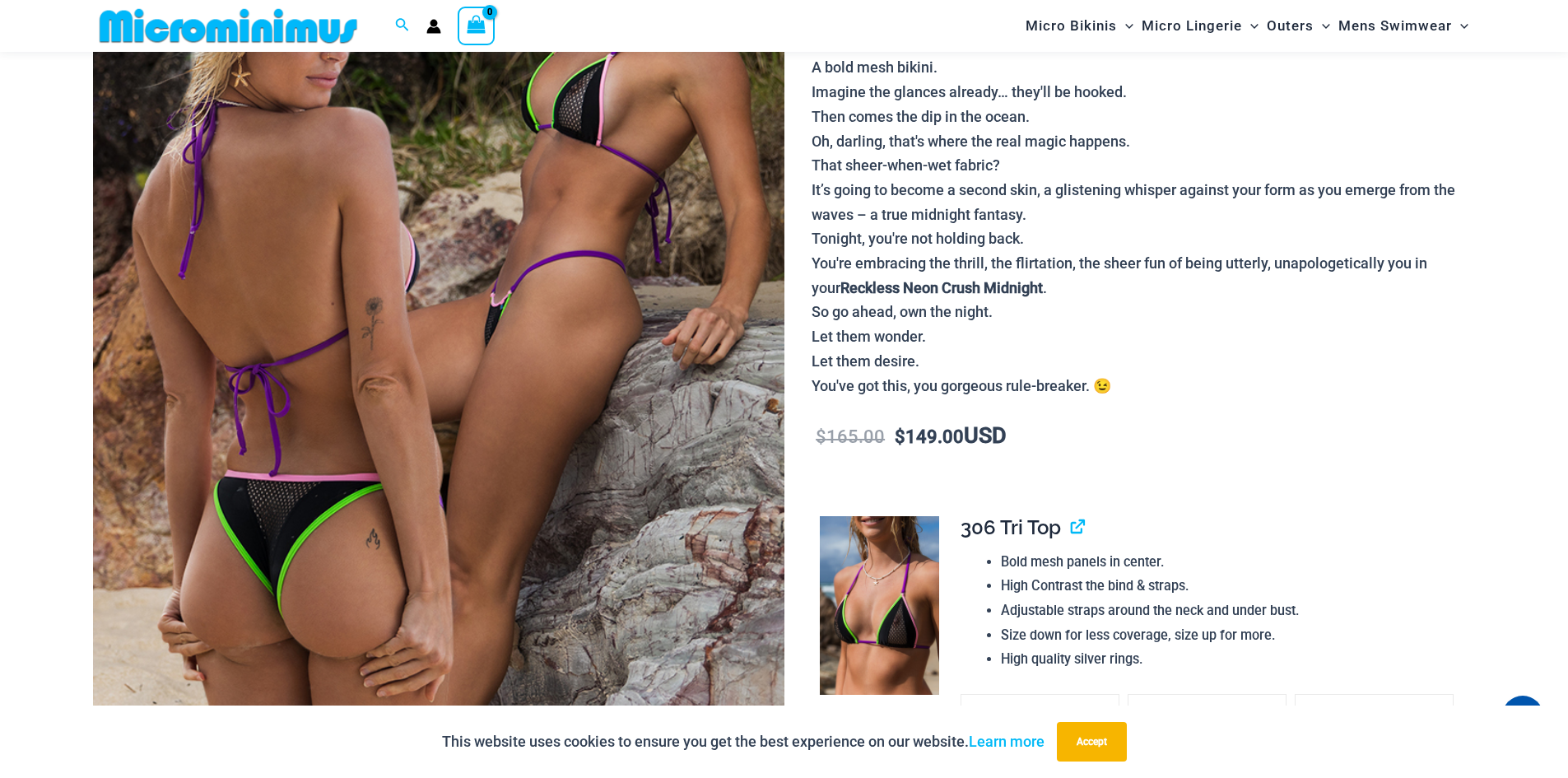
scroll to position [314, 0]
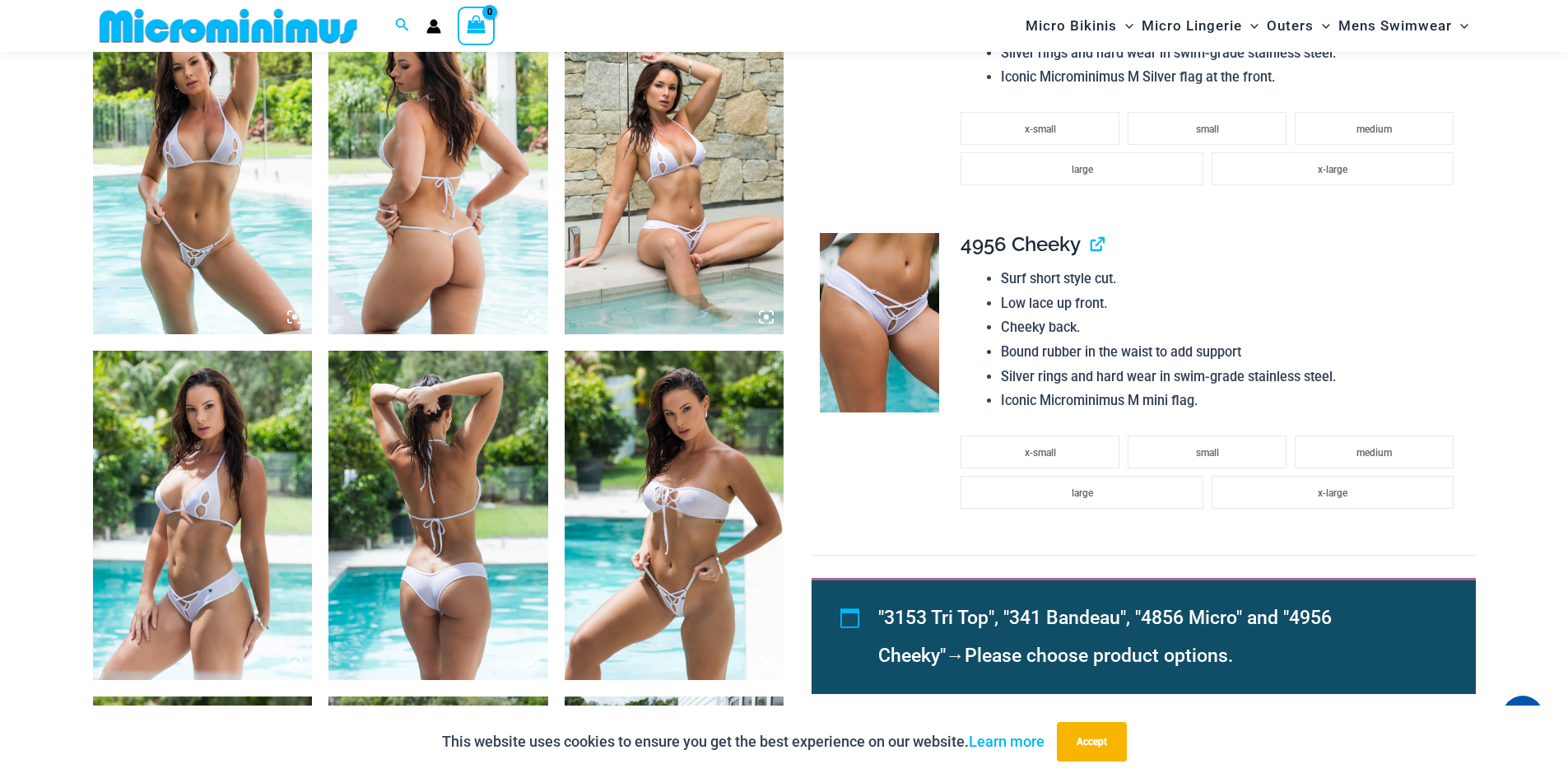
scroll to position [1467, 0]
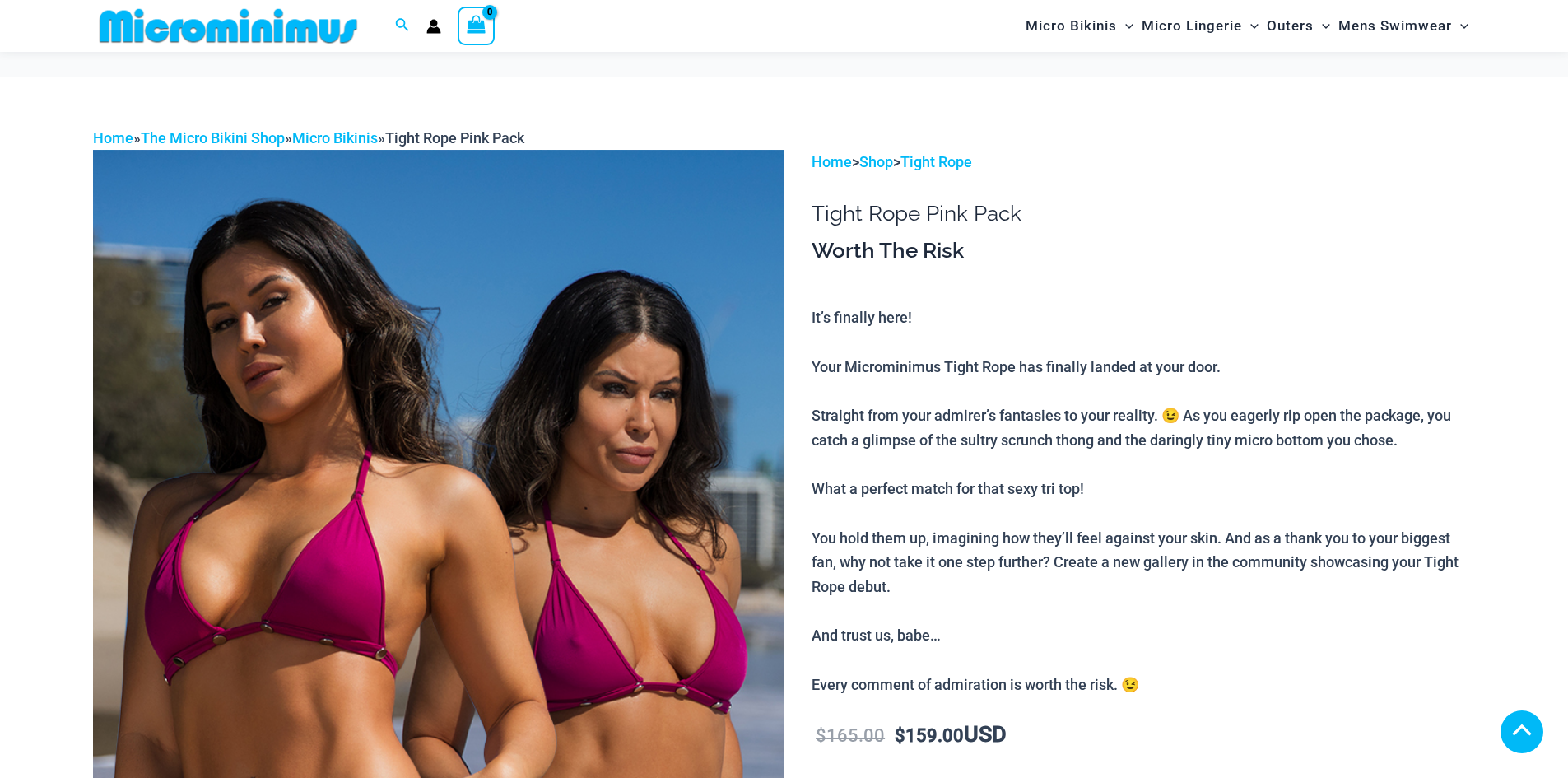
scroll to position [1152, 0]
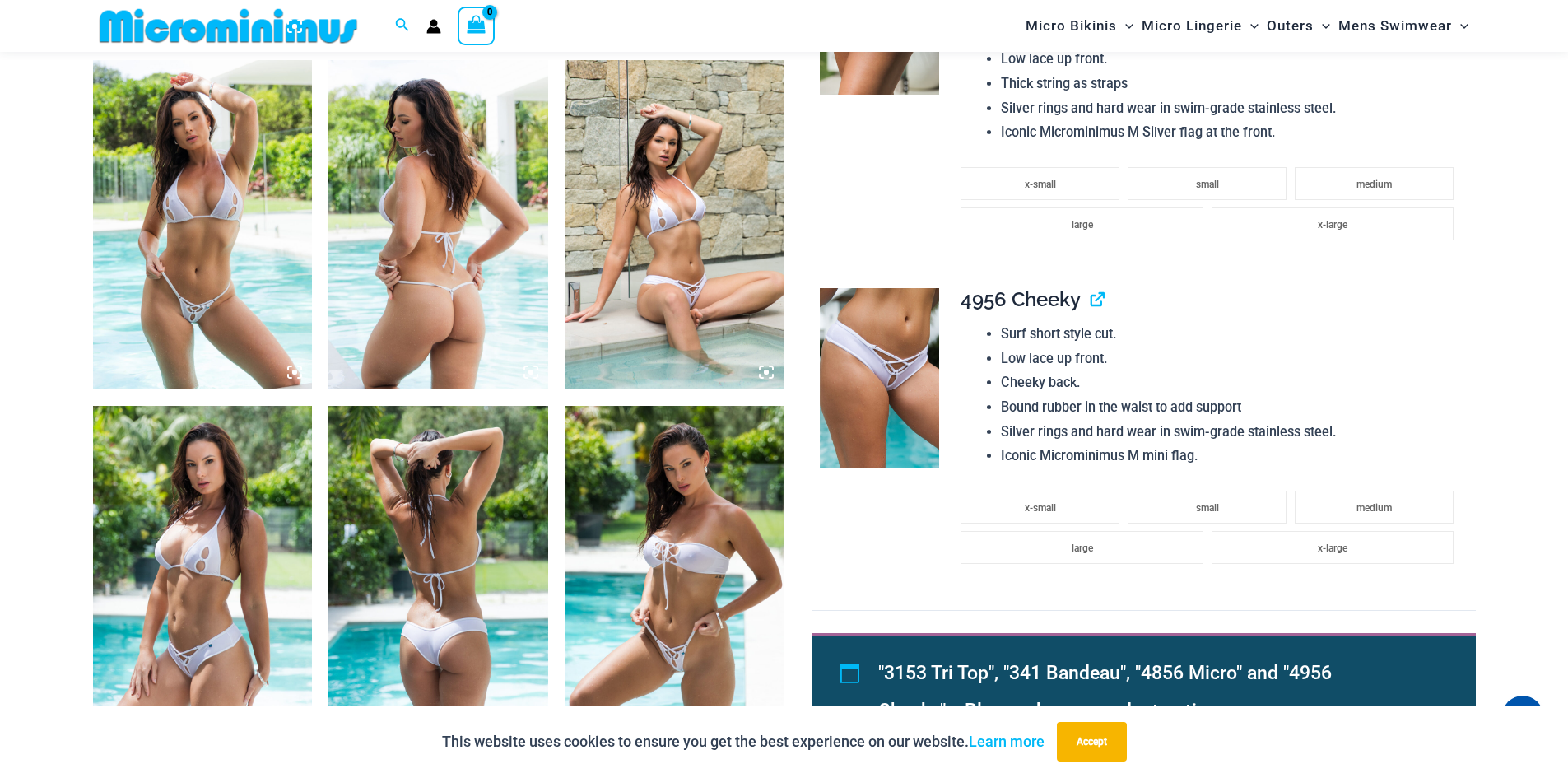
scroll to position [1385, 0]
